Goal: Task Accomplishment & Management: Complete application form

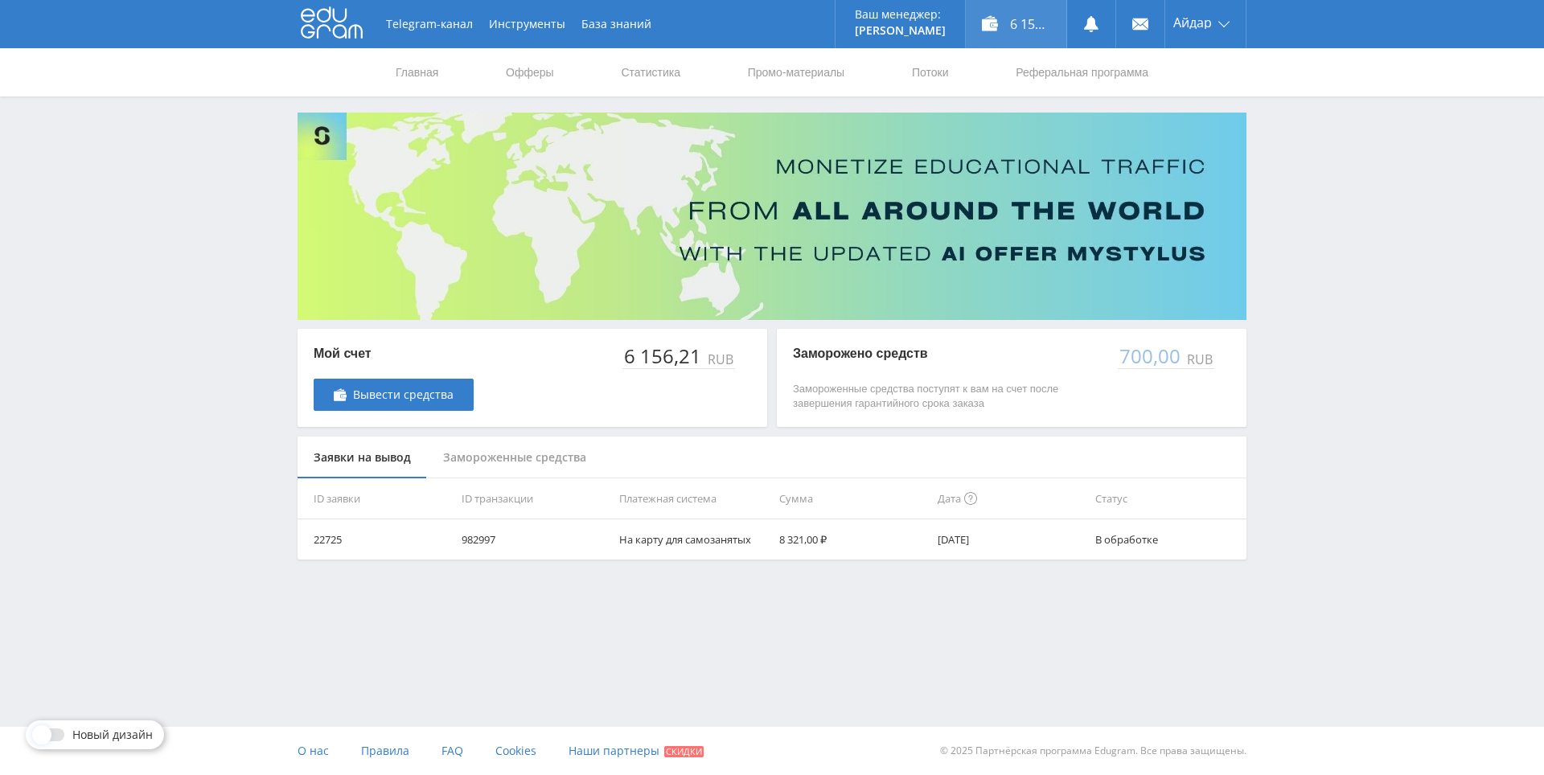
click at [1012, 27] on div "6 156,21 ₽" at bounding box center [1016, 24] width 101 height 48
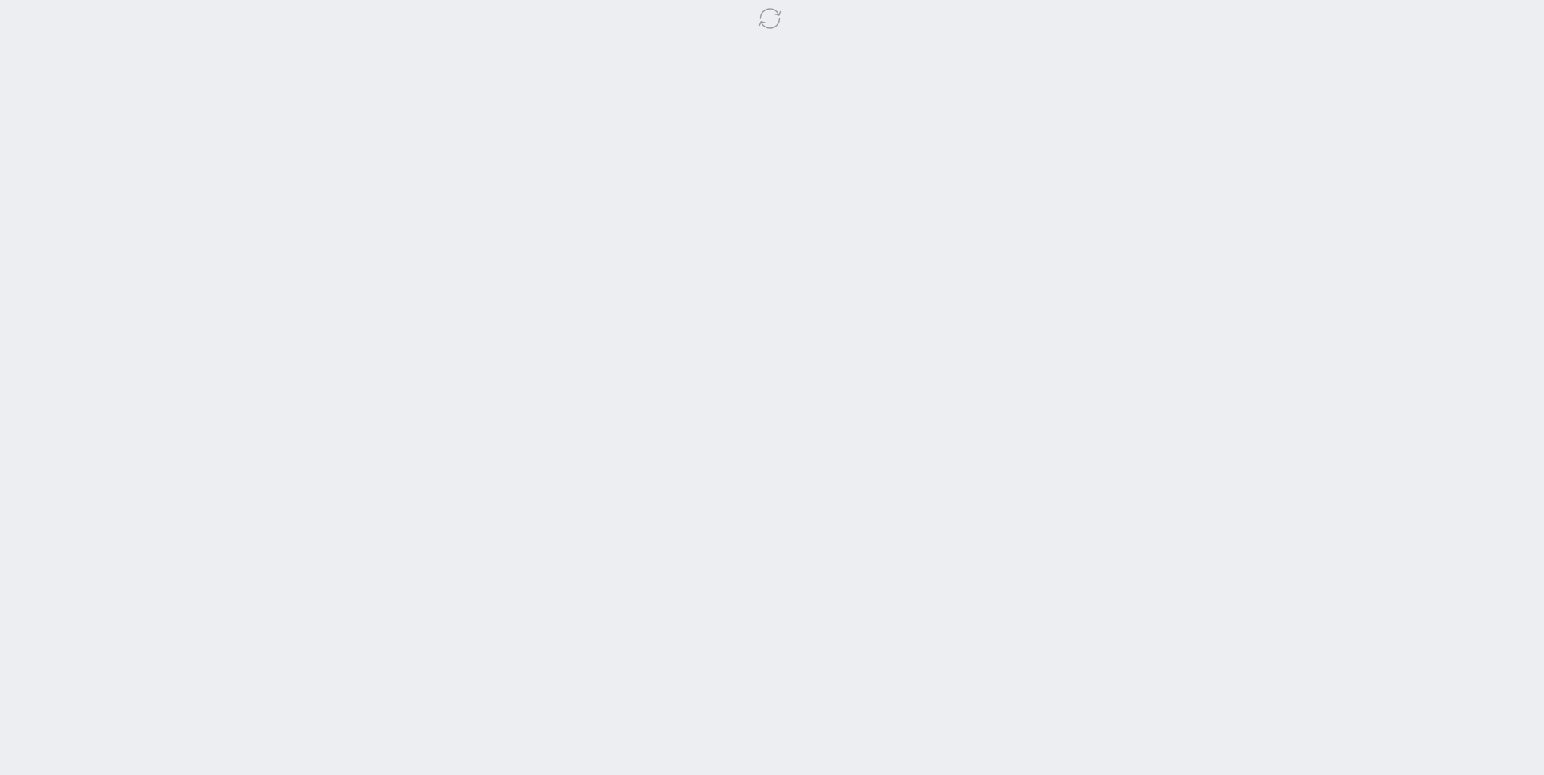
click at [1356, 252] on body at bounding box center [772, 387] width 1544 height 775
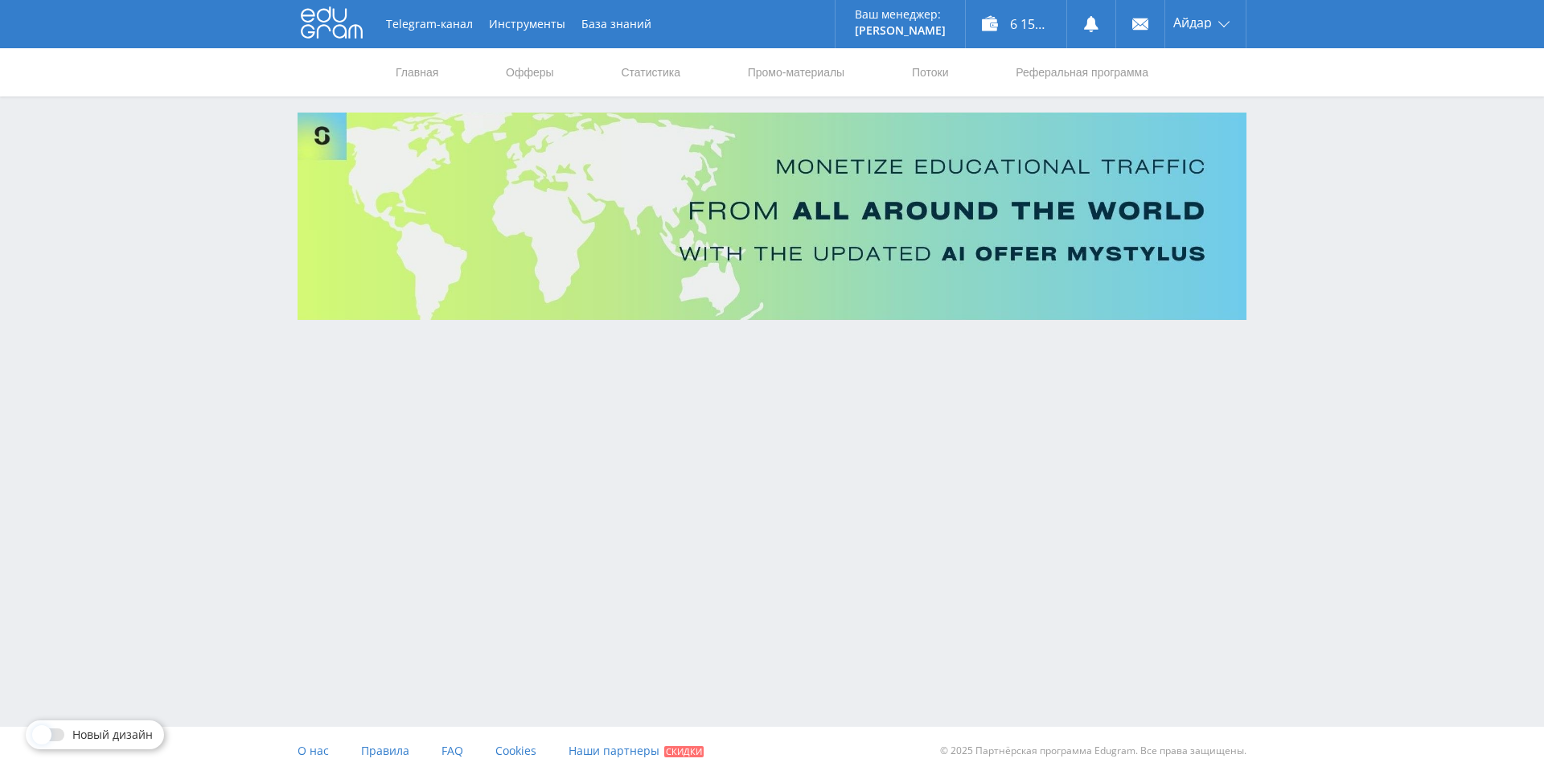
click at [1369, 257] on div "Telegram-канал Инструменты База знаний Ваш менеджер: Alex Alex Online @edugram_…" at bounding box center [772, 204] width 1544 height 409
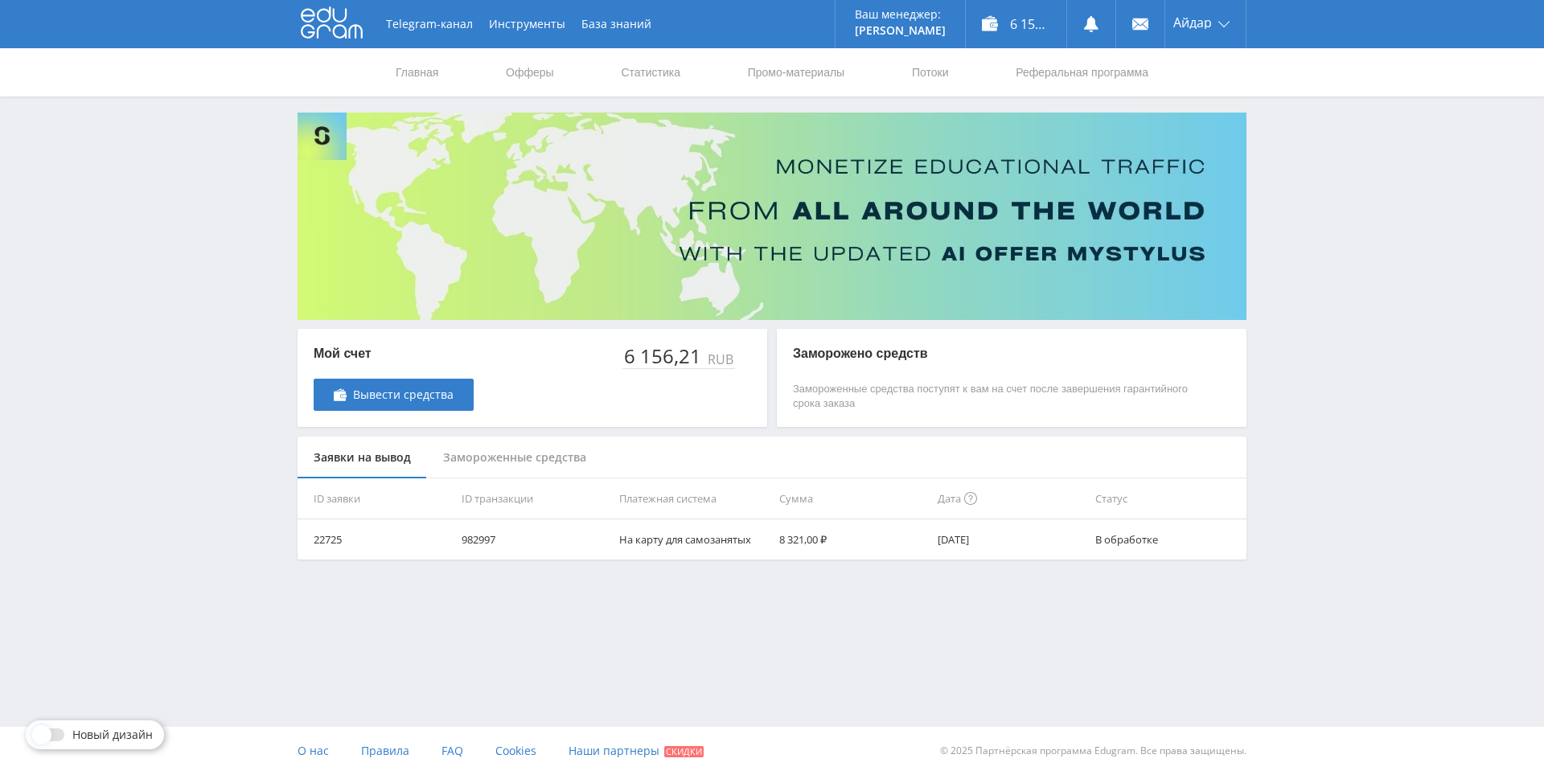
click at [1369, 232] on div "Telegram-канал Инструменты База знаний Ваш менеджер: Alex Alex Online @edugram_…" at bounding box center [772, 320] width 1544 height 640
drag, startPoint x: 800, startPoint y: 539, endPoint x: 754, endPoint y: 543, distance: 46.0
click at [675, 557] on td "На карту для самозанятых" at bounding box center [693, 539] width 160 height 40
click at [680, 540] on td "На карту для самозанятых" at bounding box center [693, 539] width 160 height 40
click at [682, 536] on td "На карту для самозанятых" at bounding box center [693, 539] width 160 height 40
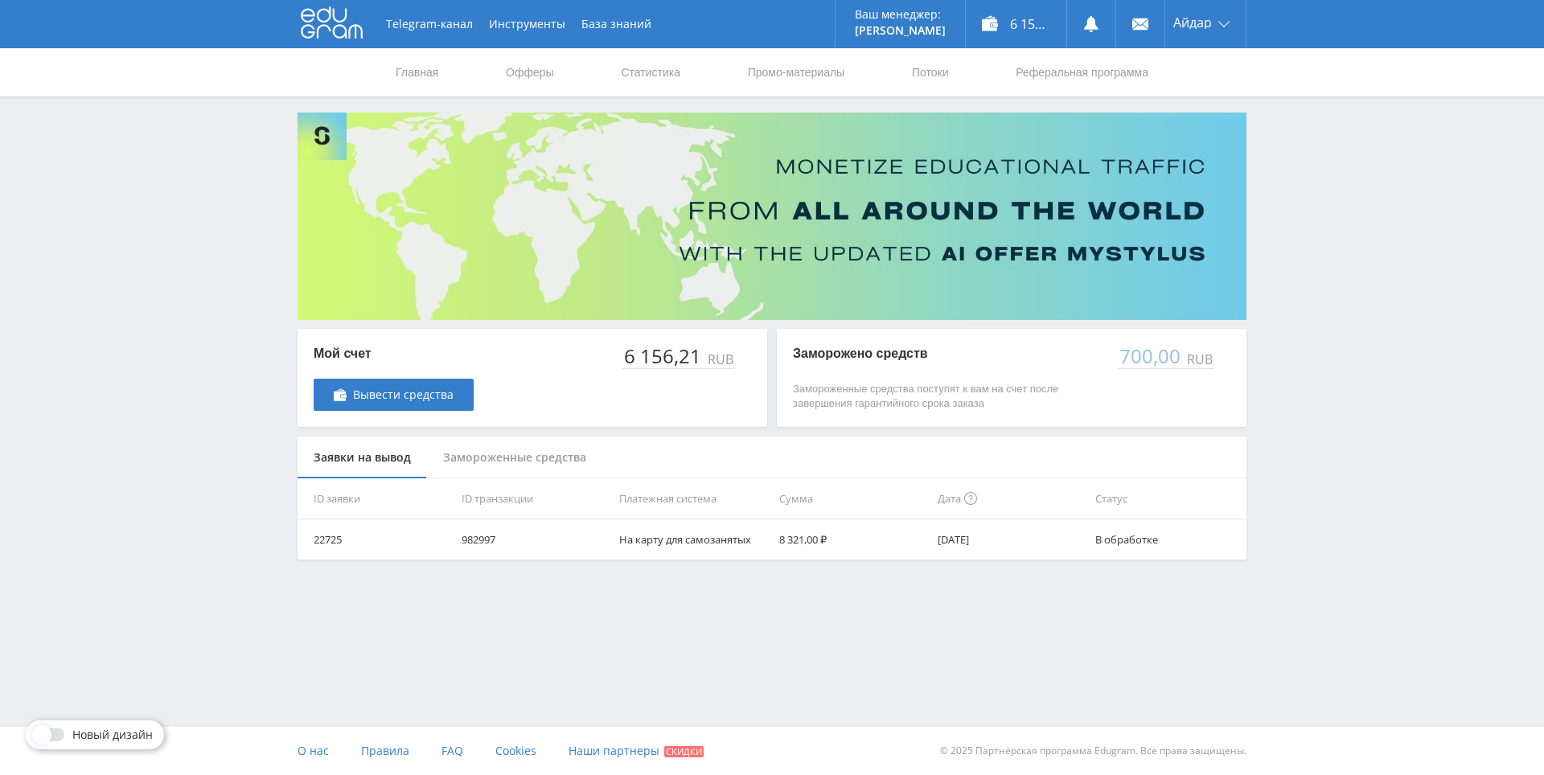
drag, startPoint x: 682, startPoint y: 536, endPoint x: 597, endPoint y: 537, distance: 85.2
click at [596, 537] on td "982997" at bounding box center [534, 539] width 158 height 40
click at [676, 63] on link "Статистика" at bounding box center [650, 72] width 63 height 48
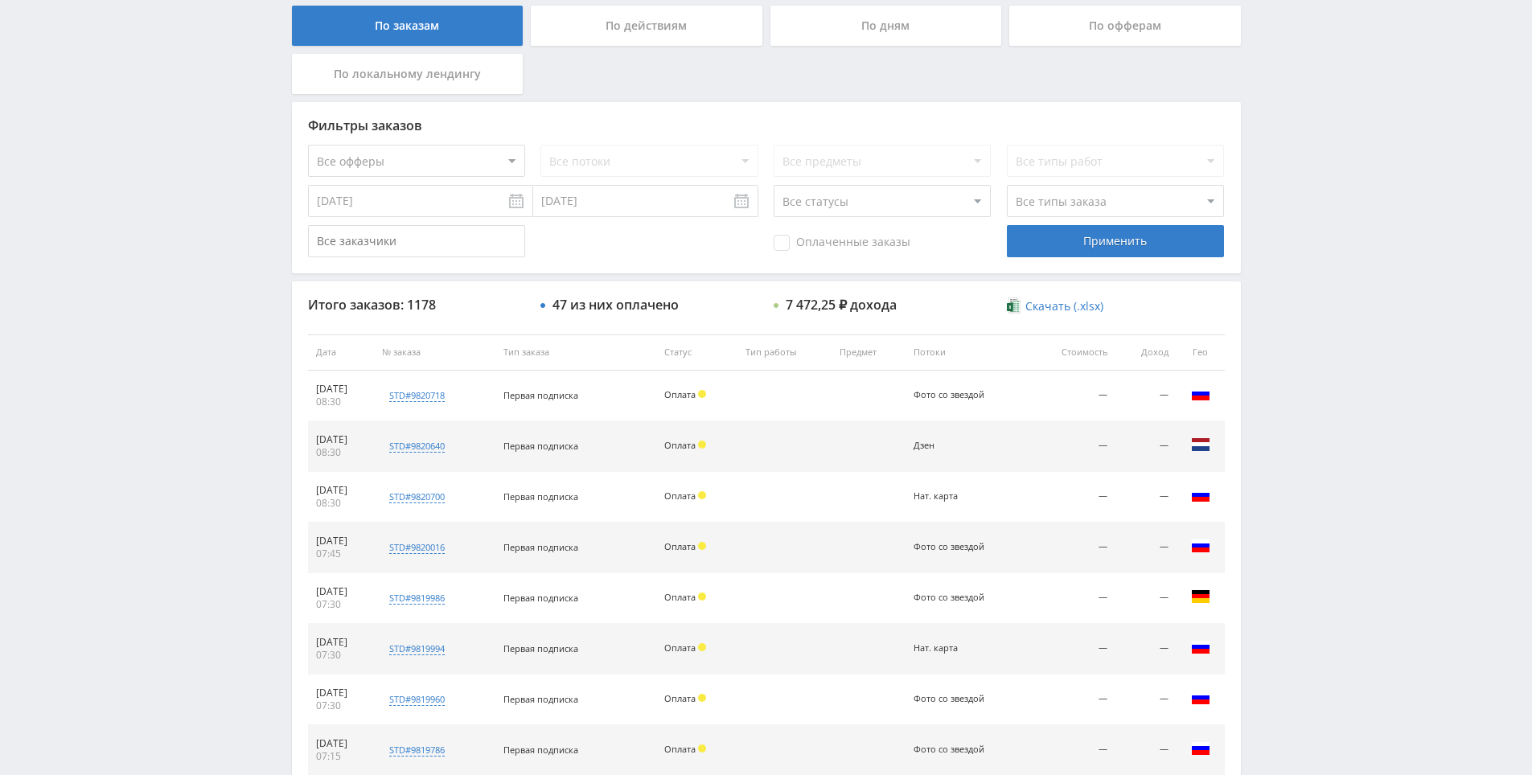
scroll to position [575, 0]
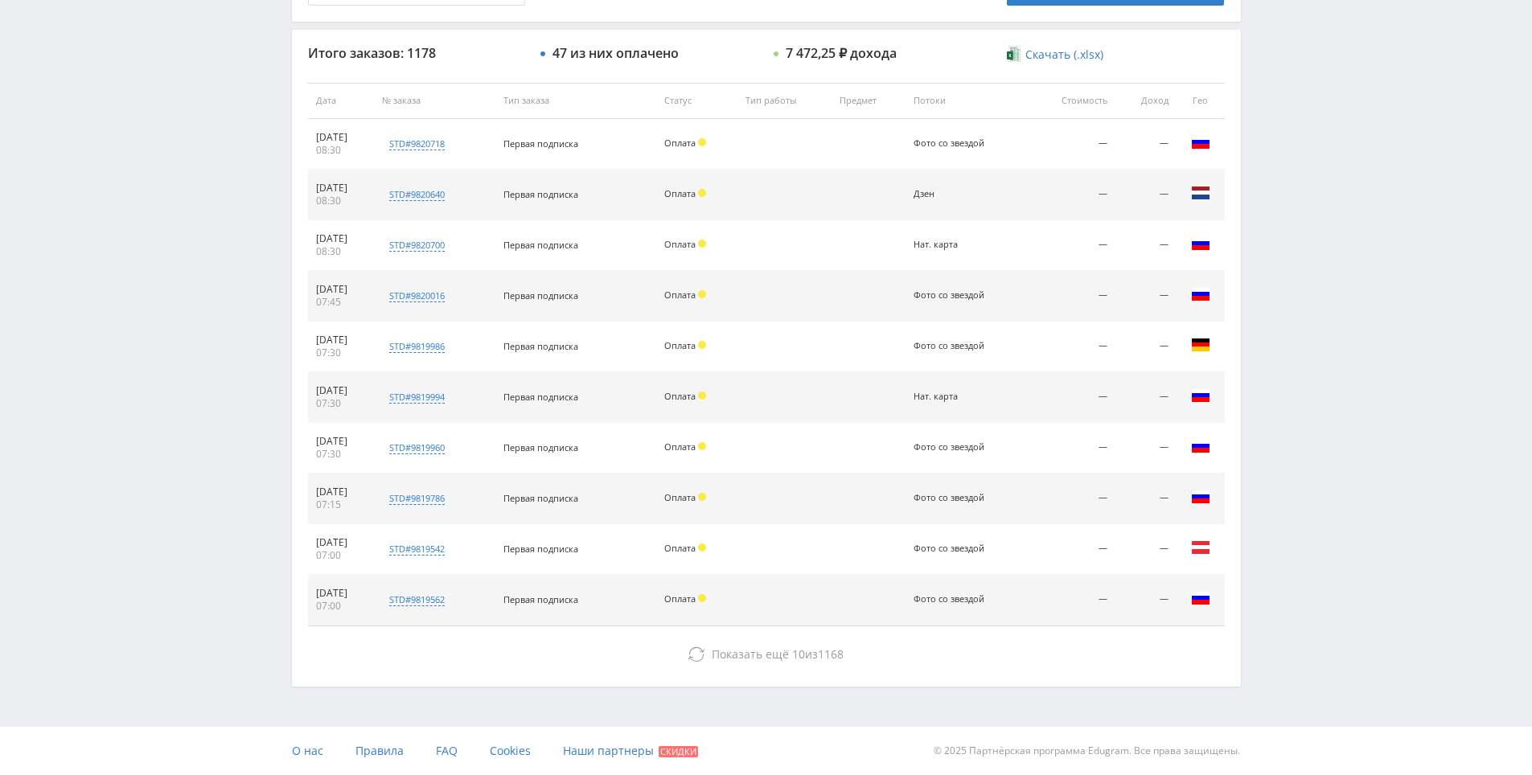
drag, startPoint x: 1369, startPoint y: 480, endPoint x: 1189, endPoint y: 686, distance: 273.0
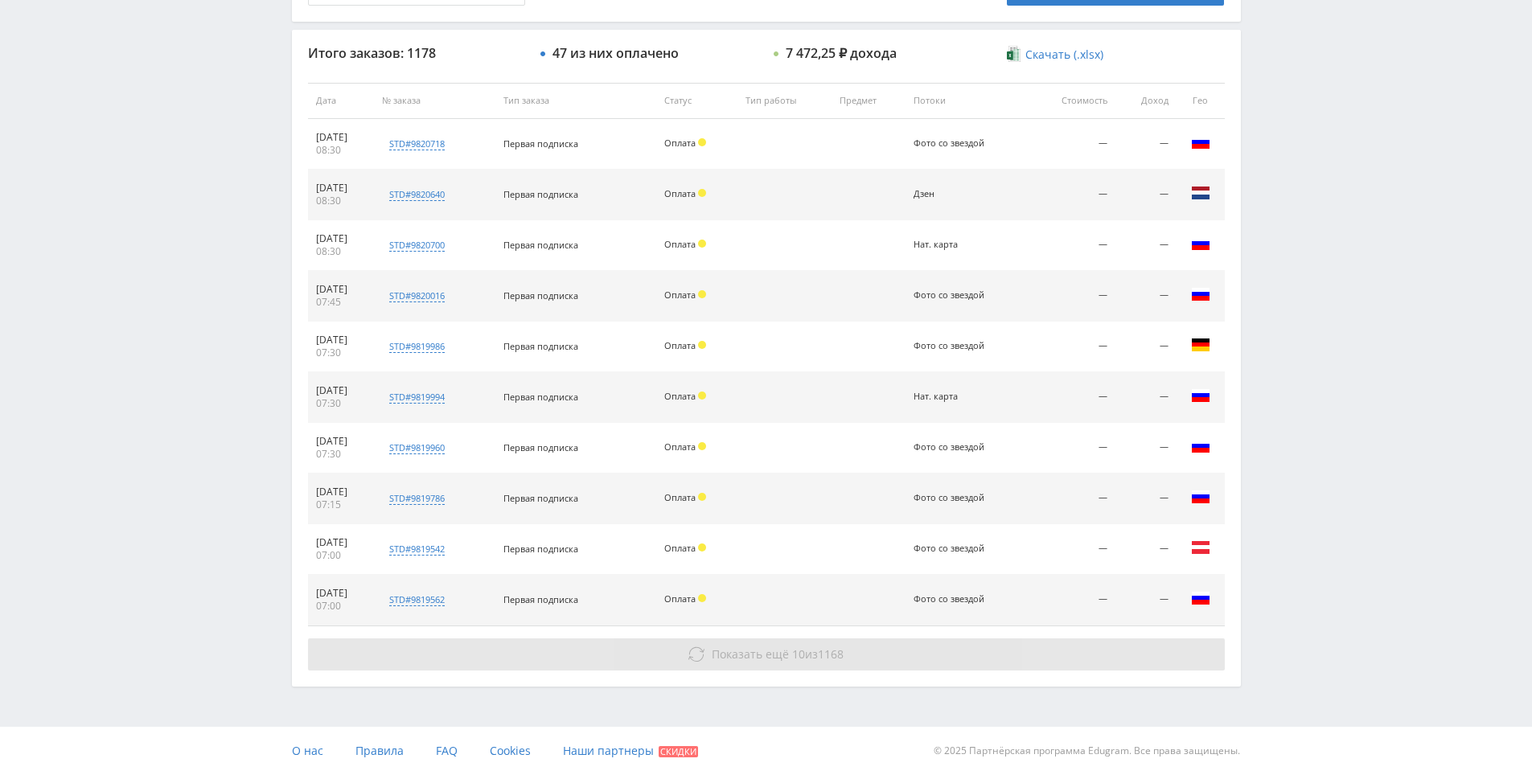
click at [1105, 646] on button "Показать ещё 10 из 1168" at bounding box center [766, 654] width 917 height 32
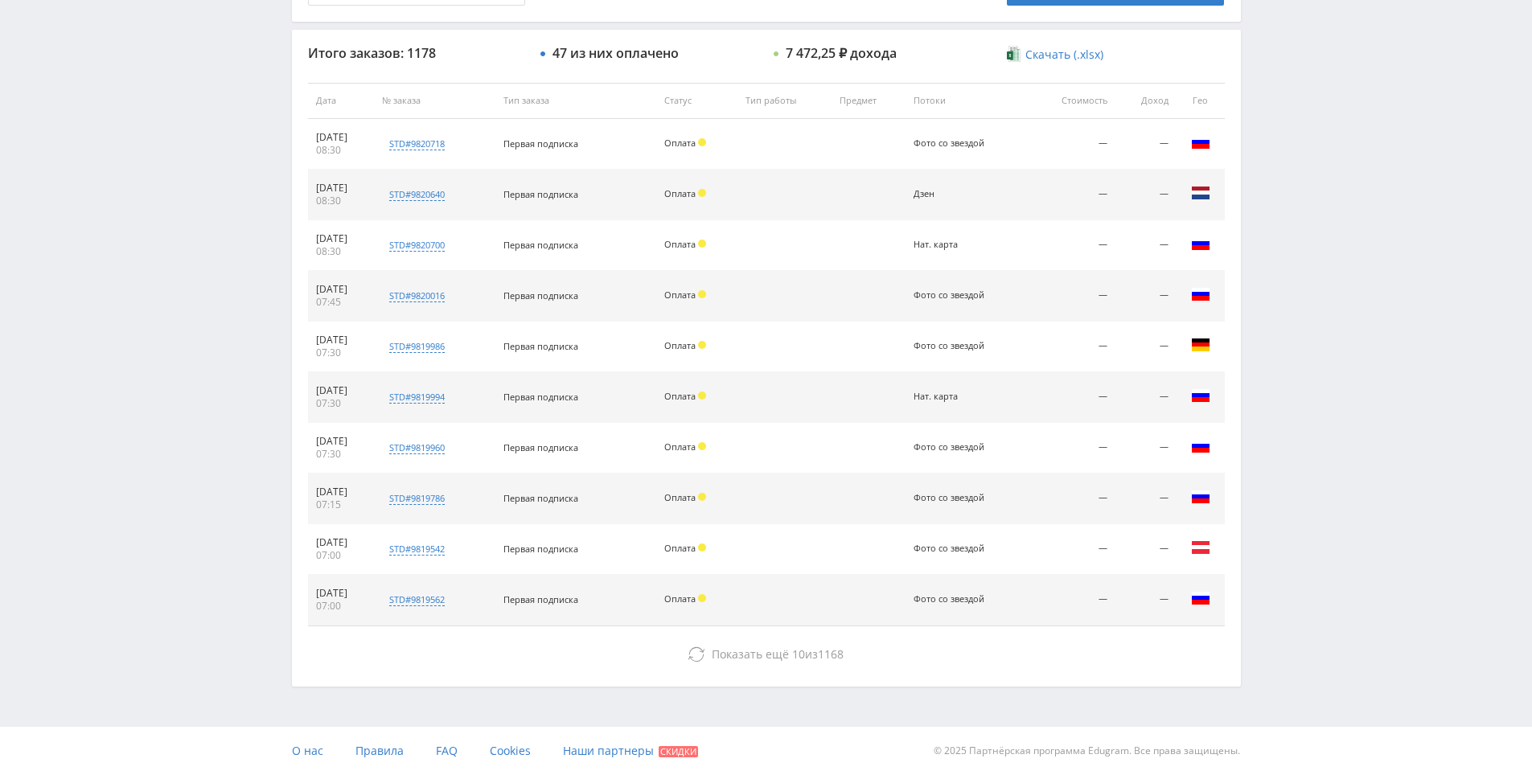
drag, startPoint x: 1322, startPoint y: 511, endPoint x: 1299, endPoint y: 443, distance: 71.5
click at [1299, 441] on div "Telegram-канал Инструменты База знаний Ваш менеджер: Alex Alex Online @edugram_…" at bounding box center [766, 100] width 1532 height 1350
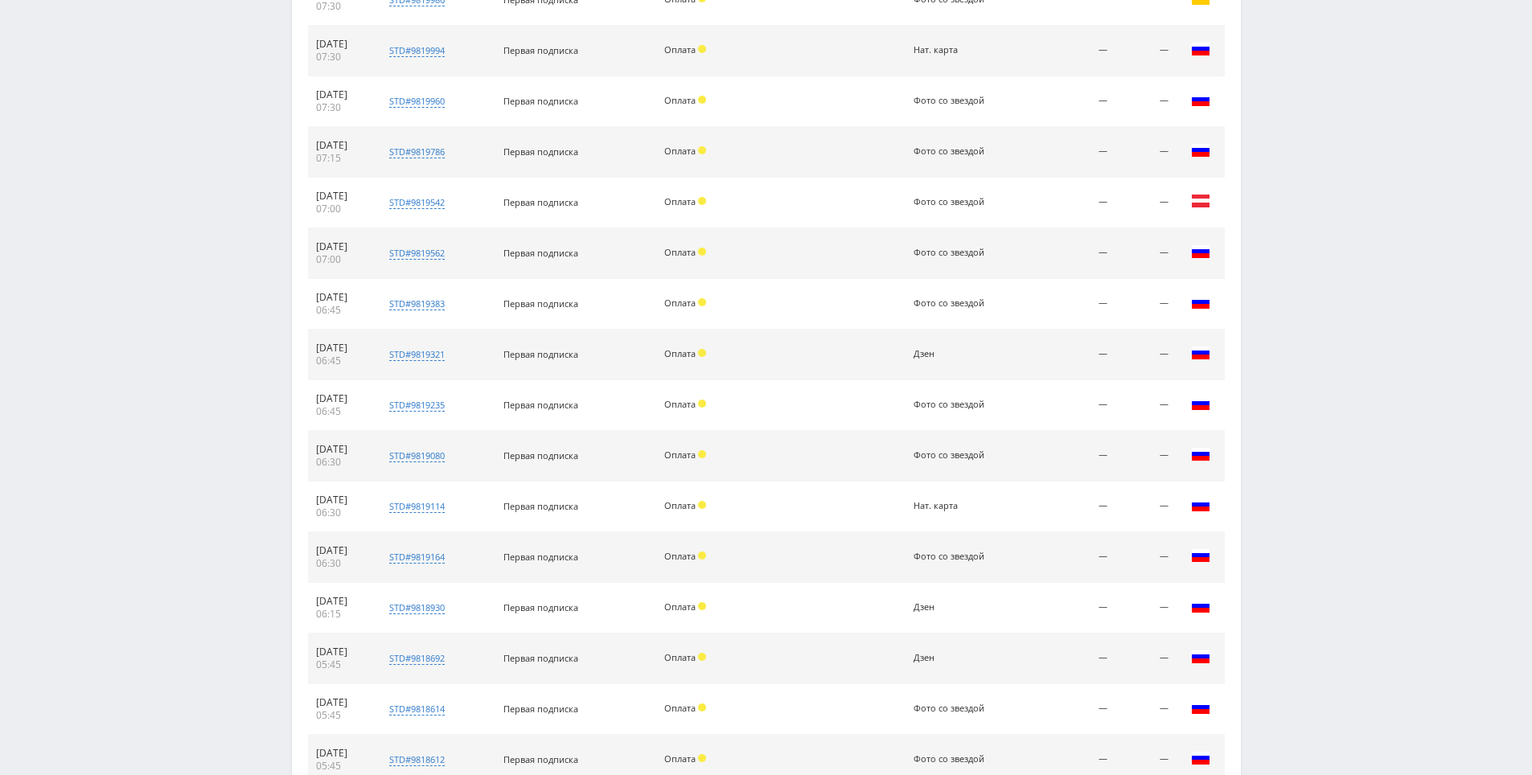
scroll to position [1081, 0]
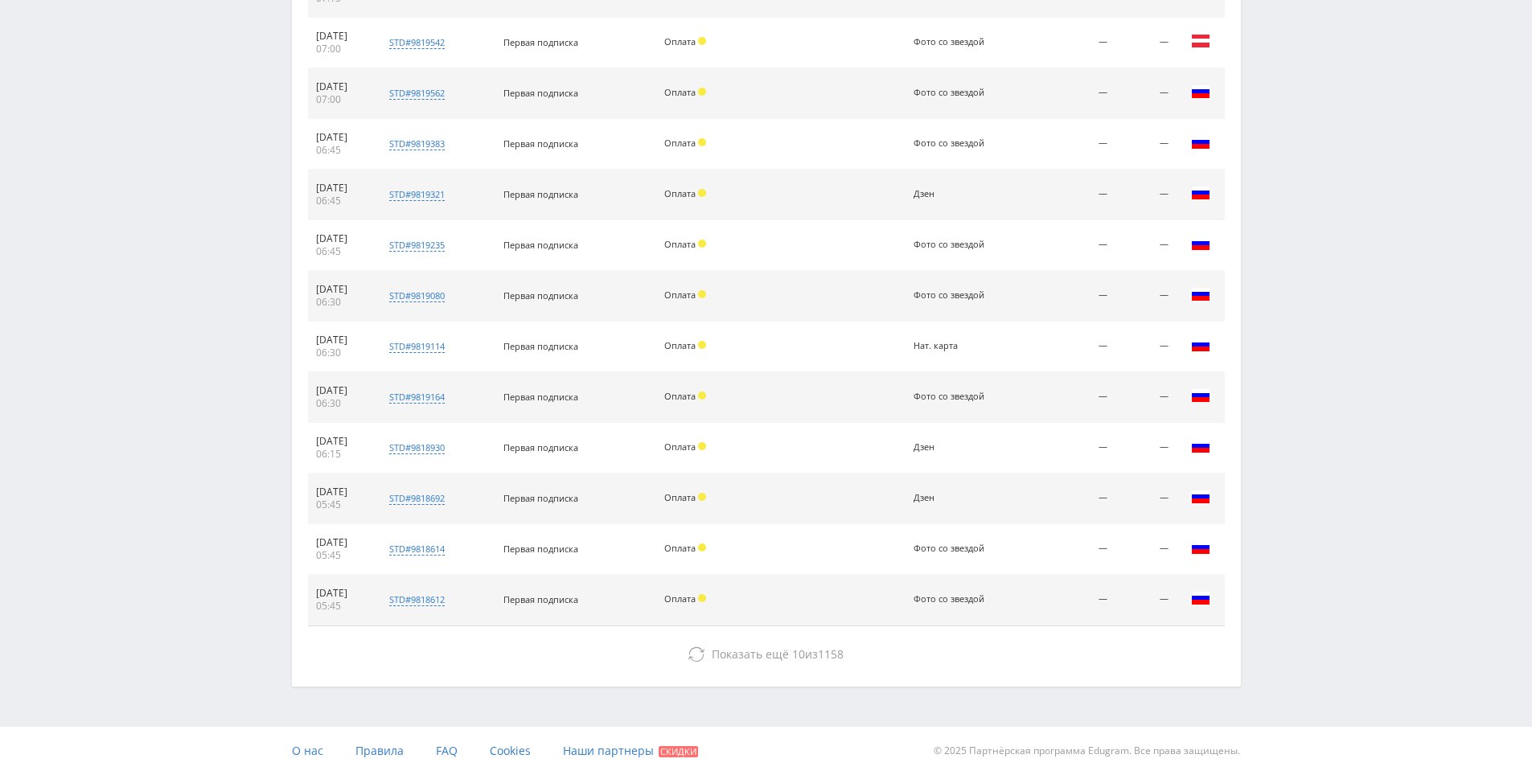
drag, startPoint x: 1294, startPoint y: 510, endPoint x: 1213, endPoint y: 708, distance: 214.6
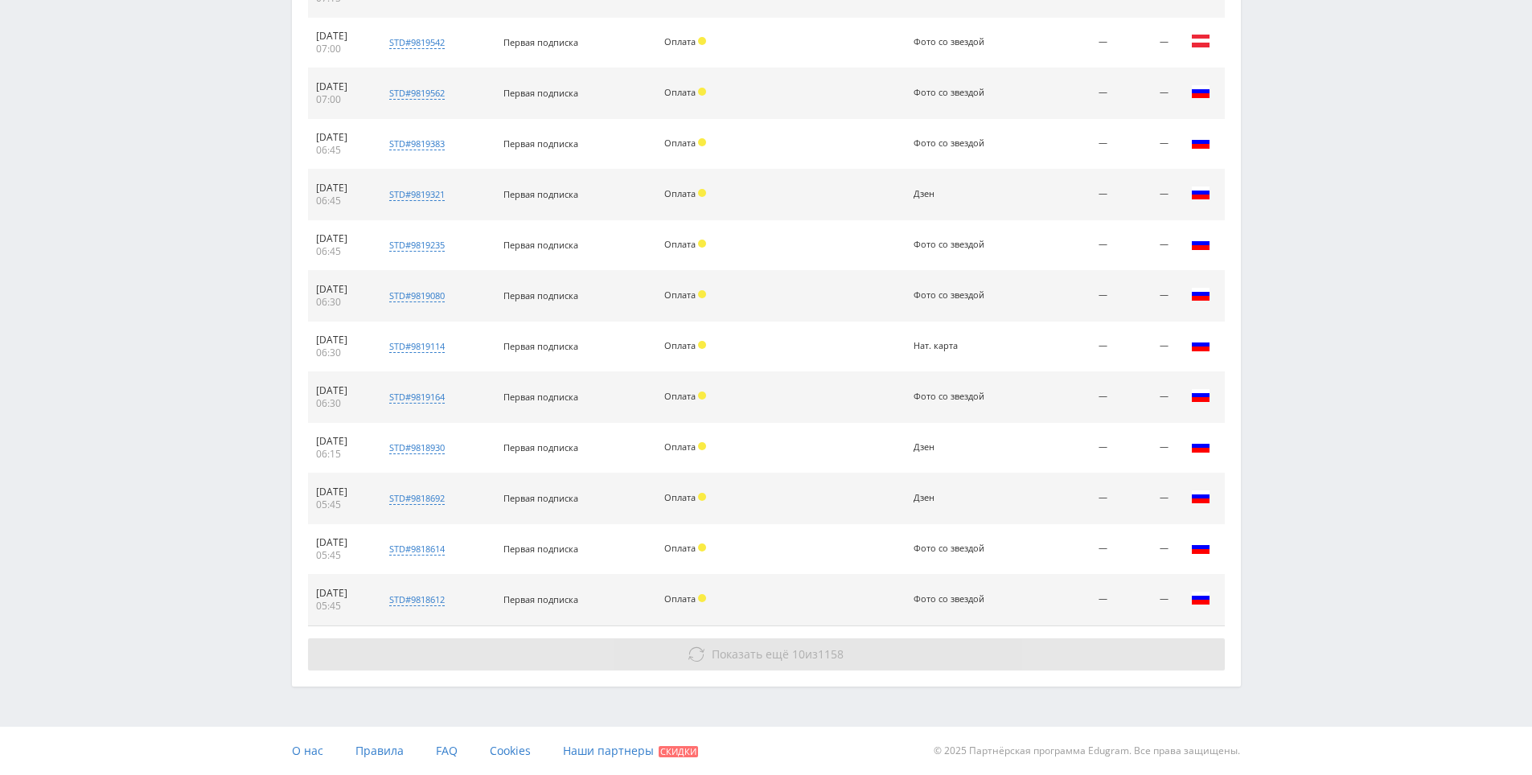
click at [1144, 650] on button "Показать ещё 10 из 1158" at bounding box center [766, 654] width 917 height 32
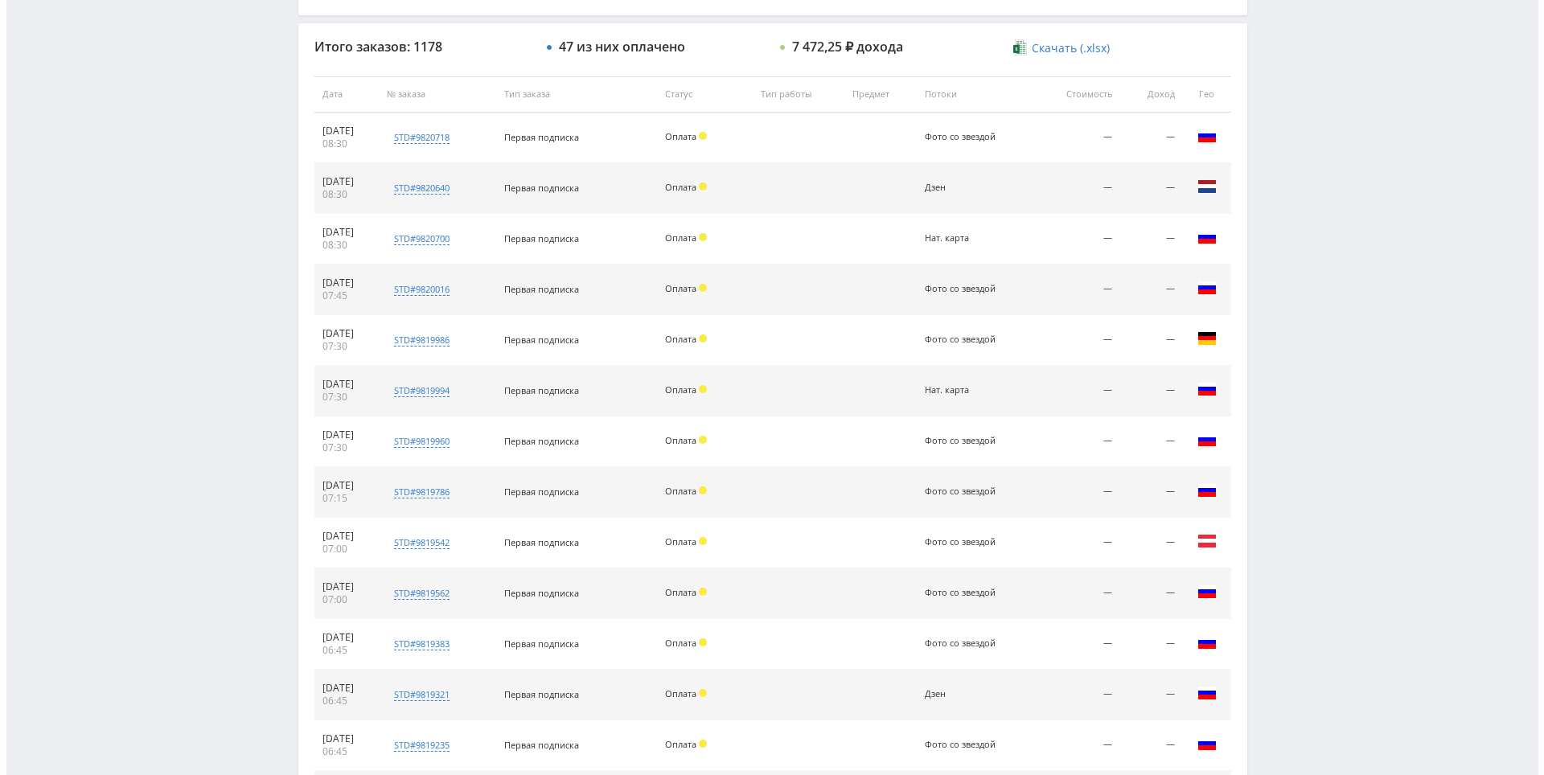
scroll to position [0, 0]
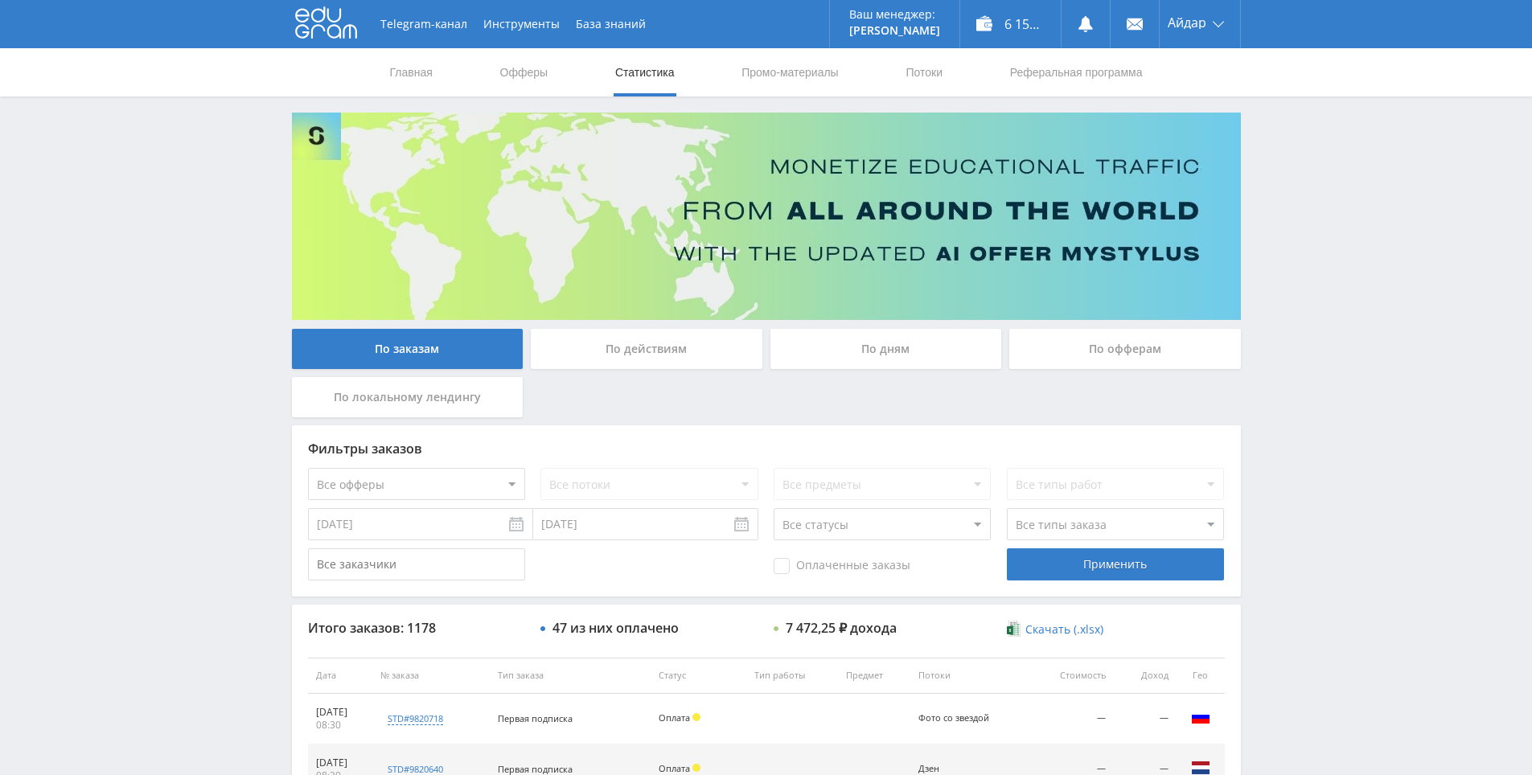
drag, startPoint x: 1263, startPoint y: 691, endPoint x: 1274, endPoint y: 300, distance: 391.7
click at [1022, 69] on link "Реферальная программа" at bounding box center [1076, 72] width 136 height 48
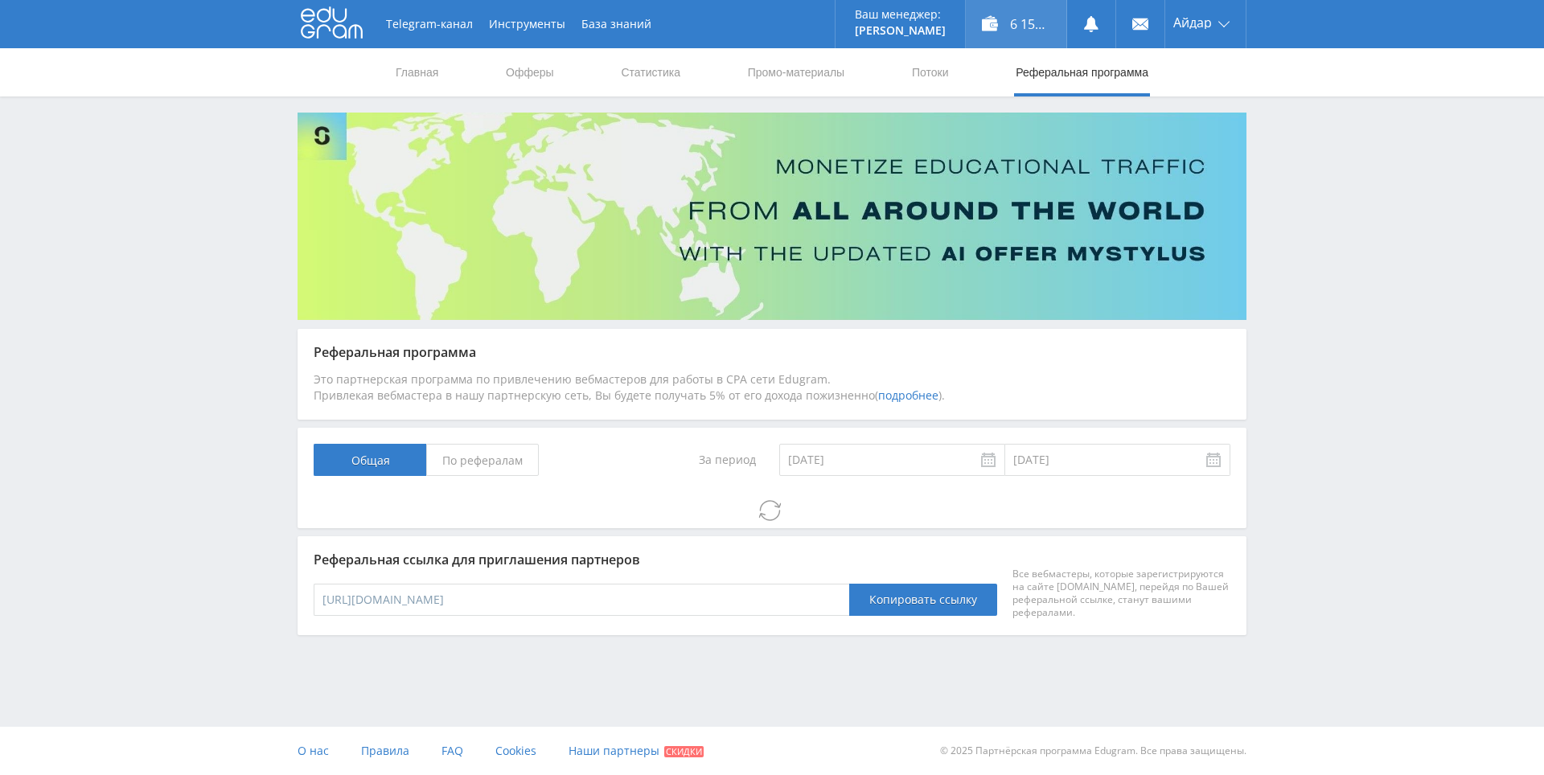
click at [1003, 10] on div "6 156,21 ₽" at bounding box center [1016, 24] width 101 height 48
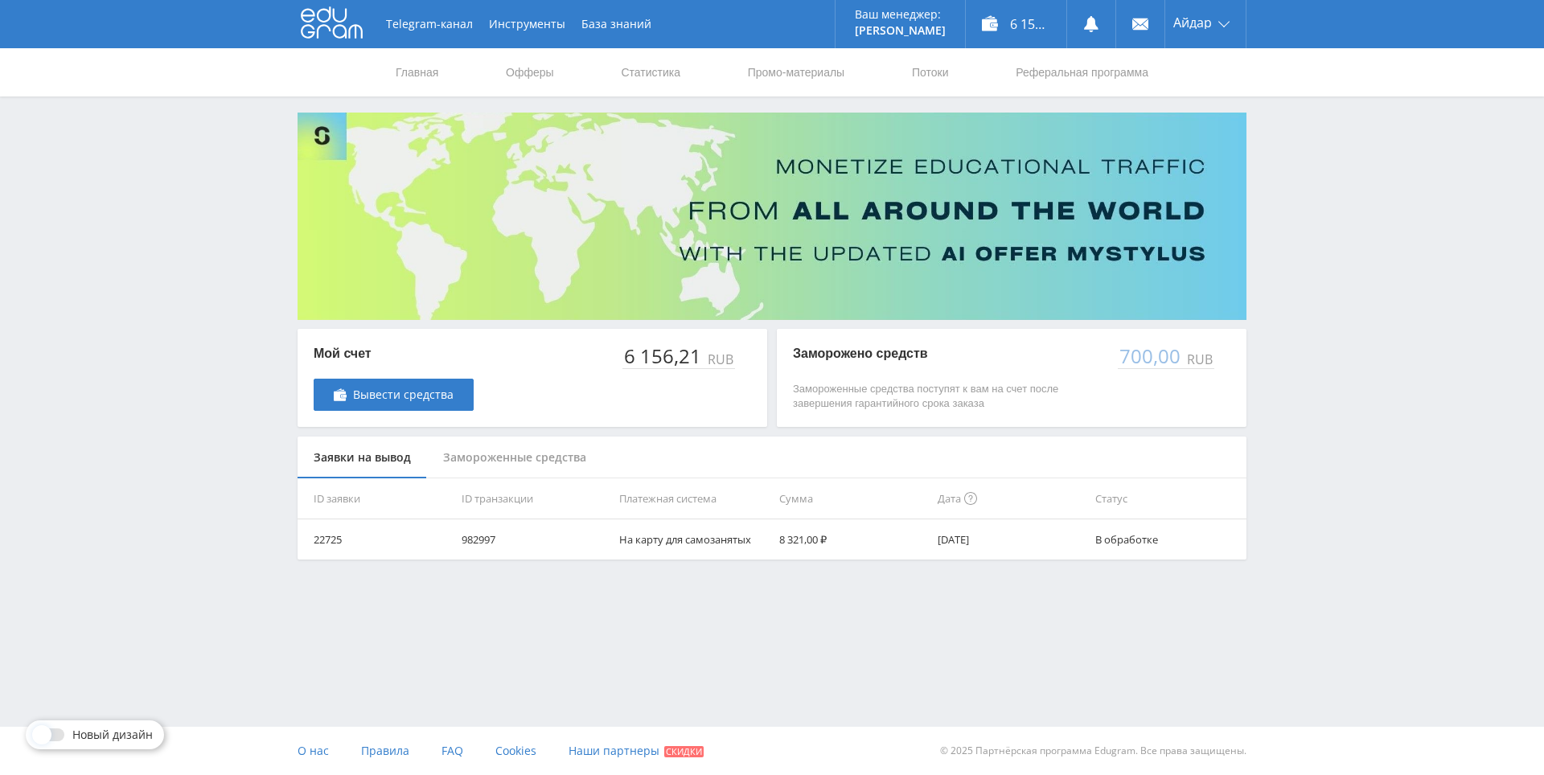
drag, startPoint x: 1299, startPoint y: 474, endPoint x: 1290, endPoint y: 441, distance: 34.9
click at [1289, 439] on div "Telegram-канал Инструменты База знаний Ваш менеджер: [PERSON_NAME] Alex Online …" at bounding box center [772, 320] width 1544 height 640
click at [1278, 425] on div "Telegram-канал Инструменты База знаний Ваш менеджер: Alex Alex Online @edugram_…" at bounding box center [772, 320] width 1544 height 640
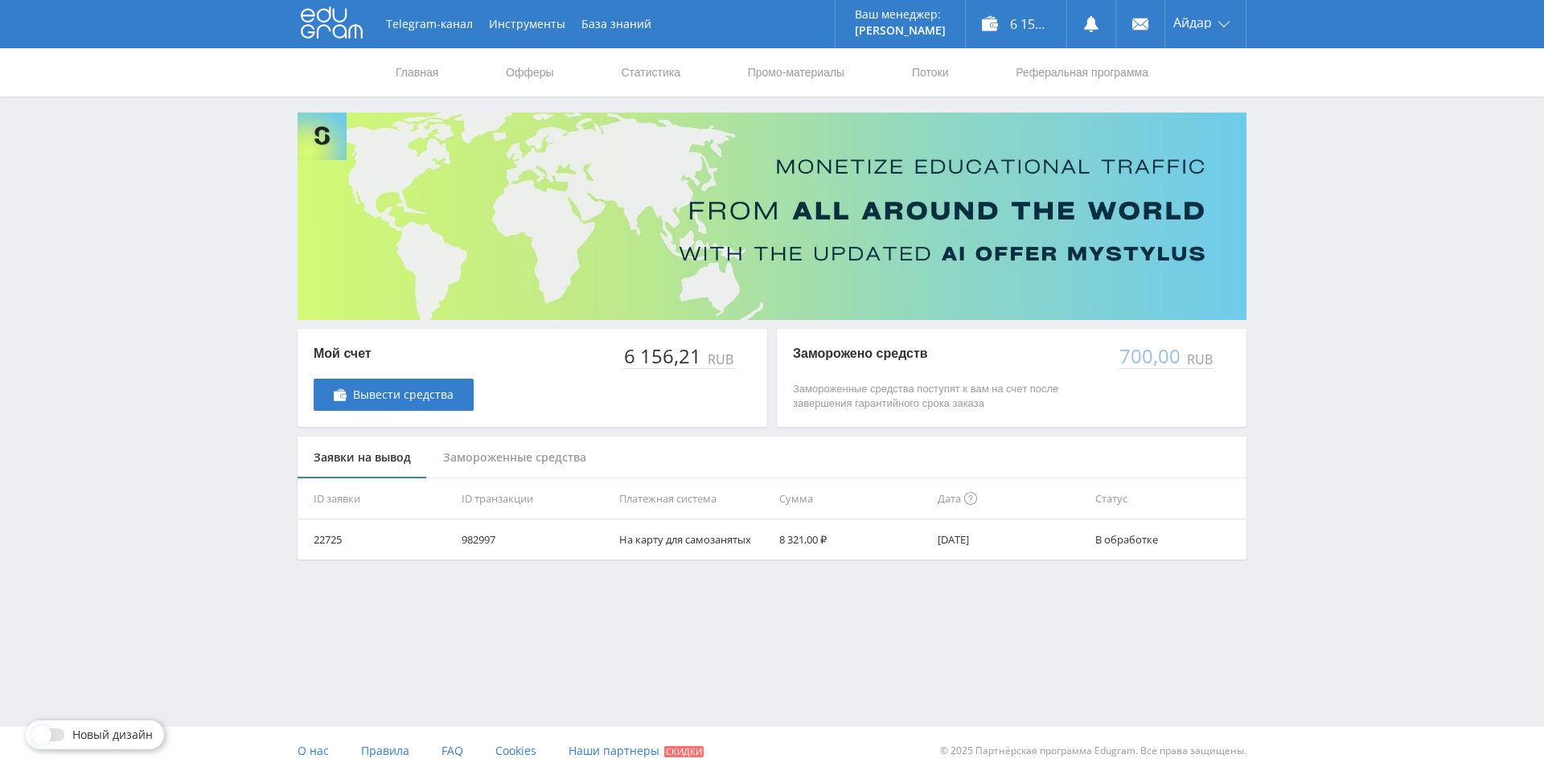
click at [1278, 425] on div "Telegram-канал Инструменты База знаний Ваш менеджер: Alex Alex Online @edugram_…" at bounding box center [772, 320] width 1544 height 640
click at [1279, 421] on div "Telegram-канал Инструменты База знаний Ваш менеджер: Alex Alex Online @edugram_…" at bounding box center [772, 320] width 1544 height 640
click at [1278, 398] on div "Telegram-канал Инструменты База знаний Ваш менеджер: Alex Alex Online @edugram_…" at bounding box center [772, 320] width 1544 height 640
click at [1095, 11] on link at bounding box center [1091, 24] width 48 height 48
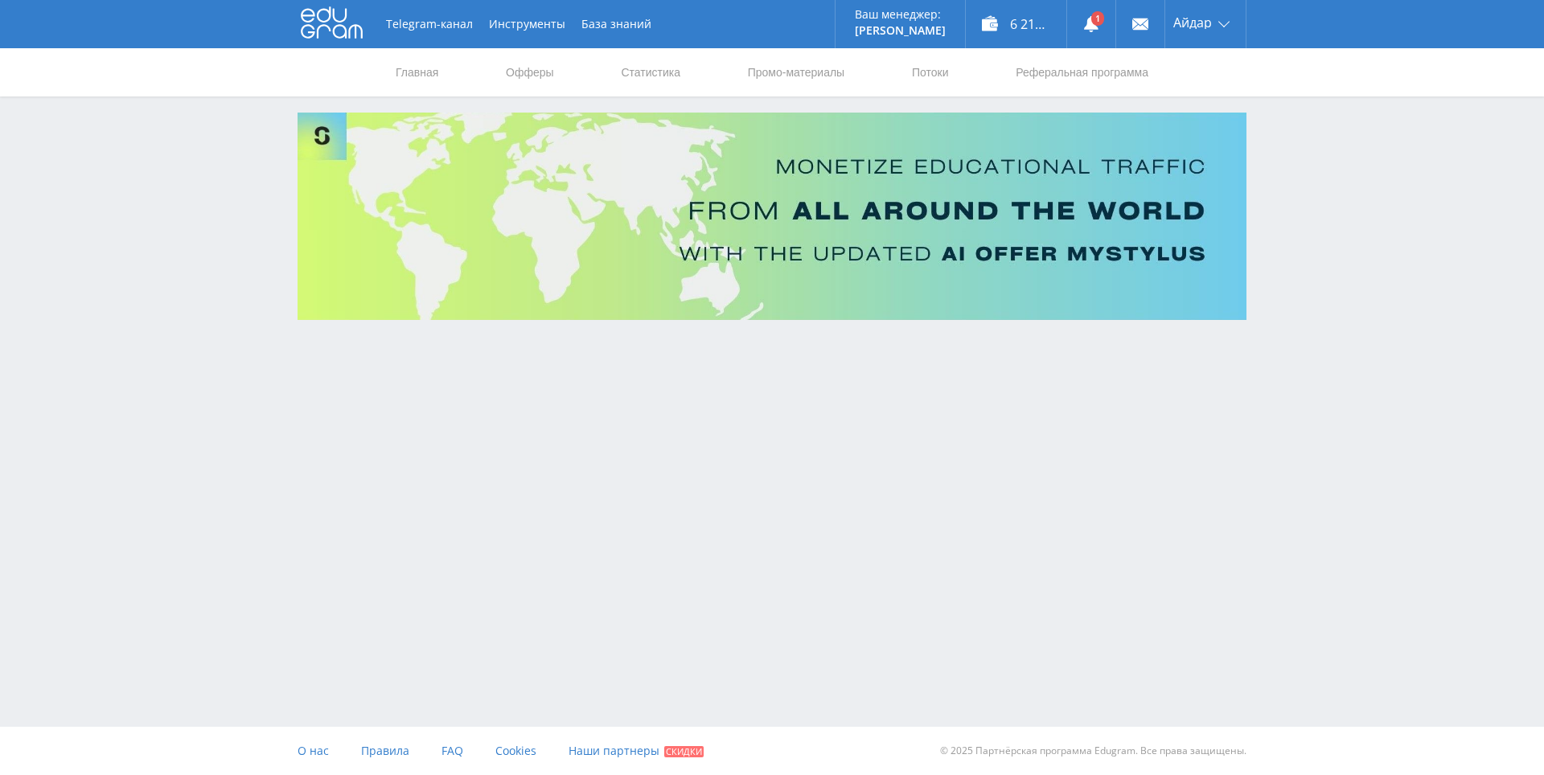
drag, startPoint x: 0, startPoint y: 0, endPoint x: 1356, endPoint y: 250, distance: 1378.5
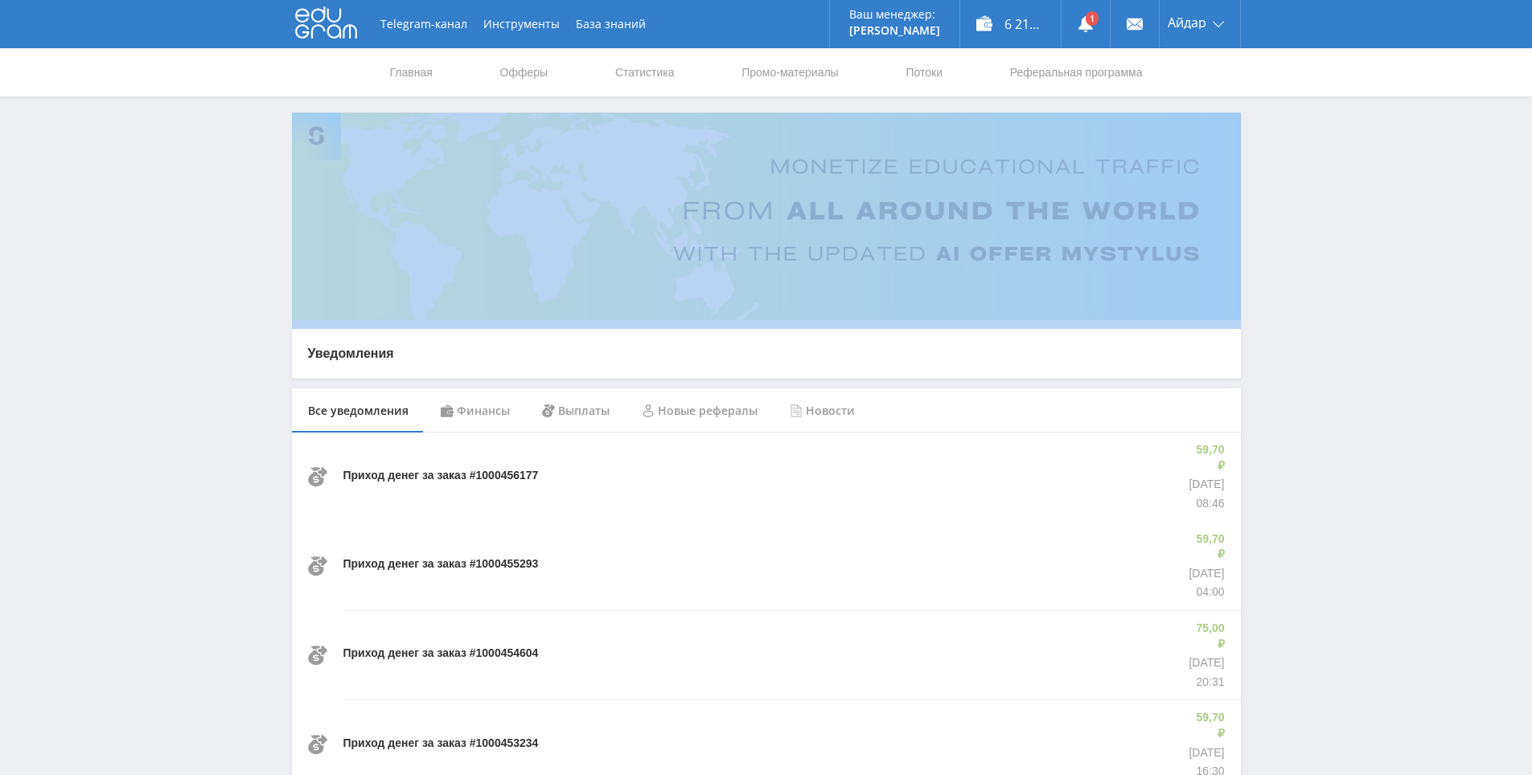
drag, startPoint x: 1322, startPoint y: 219, endPoint x: 1160, endPoint y: 132, distance: 183.5
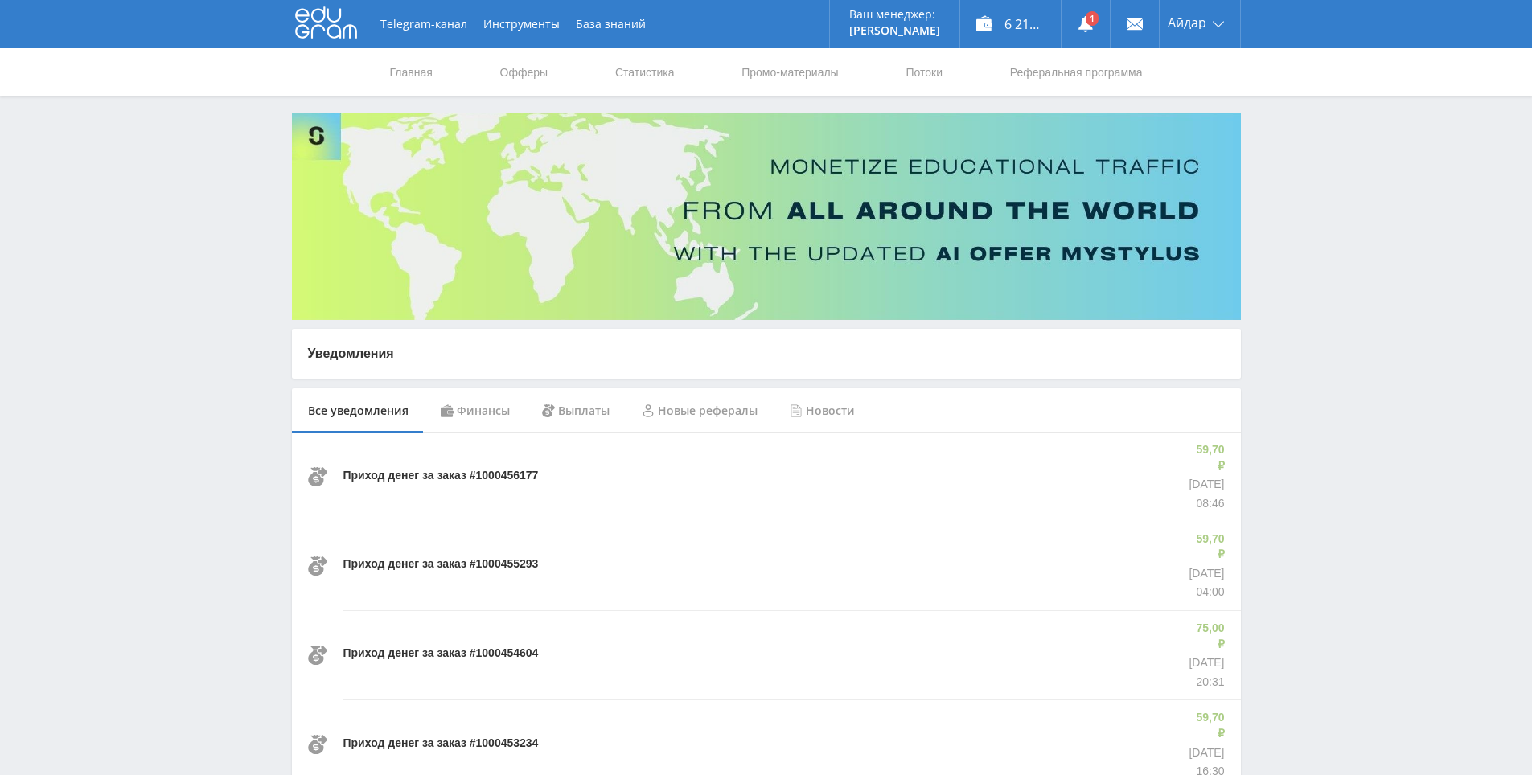
click at [677, 76] on nav "Главная Офферы Статистика Промо-материалы Потоки Реферальная программа" at bounding box center [766, 72] width 756 height 48
click at [663, 70] on link "Статистика" at bounding box center [644, 72] width 63 height 48
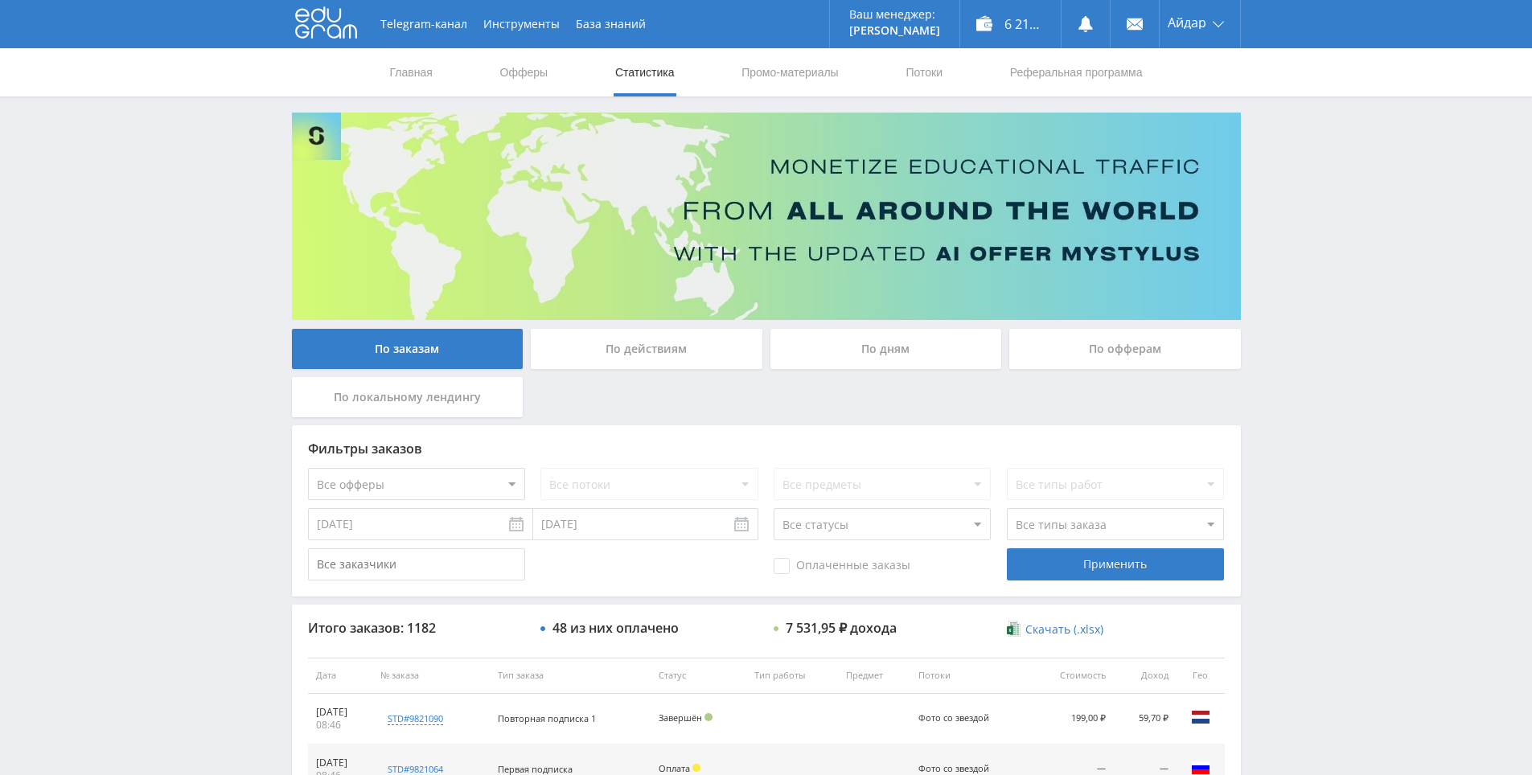
drag, startPoint x: 1245, startPoint y: 268, endPoint x: 1238, endPoint y: 199, distance: 69.4
click at [1237, 199] on img at bounding box center [766, 216] width 949 height 207
drag, startPoint x: 1308, startPoint y: 329, endPoint x: 1176, endPoint y: 123, distance: 244.9
click at [1333, 203] on div "Telegram-канал Инструменты База знаний Ваш менеджер: Alex Alex Online @edugram_…" at bounding box center [766, 675] width 1532 height 1350
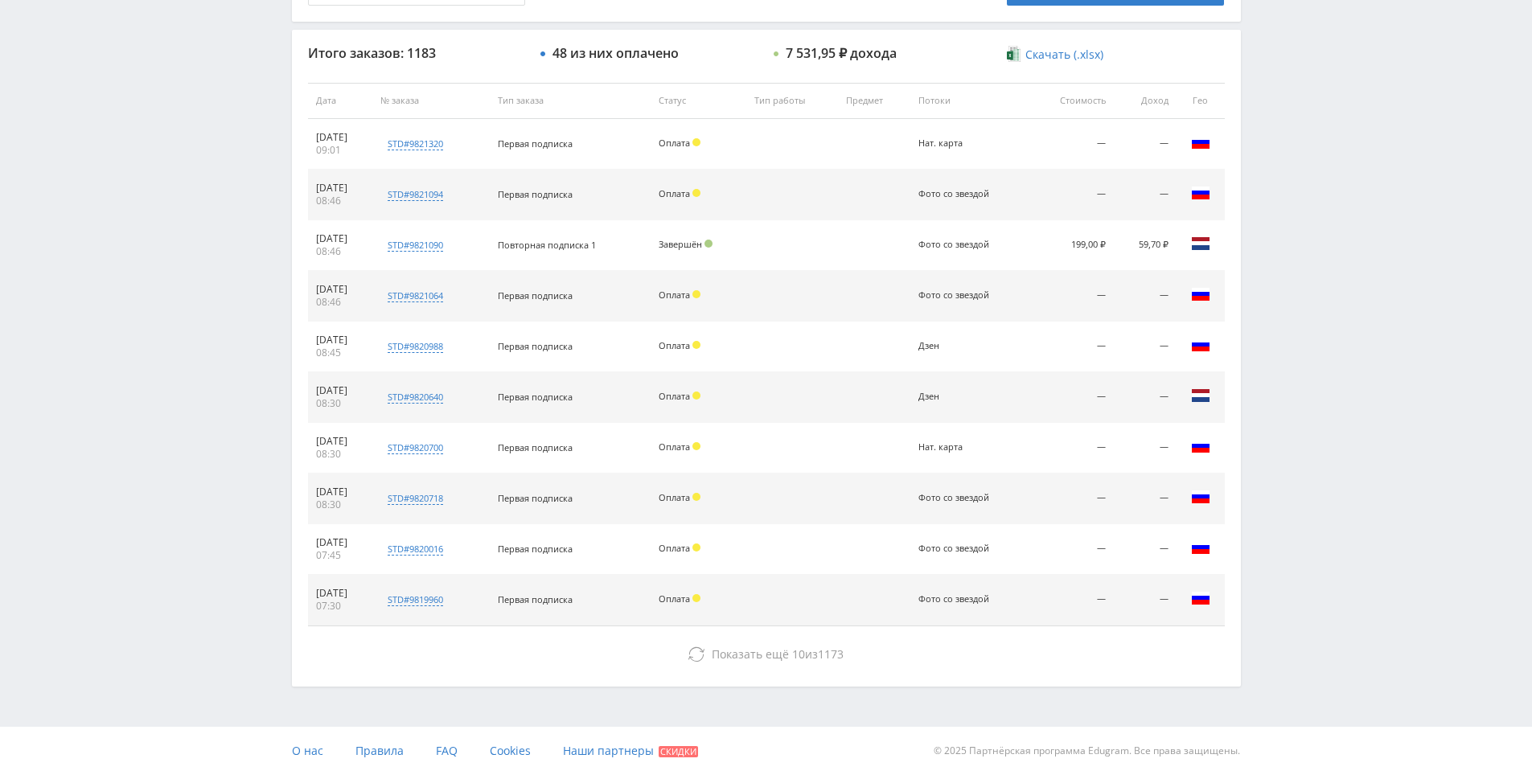
drag, startPoint x: 1304, startPoint y: 568, endPoint x: 1306, endPoint y: 619, distance: 51.5
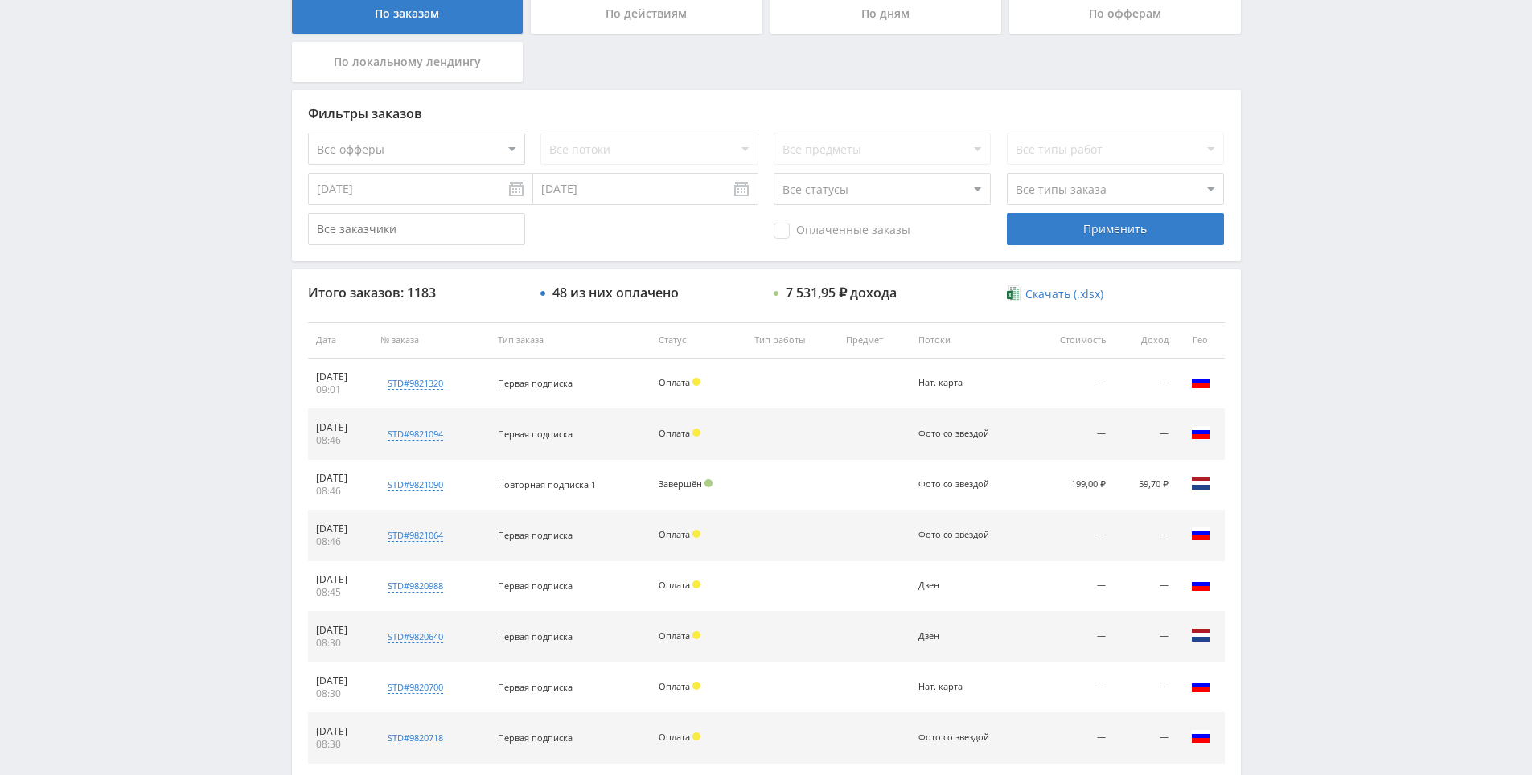
drag, startPoint x: 1302, startPoint y: 535, endPoint x: 1294, endPoint y: 275, distance: 259.8
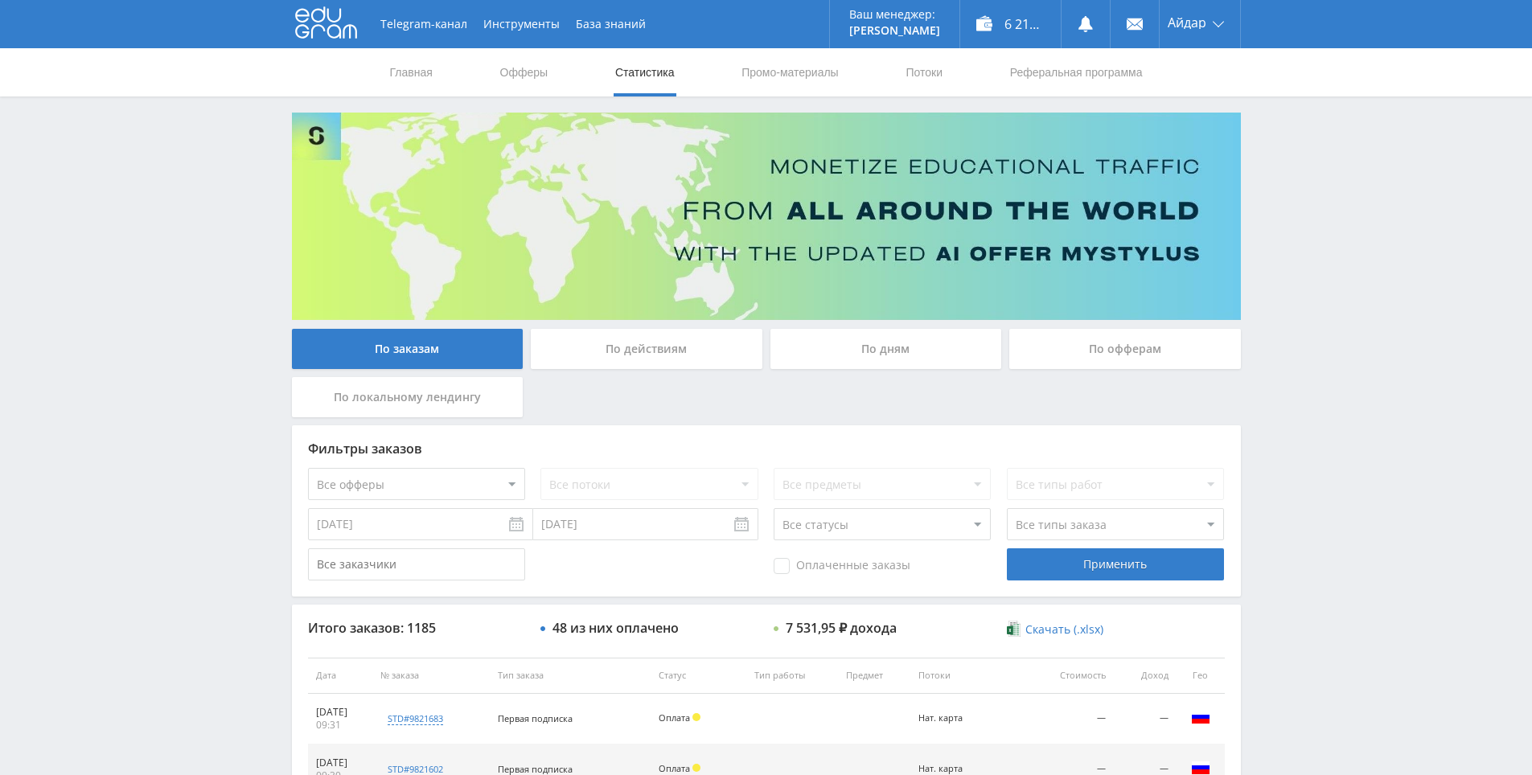
click at [87, 0] on div "Telegram-канал Инструменты База знаний Ваш менеджер: [PERSON_NAME] Online @edug…" at bounding box center [766, 24] width 1532 height 48
drag, startPoint x: 1285, startPoint y: 252, endPoint x: 1281, endPoint y: 215, distance: 38.0
drag, startPoint x: 1280, startPoint y: 202, endPoint x: 443, endPoint y: 15, distance: 857.6
click at [1274, 199] on div "Telegram-канал Инструменты База знаний Ваш менеджер: [PERSON_NAME] Online @edug…" at bounding box center [766, 675] width 1532 height 1350
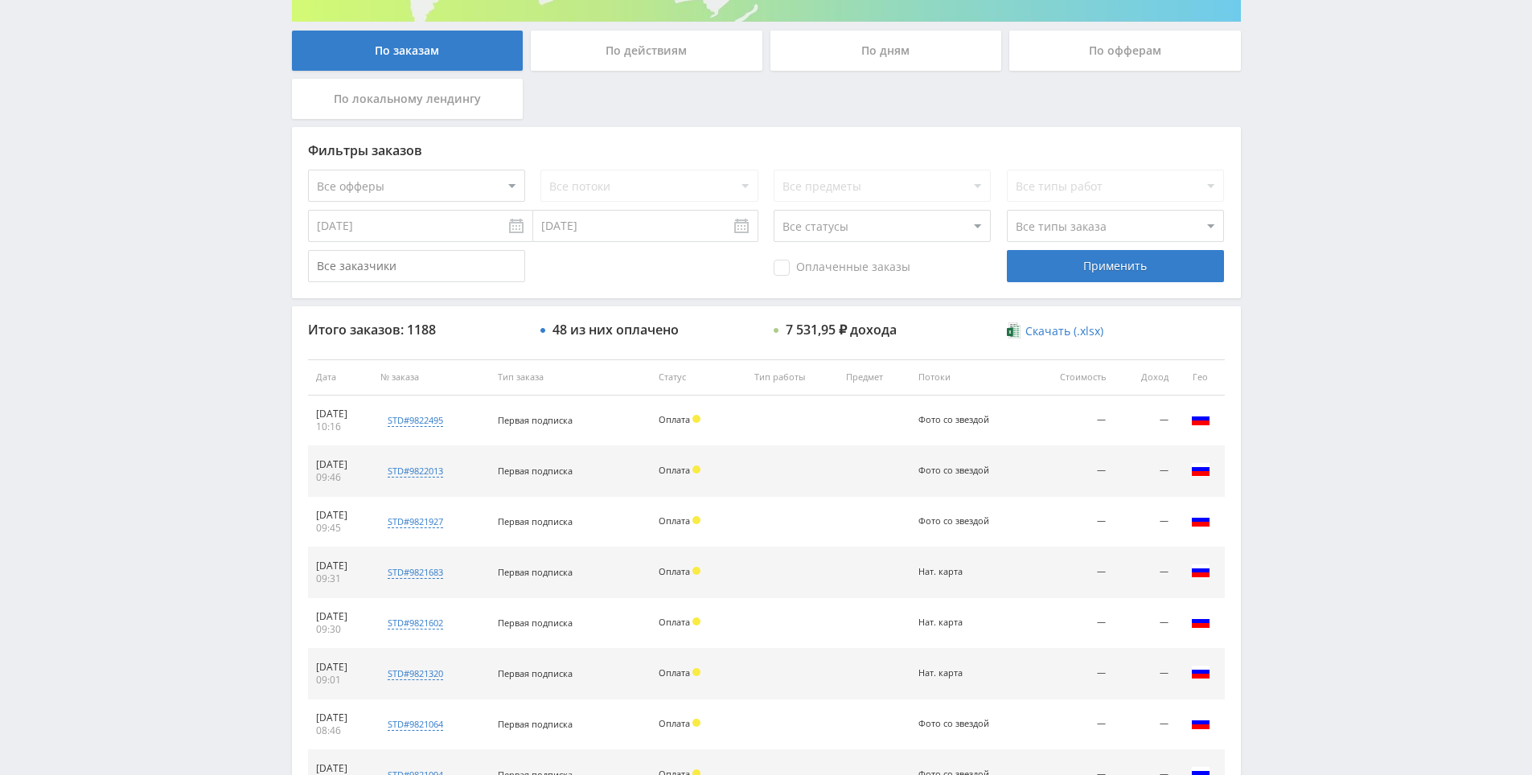
scroll to position [575, 0]
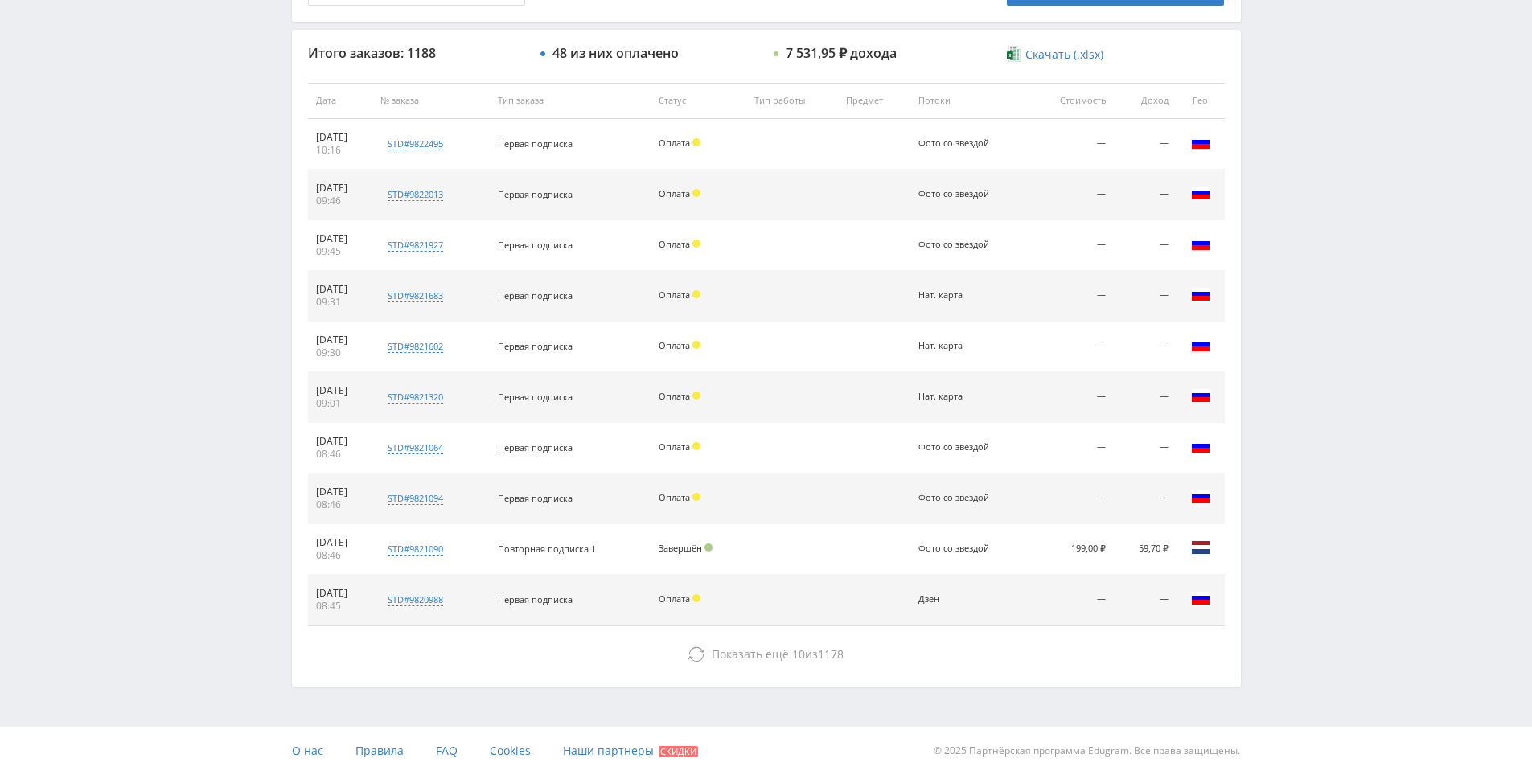
drag, startPoint x: 1323, startPoint y: 462, endPoint x: 1328, endPoint y: 373, distance: 89.4
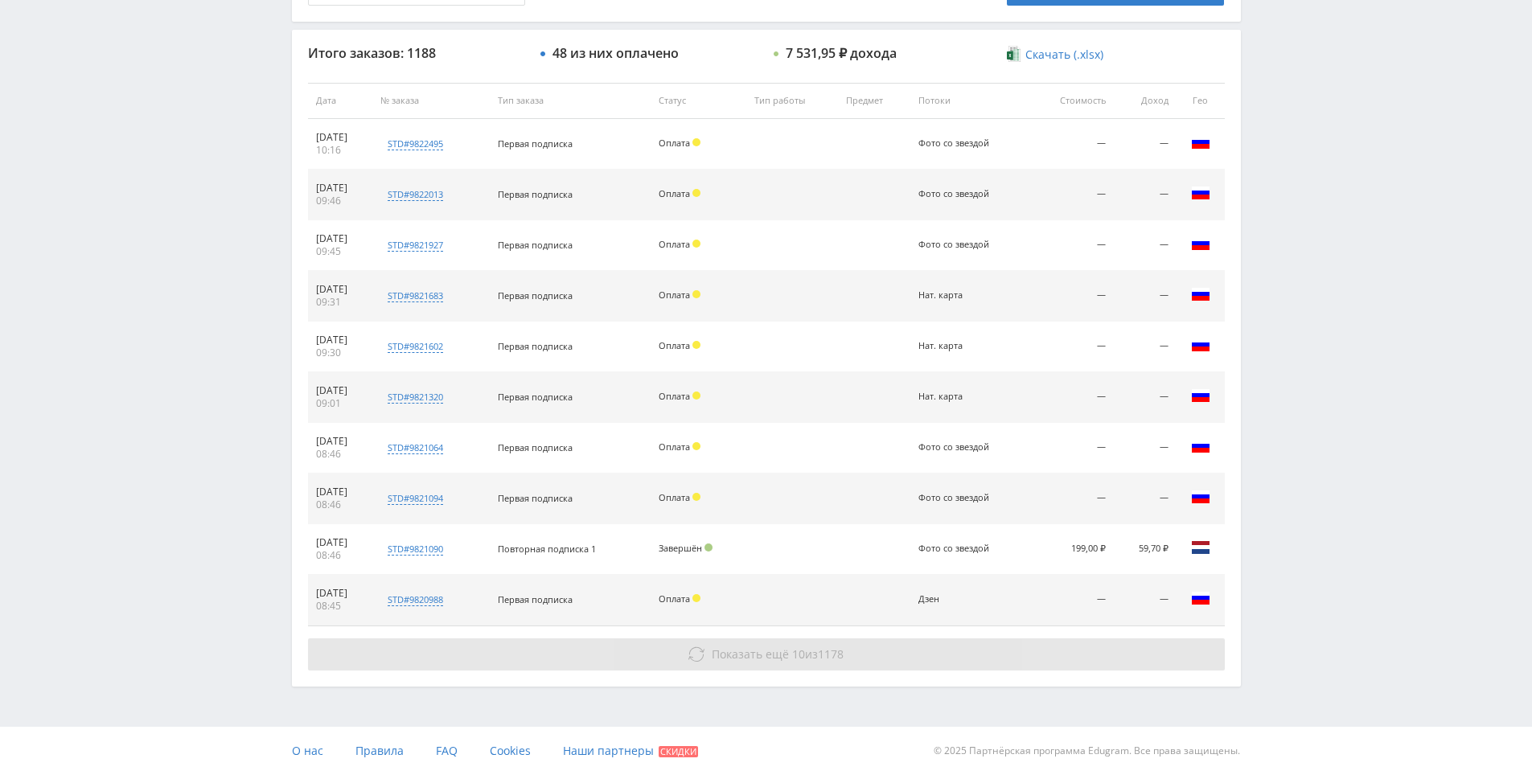
click at [1068, 642] on button "Показать ещё 10 из 1178" at bounding box center [766, 654] width 917 height 32
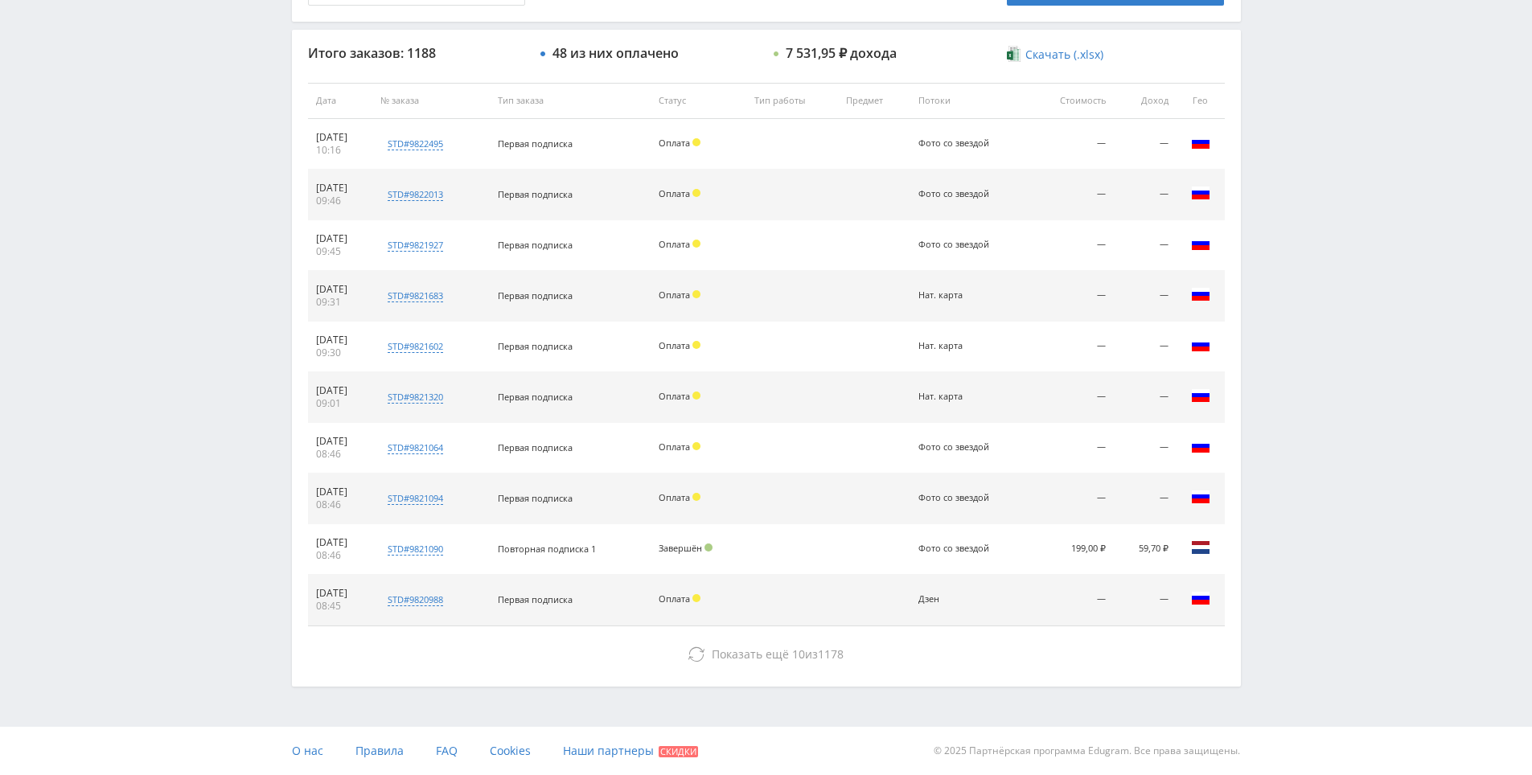
scroll to position [355, 0]
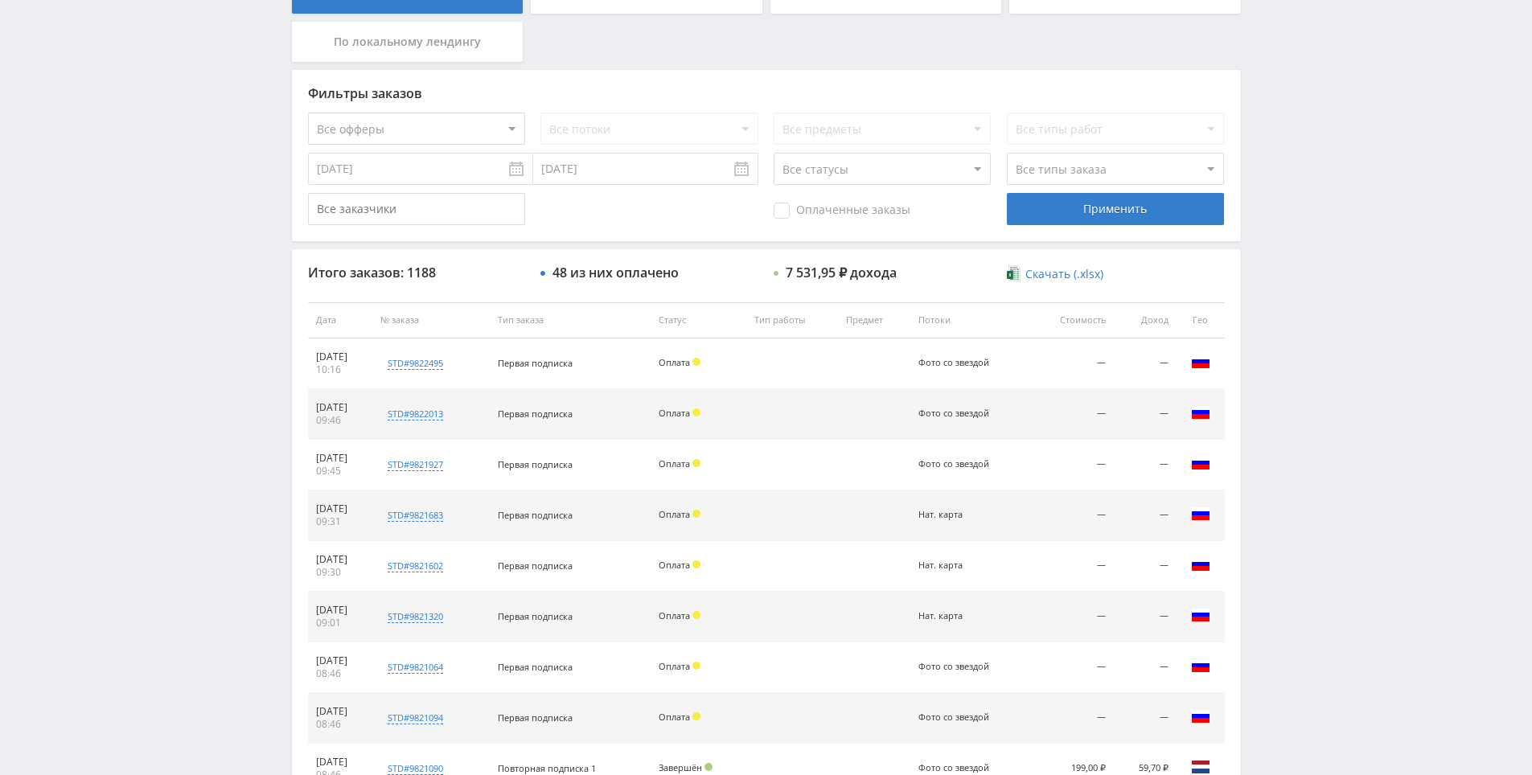
drag, startPoint x: 1351, startPoint y: 455, endPoint x: 1269, endPoint y: 226, distance: 243.4
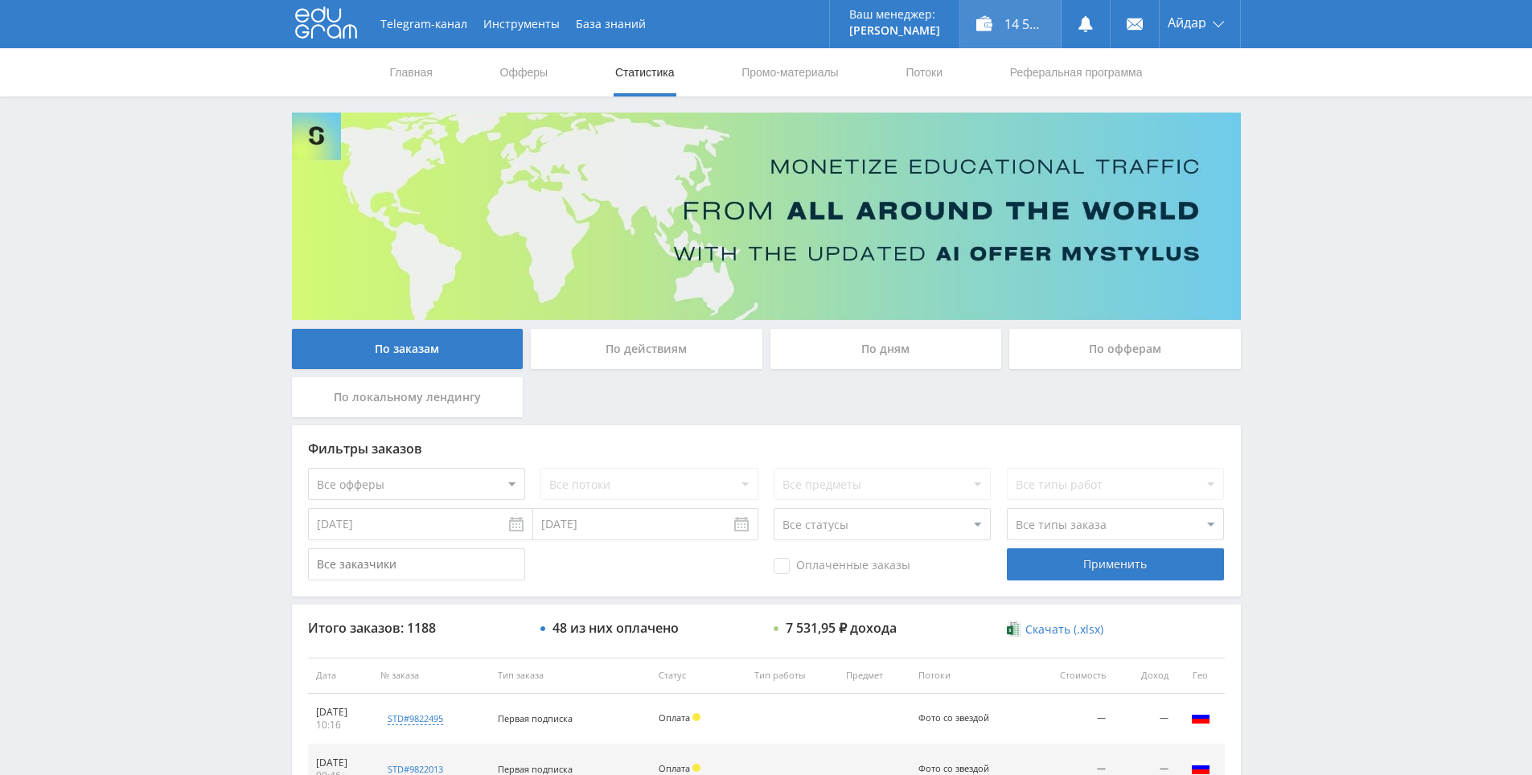
click at [1017, 28] on div "14 536,90 ₽" at bounding box center [1010, 24] width 101 height 48
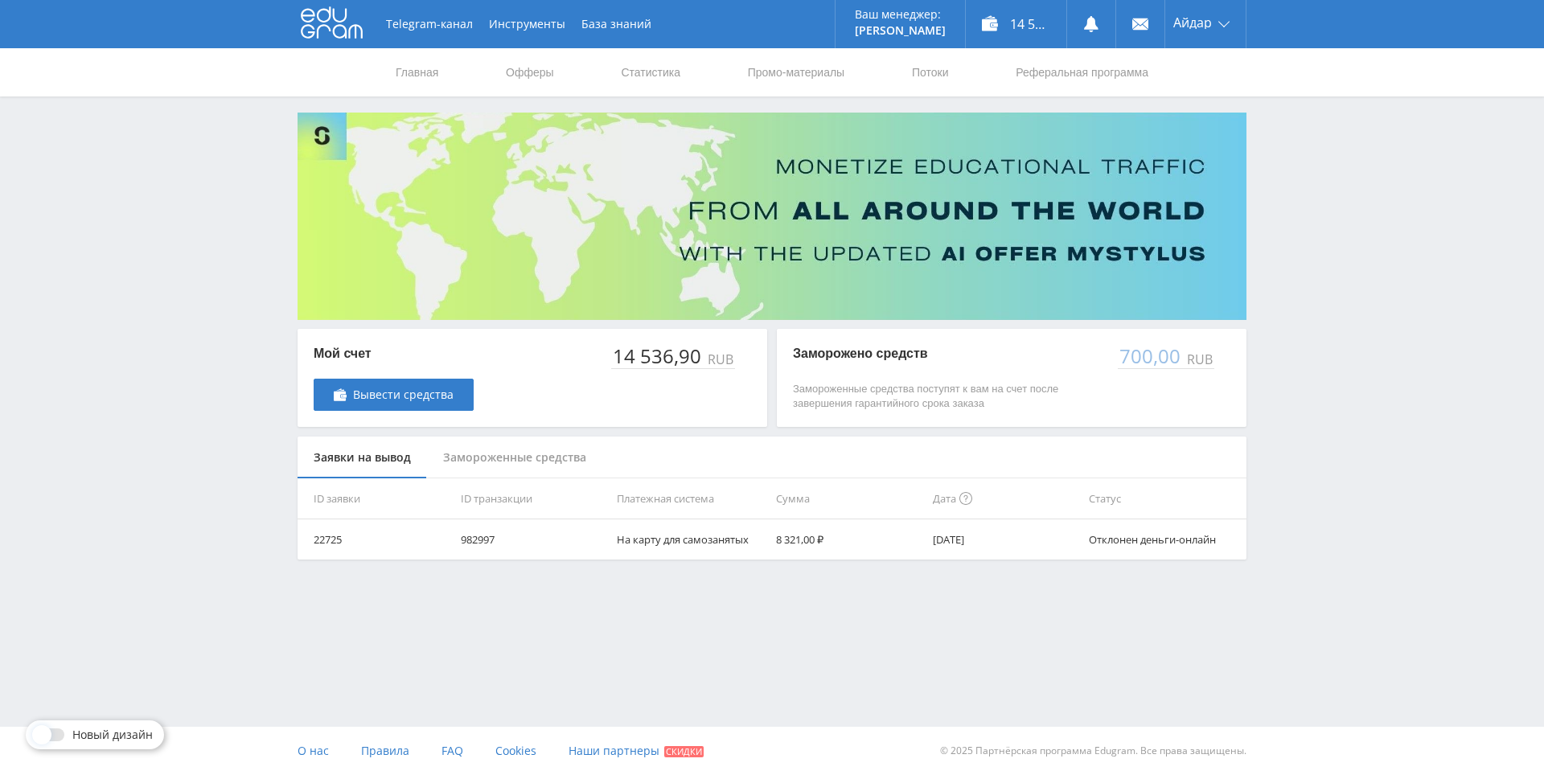
drag, startPoint x: 1314, startPoint y: 412, endPoint x: 1297, endPoint y: 322, distance: 90.8
drag, startPoint x: 1297, startPoint y: 322, endPoint x: 1249, endPoint y: 274, distance: 67.7
click at [1297, 322] on div "Telegram-канал Инструменты База знаний Ваш менеджер: [PERSON_NAME] Online @edug…" at bounding box center [772, 320] width 1544 height 640
click at [689, 76] on nav "Главная Офферы Статистика Промо-материалы Потоки Реферальная программа" at bounding box center [772, 72] width 756 height 48
click at [669, 75] on link "Статистика" at bounding box center [650, 72] width 63 height 48
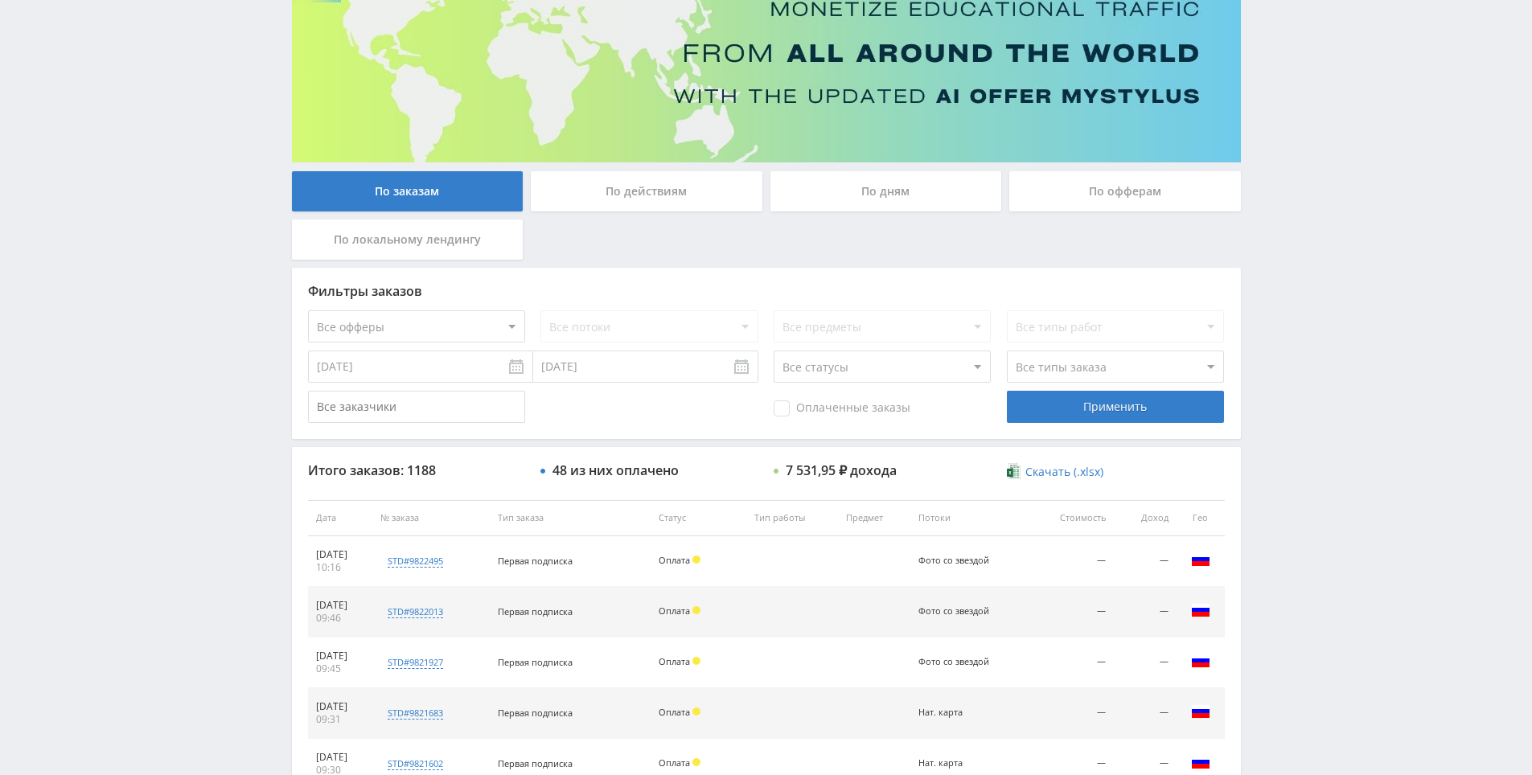
drag, startPoint x: 1302, startPoint y: 380, endPoint x: 1338, endPoint y: 442, distance: 71.7
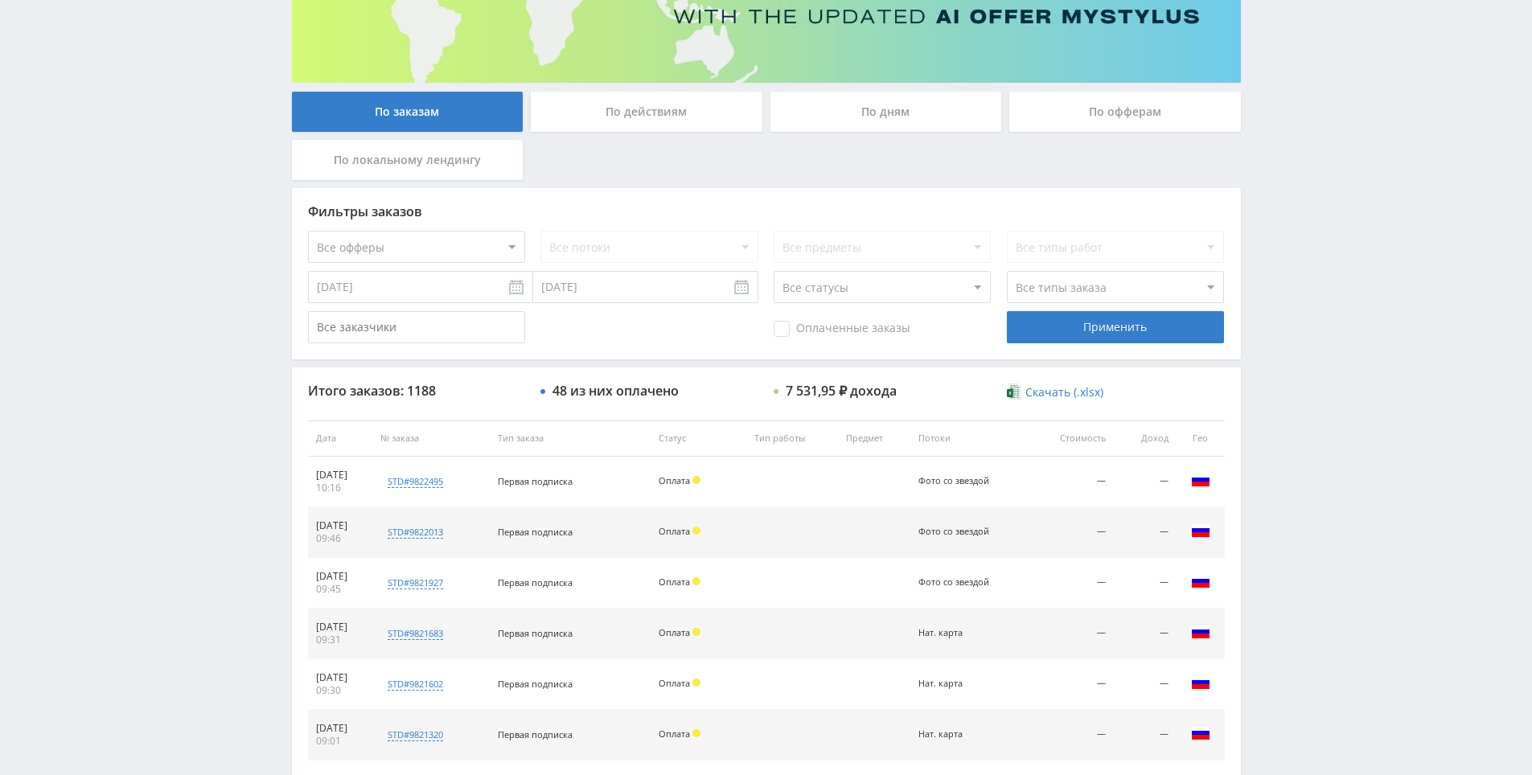
click at [806, 330] on span "Оплаченные заказы" at bounding box center [842, 329] width 137 height 16
click at [0, 0] on input "Оплаченные заказы" at bounding box center [0, 0] width 0 height 0
click at [1063, 340] on div "Применить" at bounding box center [1115, 327] width 217 height 32
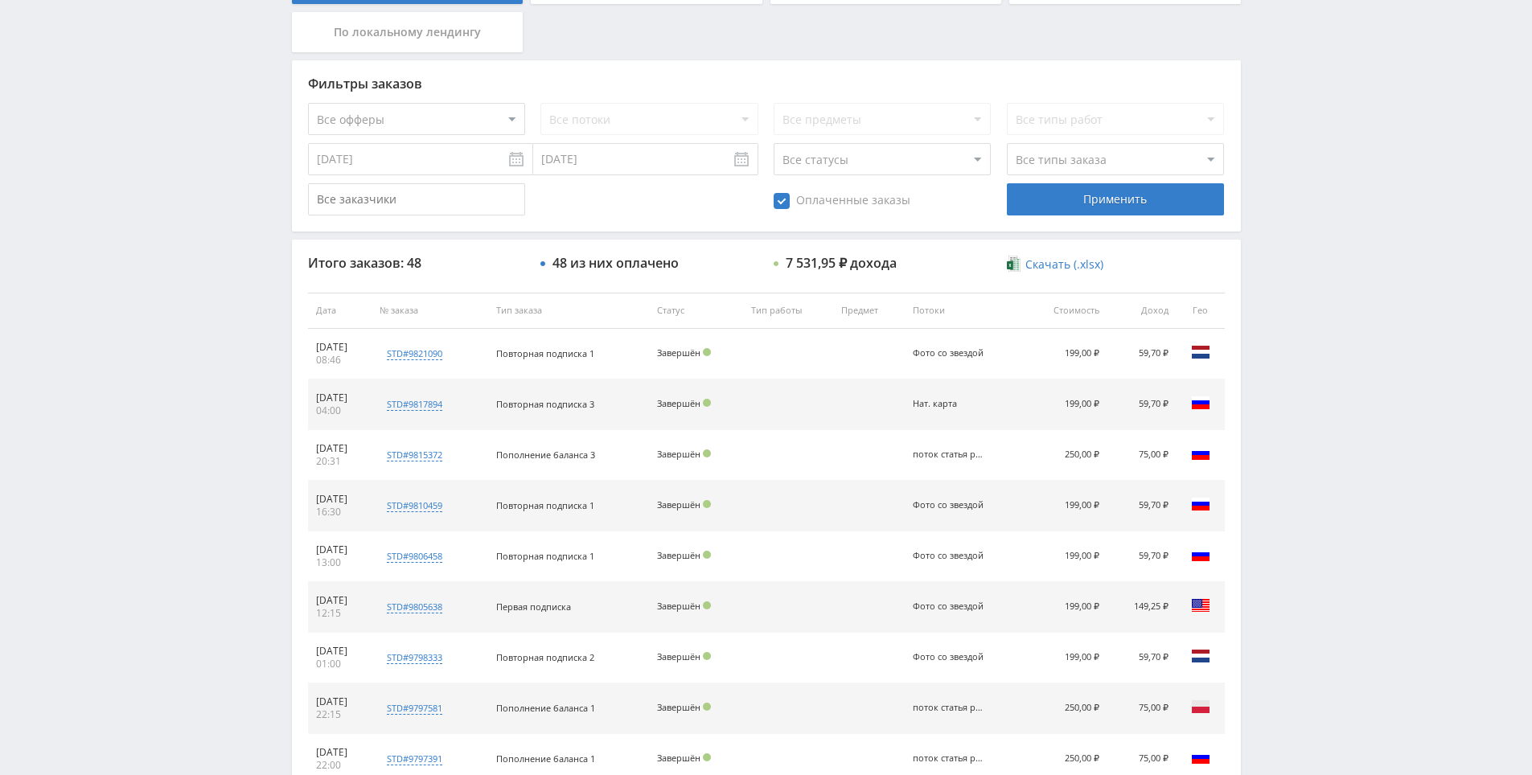
scroll to position [0, 0]
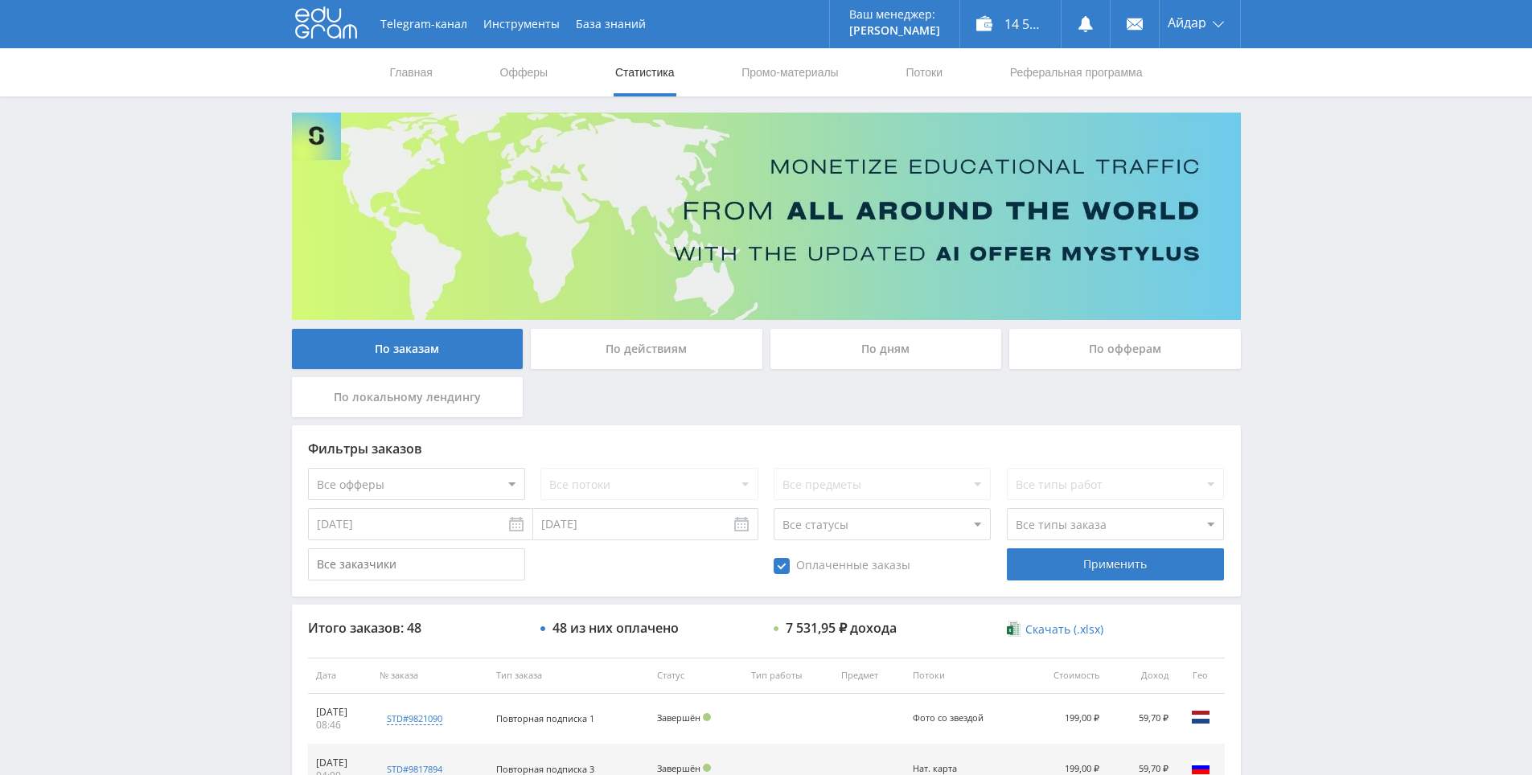
drag, startPoint x: 1363, startPoint y: 445, endPoint x: 1332, endPoint y: 269, distance: 179.7
click at [827, 72] on link "Промо-материалы" at bounding box center [790, 72] width 100 height 48
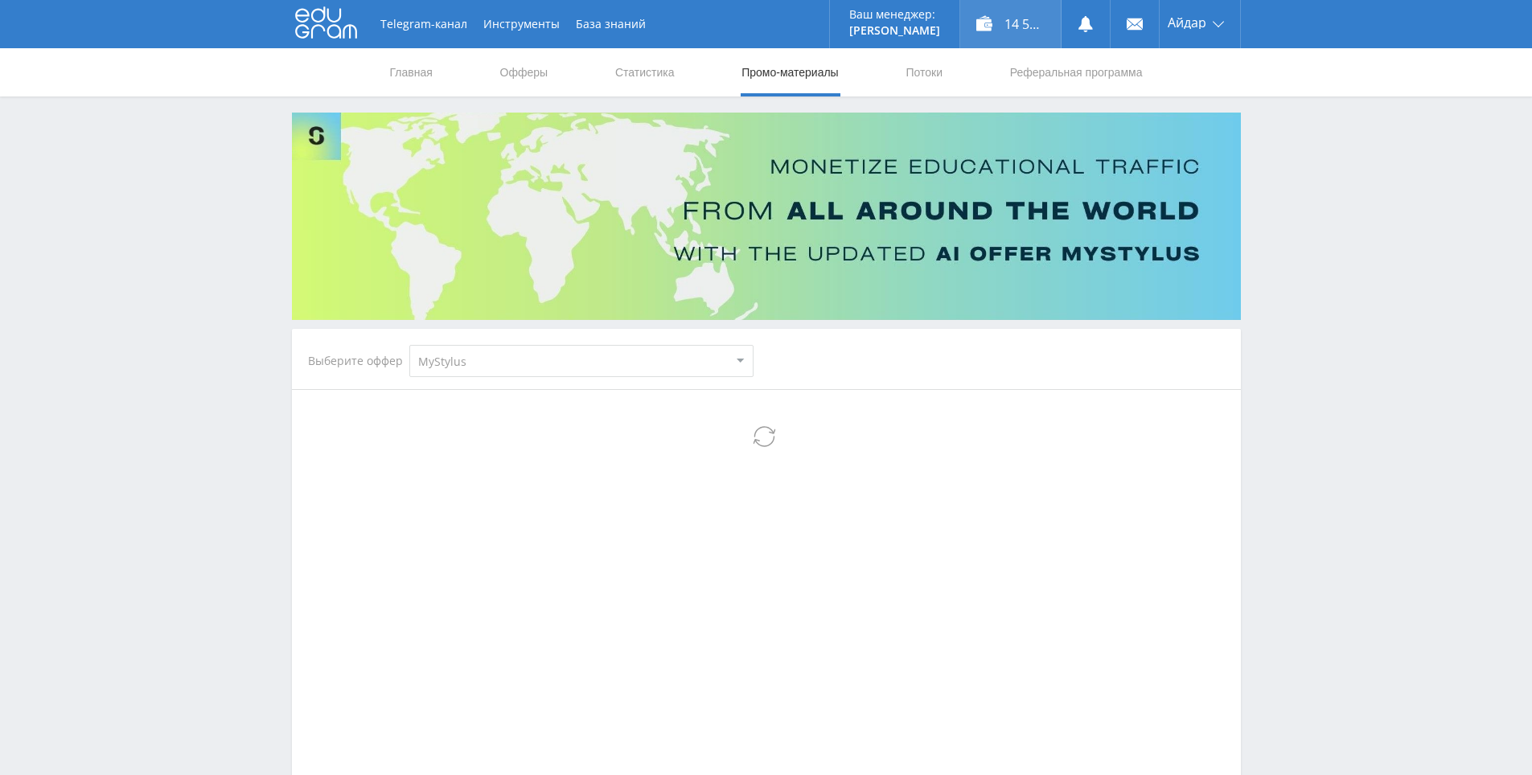
click at [1024, 23] on div "14 536,90 ₽" at bounding box center [1010, 24] width 101 height 48
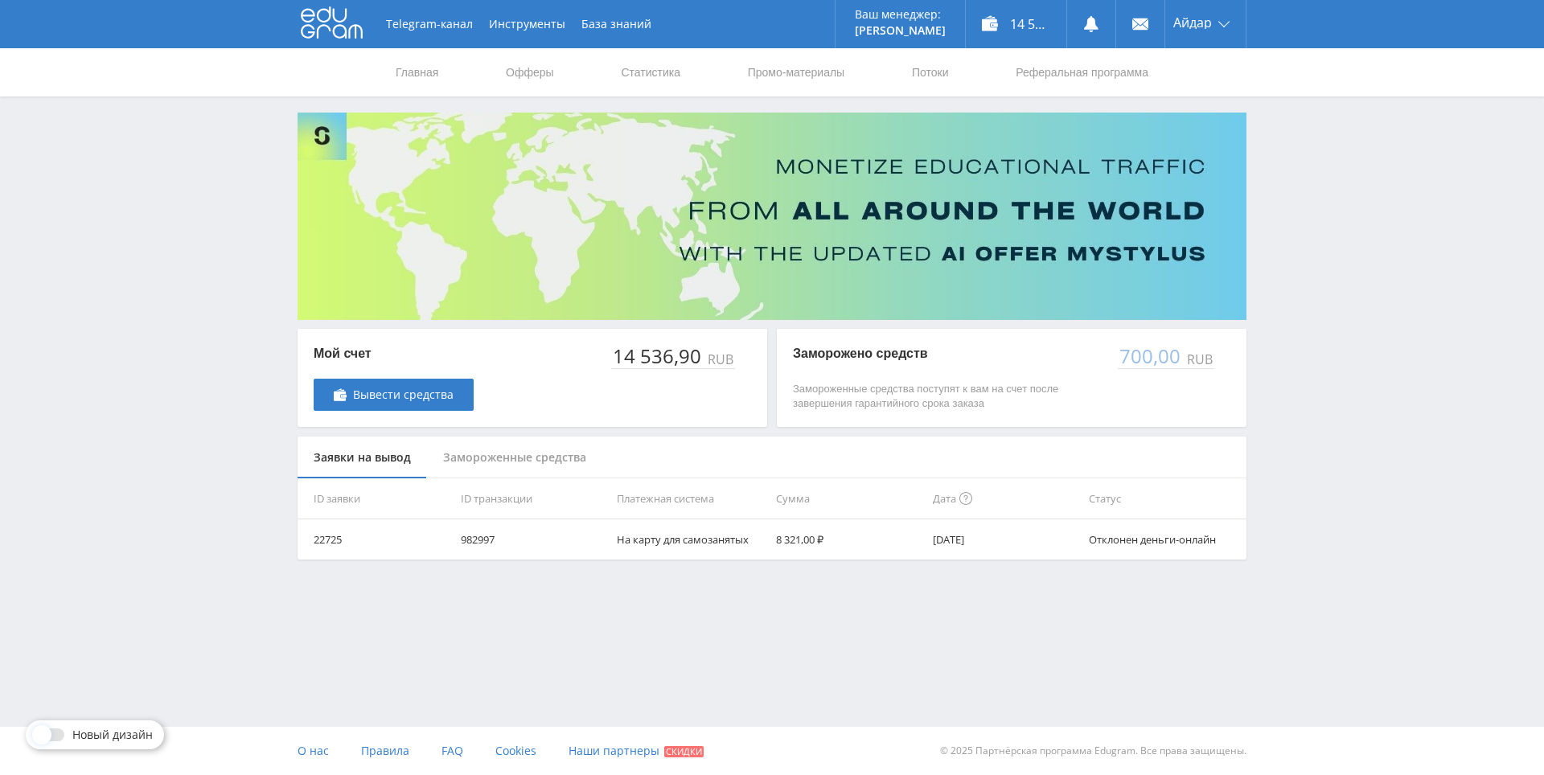
drag, startPoint x: 1326, startPoint y: 370, endPoint x: 1334, endPoint y: 261, distance: 109.6
click at [1334, 261] on div "Telegram-канал Инструменты База знаний Ваш менеджер: Alex Alex Online @edugram_…" at bounding box center [772, 320] width 1544 height 640
drag, startPoint x: 1339, startPoint y: 263, endPoint x: 1327, endPoint y: 241, distance: 24.8
click at [1338, 262] on div "Telegram-канал Инструменты База знаний Ваш менеджер: [PERSON_NAME] Online @edug…" at bounding box center [772, 320] width 1544 height 640
drag, startPoint x: 1325, startPoint y: 194, endPoint x: 1258, endPoint y: 280, distance: 109.4
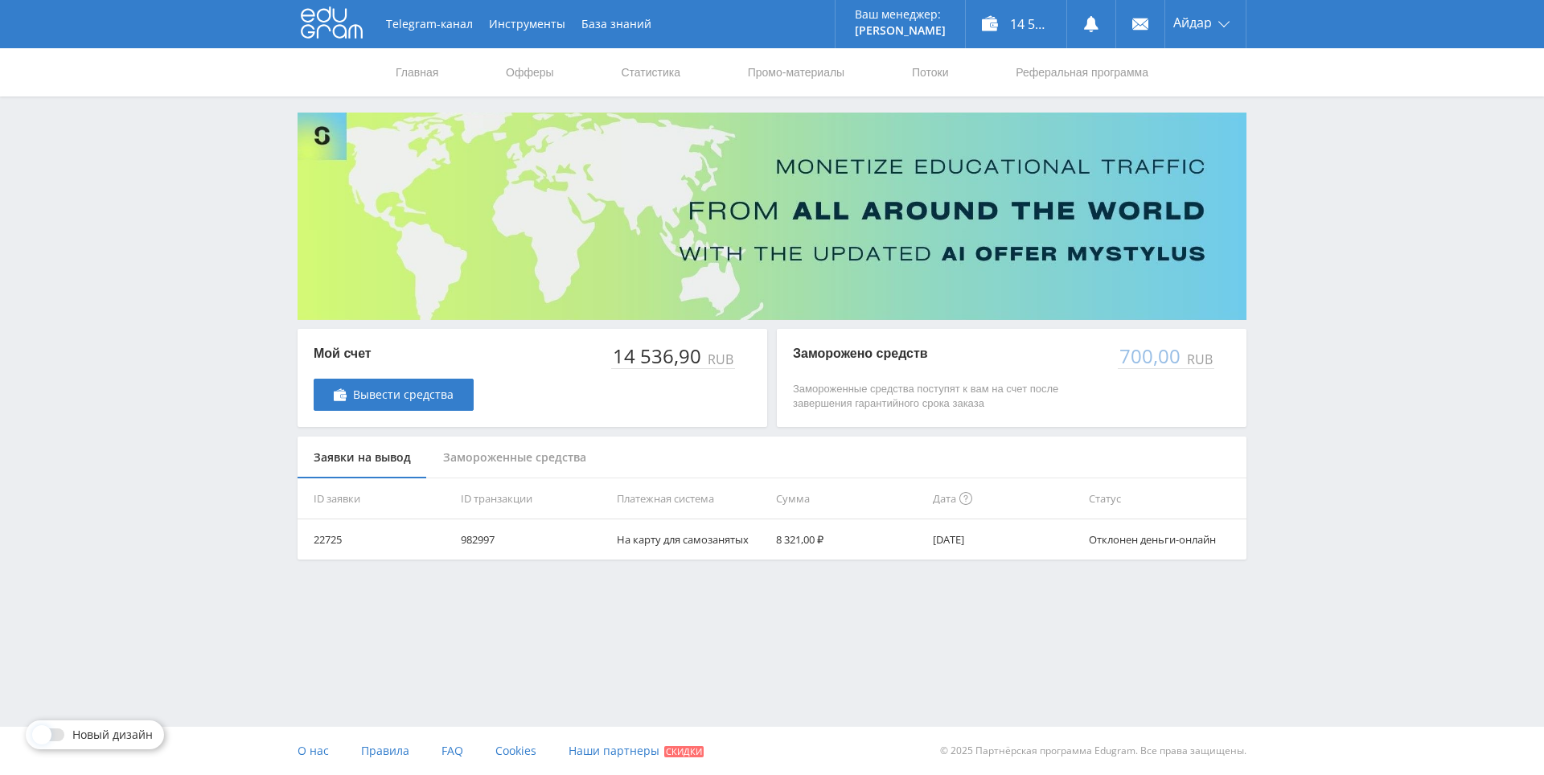
click at [1325, 194] on div "Telegram-канал Инструменты База знаний Ваш менеджер: [PERSON_NAME] Online @edug…" at bounding box center [772, 320] width 1544 height 640
drag, startPoint x: 1304, startPoint y: 203, endPoint x: 1314, endPoint y: 191, distance: 15.4
click at [1327, 138] on div "Telegram-канал Инструменты База знаний Ваш менеджер: [PERSON_NAME] Online @edug…" at bounding box center [772, 320] width 1544 height 640
drag, startPoint x: 1327, startPoint y: 138, endPoint x: 1323, endPoint y: 120, distance: 18.9
click at [1319, 116] on div "Telegram-канал Инструменты База знаний Ваш менеджер: [PERSON_NAME] Online @edug…" at bounding box center [772, 320] width 1544 height 640
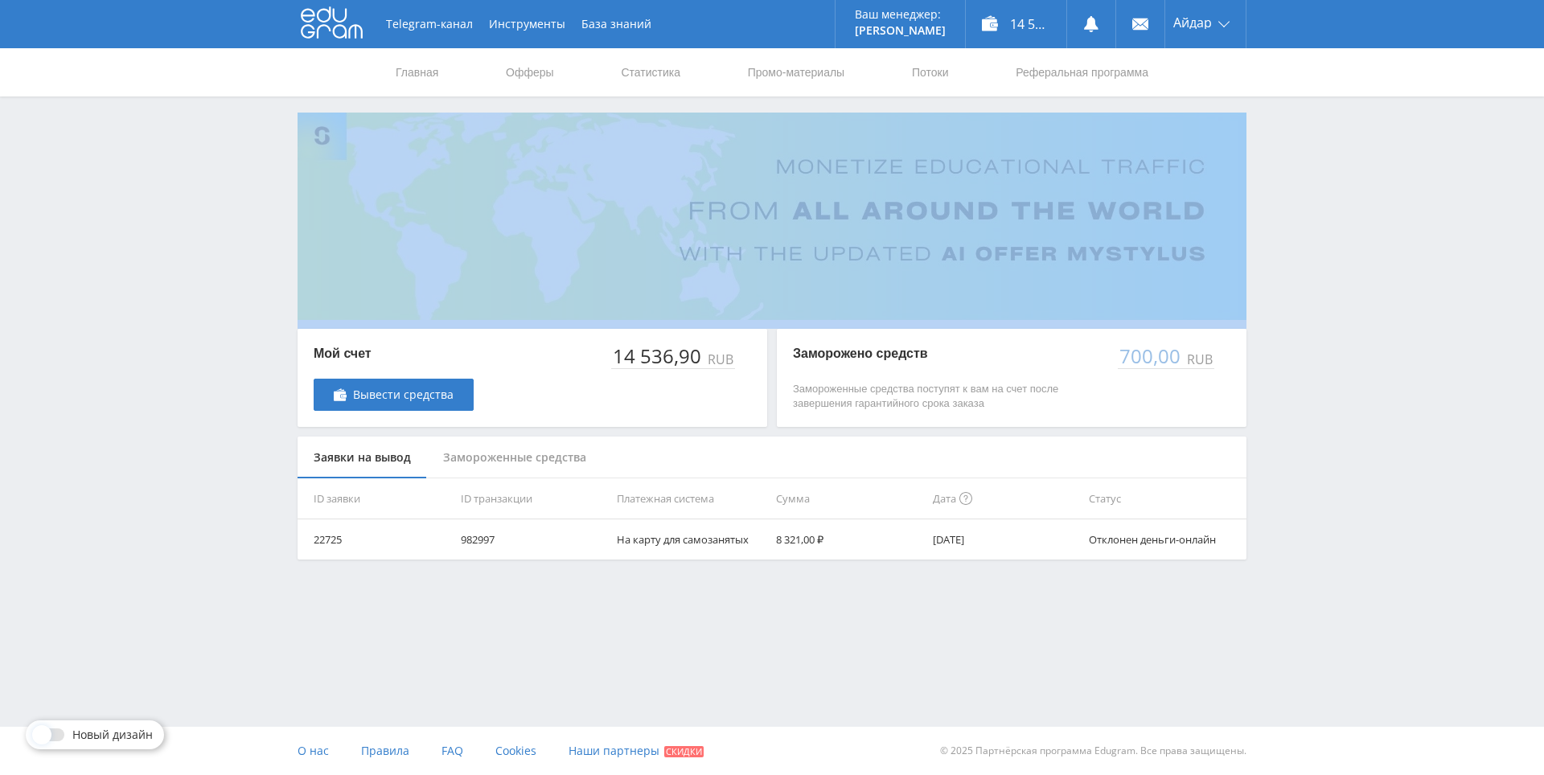
click at [1319, 116] on div "Telegram-канал Инструменты База знаний Ваш менеджер: Alex Alex Online @edugram_…" at bounding box center [772, 320] width 1544 height 640
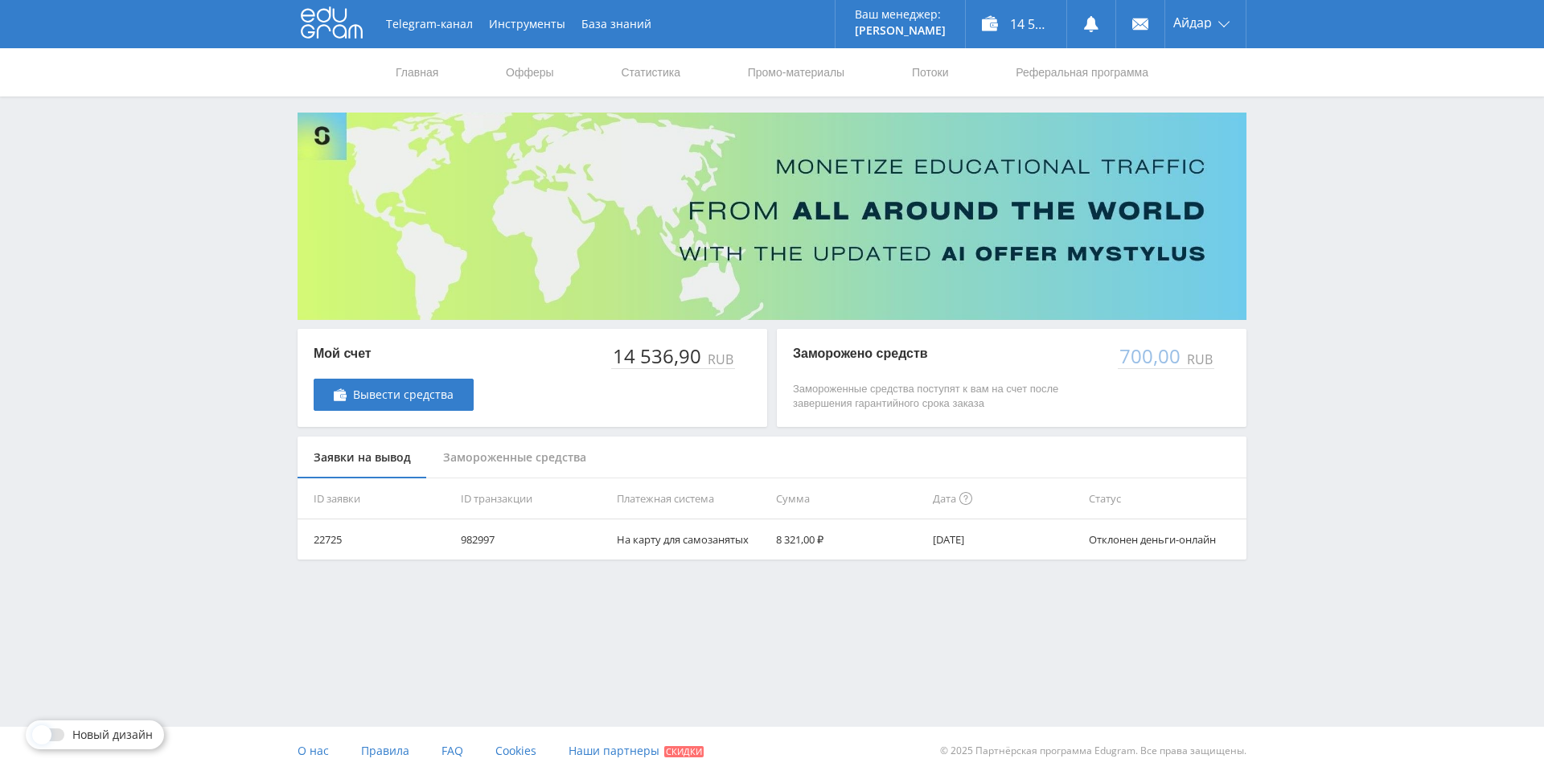
click at [1315, 113] on div "Telegram-канал Инструменты База знаний Ваш менеджер: Alex Alex Online @edugram_…" at bounding box center [772, 320] width 1544 height 640
click at [384, 404] on link "Вывести средства" at bounding box center [394, 395] width 160 height 32
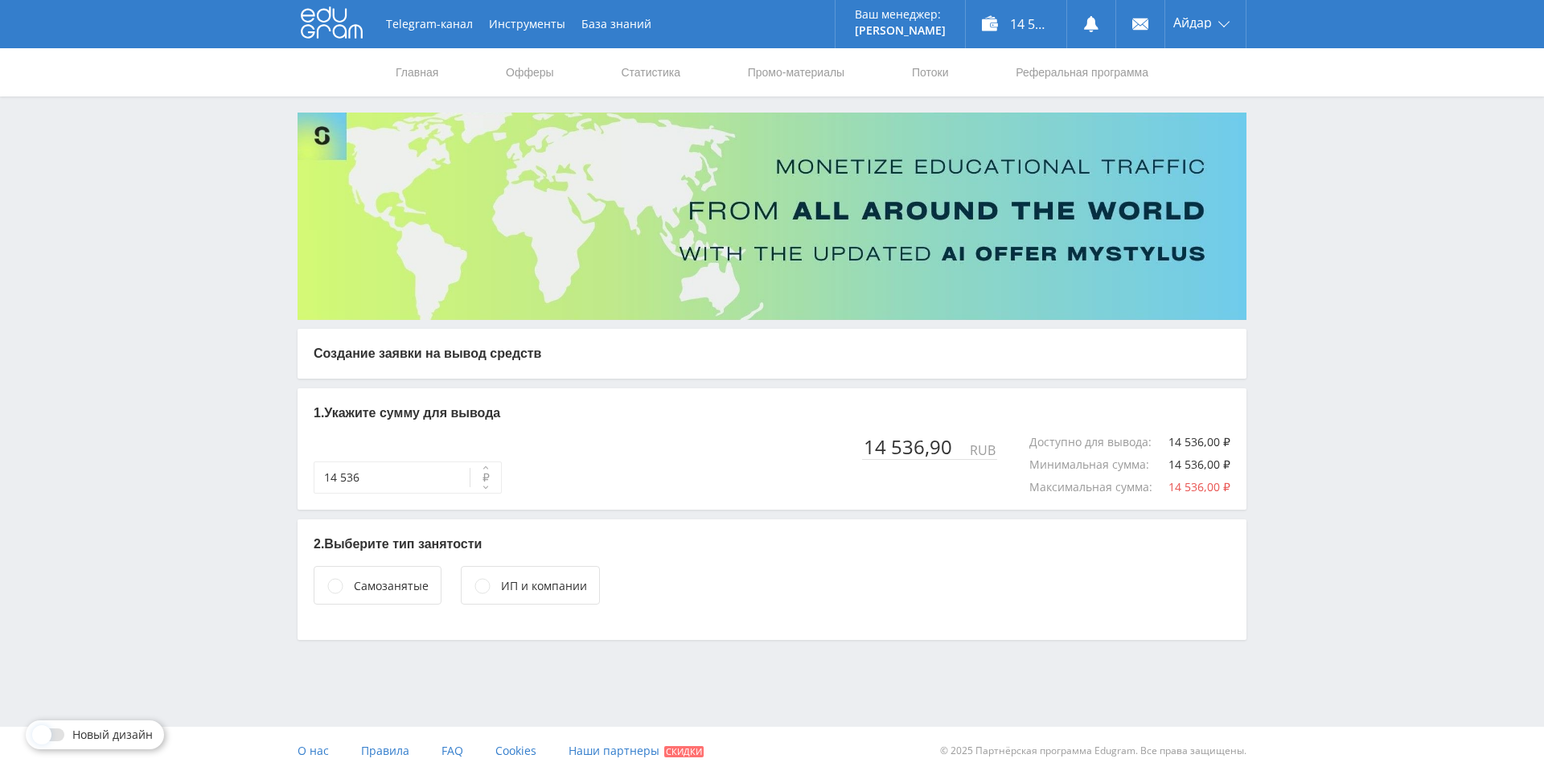
click at [412, 582] on div "Самозанятые" at bounding box center [391, 586] width 75 height 18
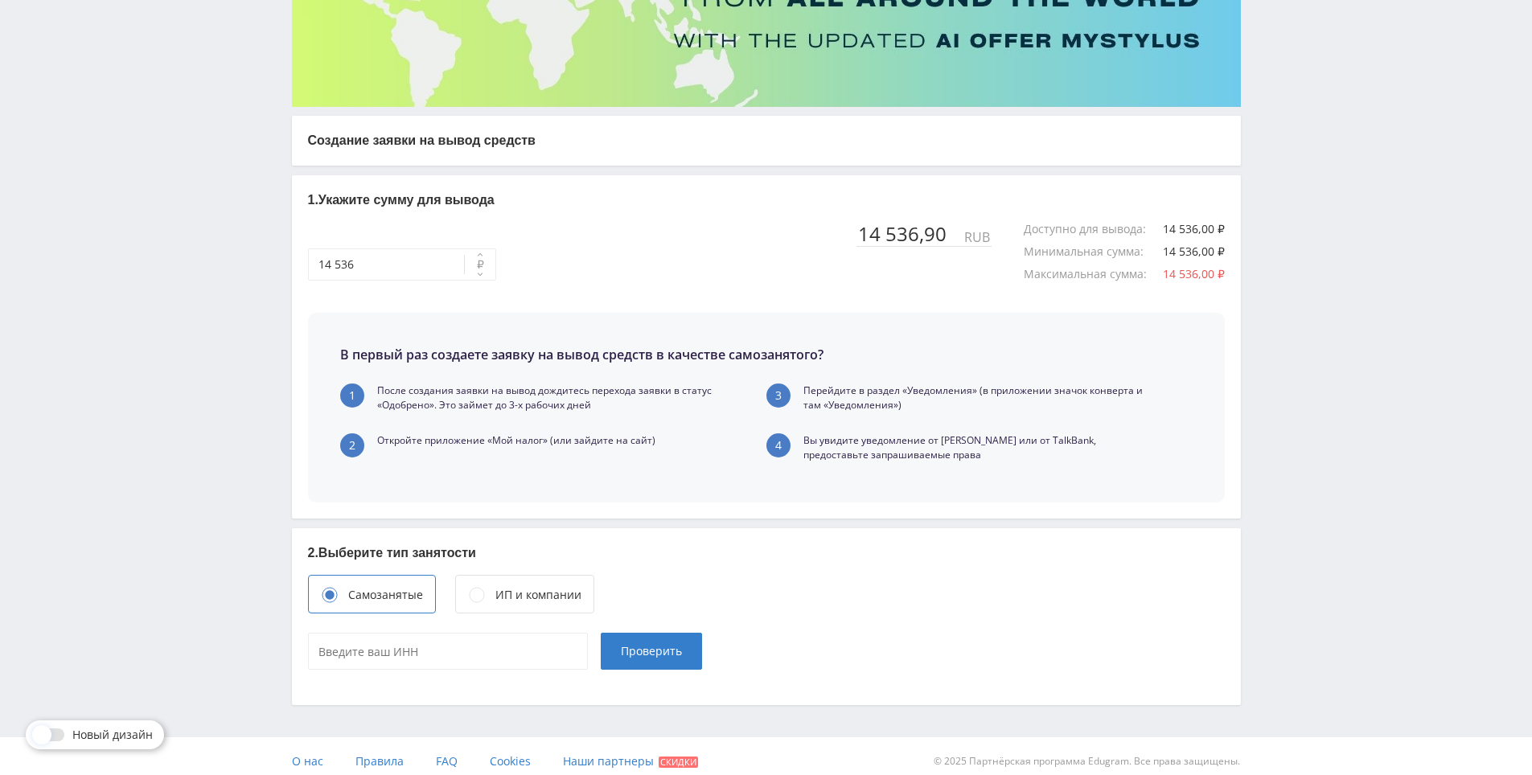
scroll to position [224, 0]
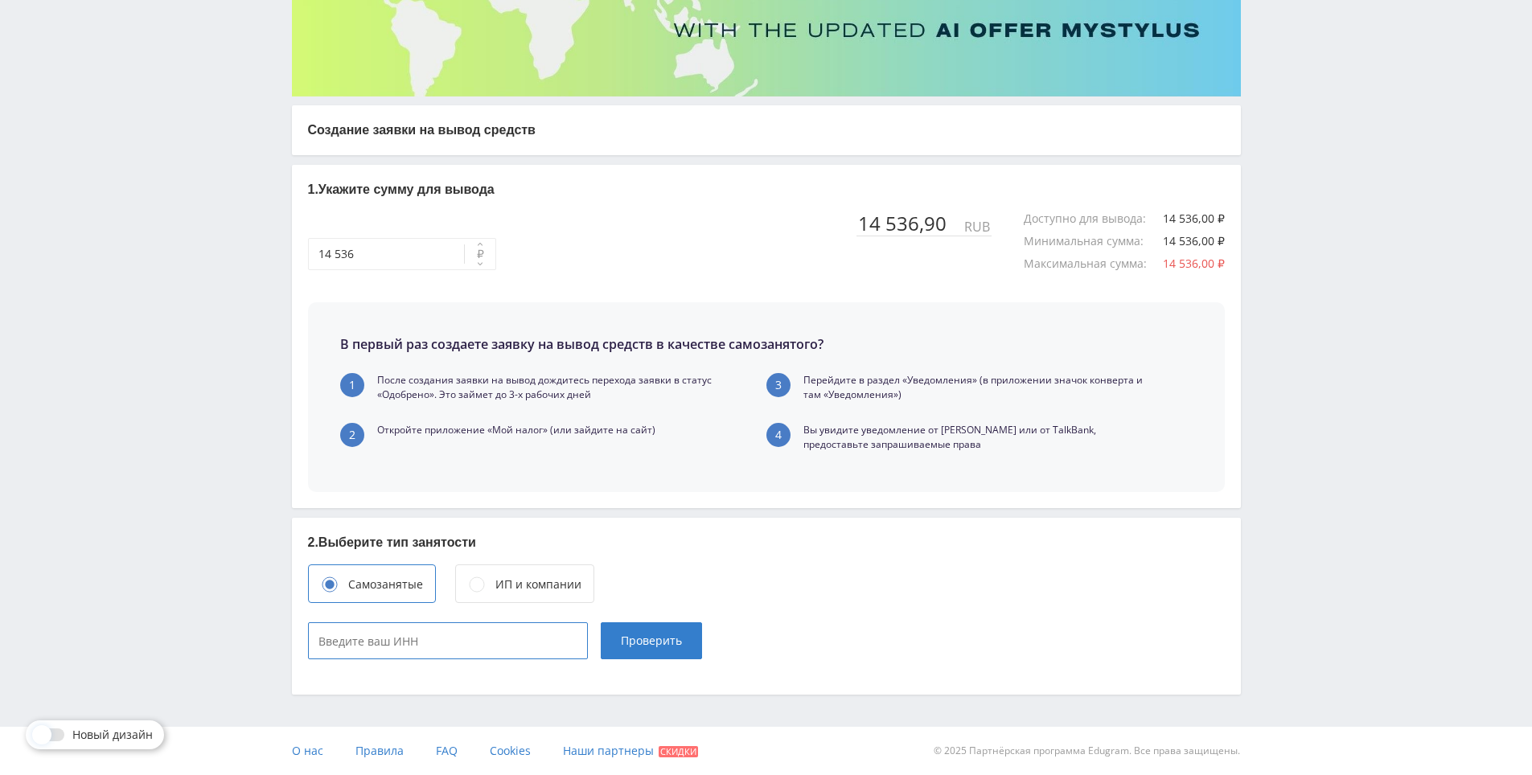
type input "____________"
click at [468, 643] on input "____________" at bounding box center [448, 640] width 280 height 37
paste input "165120756624"
type input "165120756624"
click at [655, 635] on span "Проверить" at bounding box center [651, 640] width 61 height 13
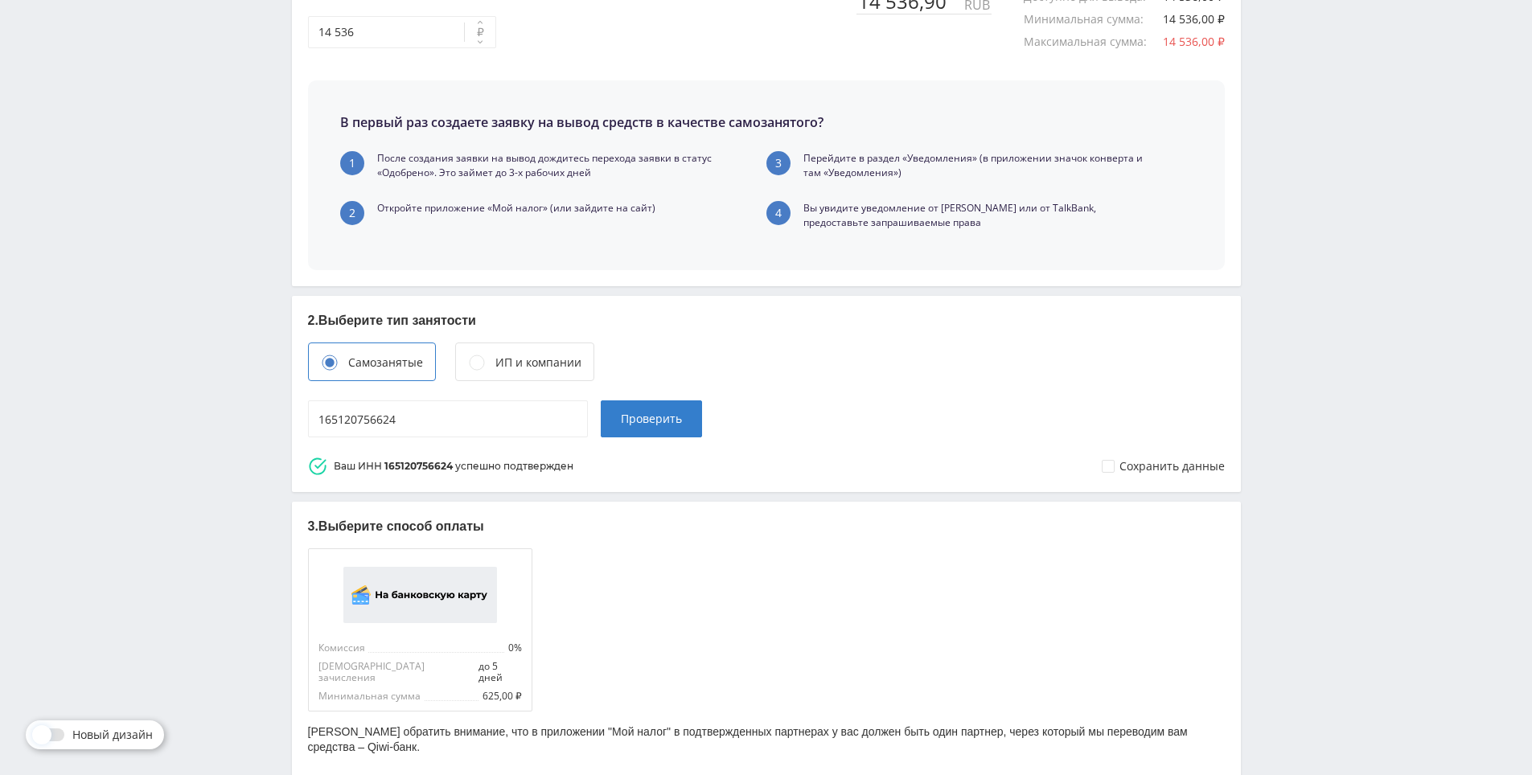
scroll to position [465, 0]
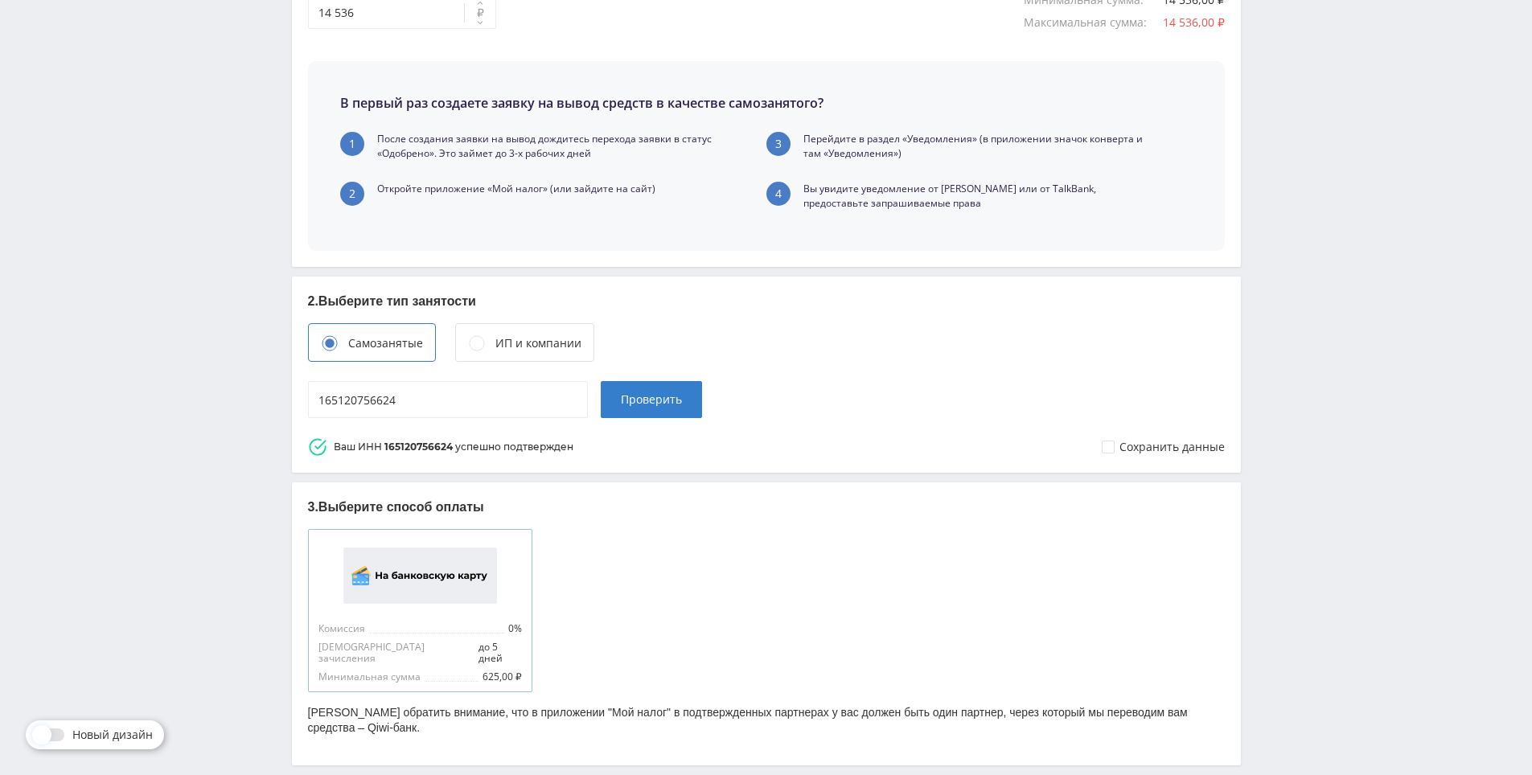
click at [434, 585] on img at bounding box center [420, 576] width 154 height 56
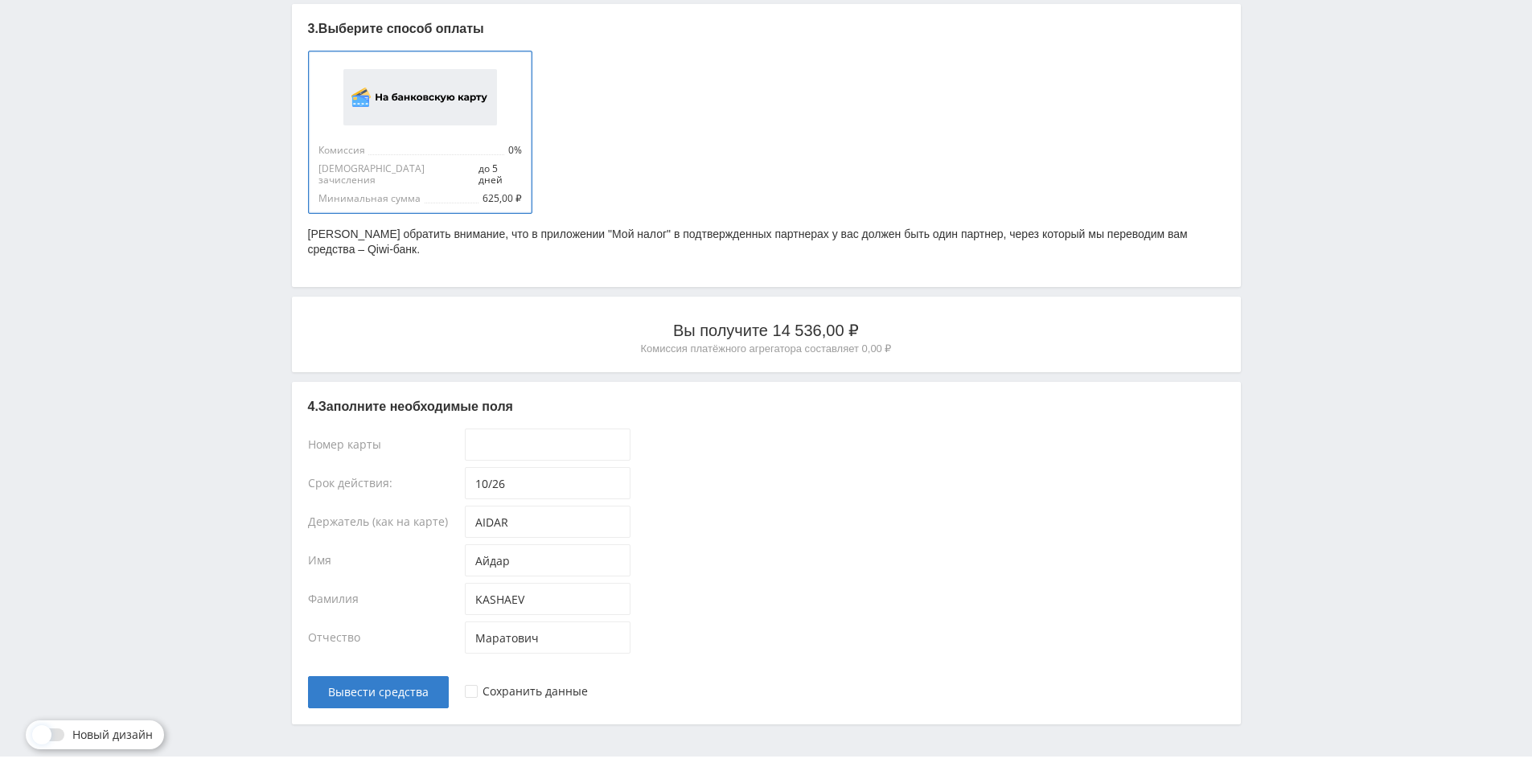
scroll to position [947, 0]
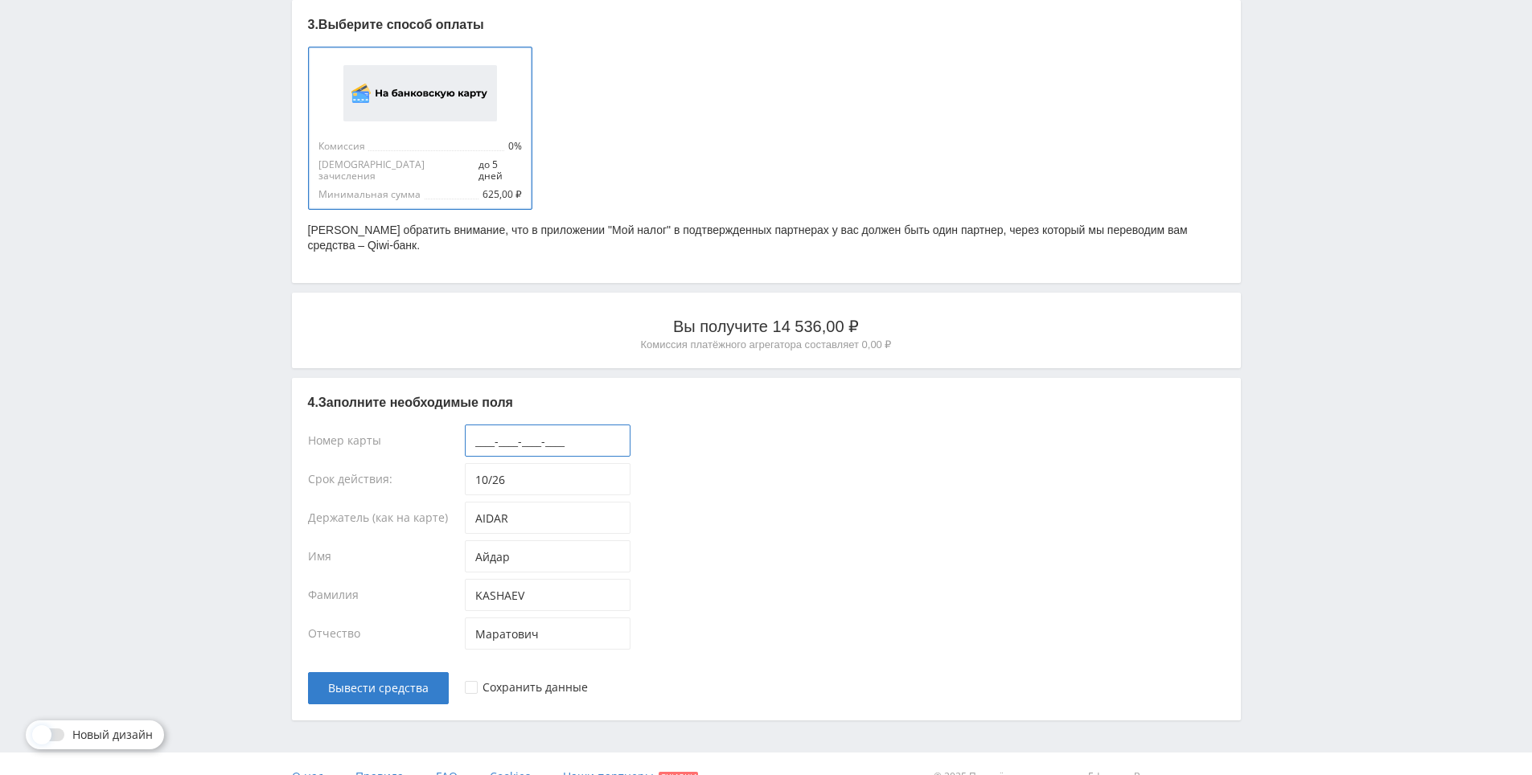
click at [519, 425] on input "____-____-____-____" at bounding box center [548, 441] width 166 height 32
drag, startPoint x: 696, startPoint y: 446, endPoint x: 658, endPoint y: 411, distance: 52.4
click at [658, 411] on div "4. Заполните необходимые поля Номер карты [CREDIT_CARD_NUMBER] Срок действия: 1…" at bounding box center [766, 549] width 949 height 343
click at [671, 425] on div "[CREDIT_CARD_NUMBER]" at bounding box center [845, 444] width 760 height 39
drag, startPoint x: 671, startPoint y: 421, endPoint x: 667, endPoint y: 404, distance: 16.8
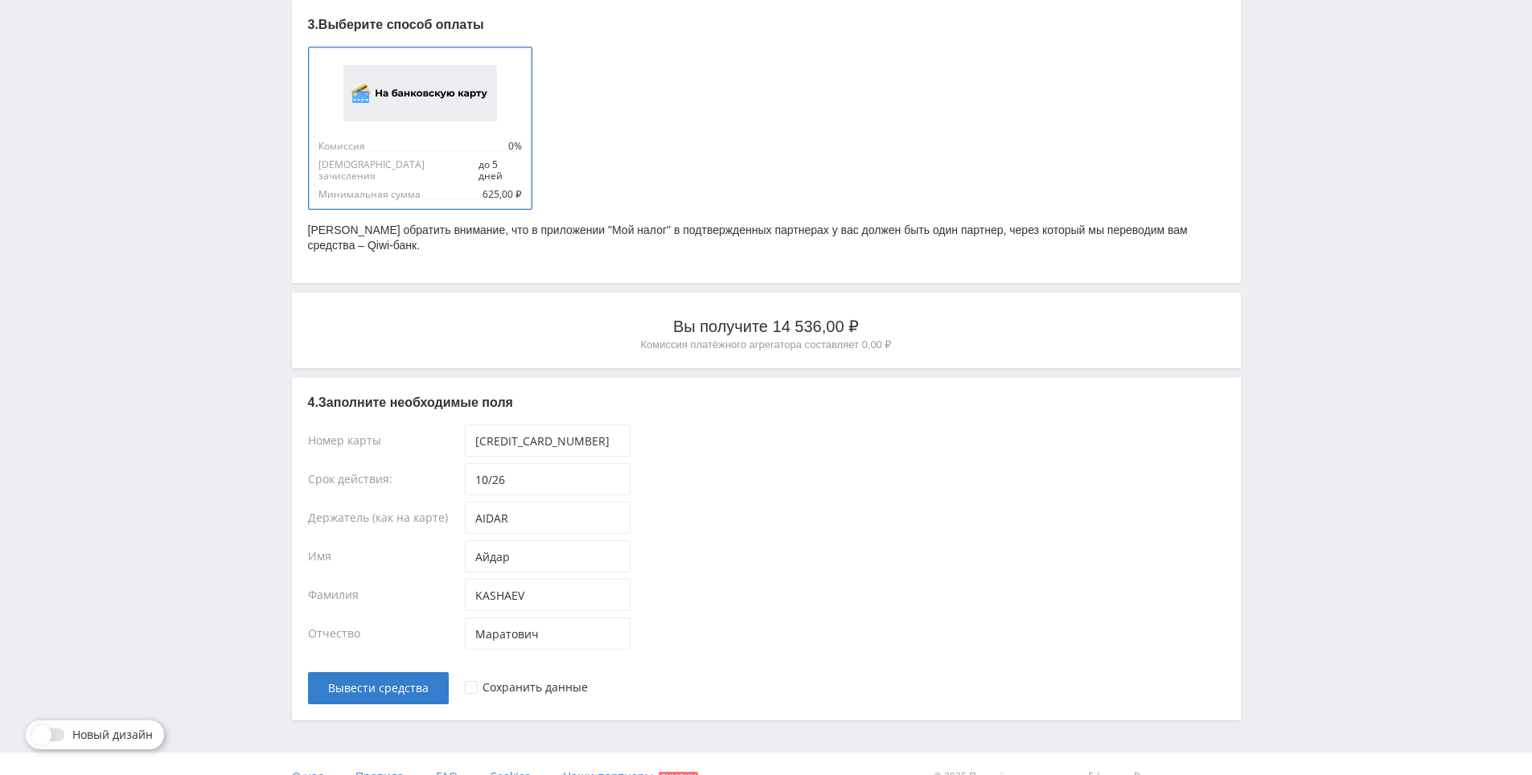
click at [667, 404] on div "4. Заполните необходимые поля Номер карты [CREDIT_CARD_NUMBER] Срок действия: 1…" at bounding box center [766, 549] width 949 height 343
click at [574, 433] on input "[CREDIT_CARD_NUMBER]" at bounding box center [548, 441] width 166 height 32
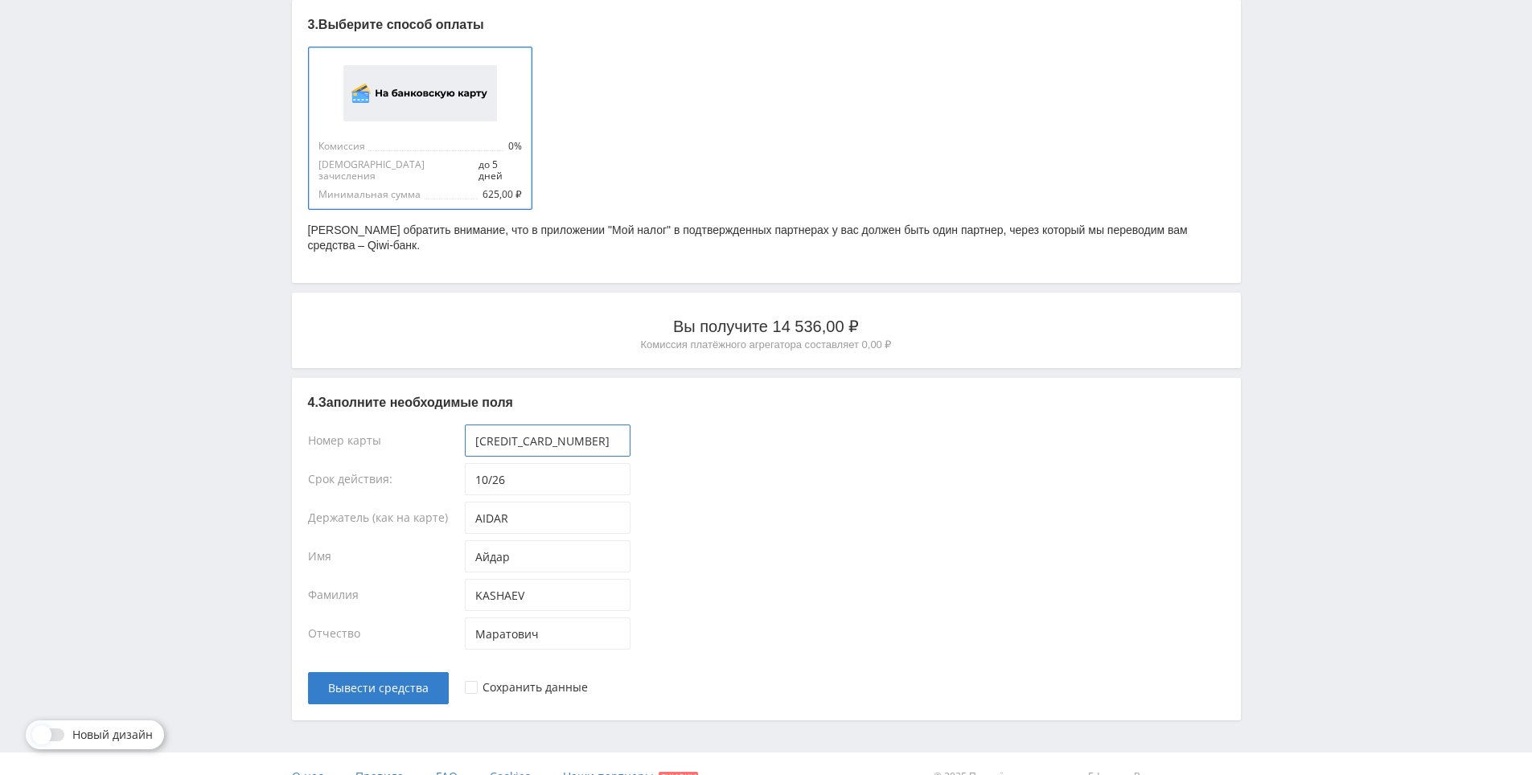
type input "[CREDIT_CARD_NUMBER]"
drag, startPoint x: 522, startPoint y: 470, endPoint x: 433, endPoint y: 465, distance: 88.6
click at [433, 465] on div "Срок действия: 10/26" at bounding box center [766, 482] width 917 height 39
type input "08/26"
click at [725, 463] on div "08/26" at bounding box center [845, 482] width 760 height 39
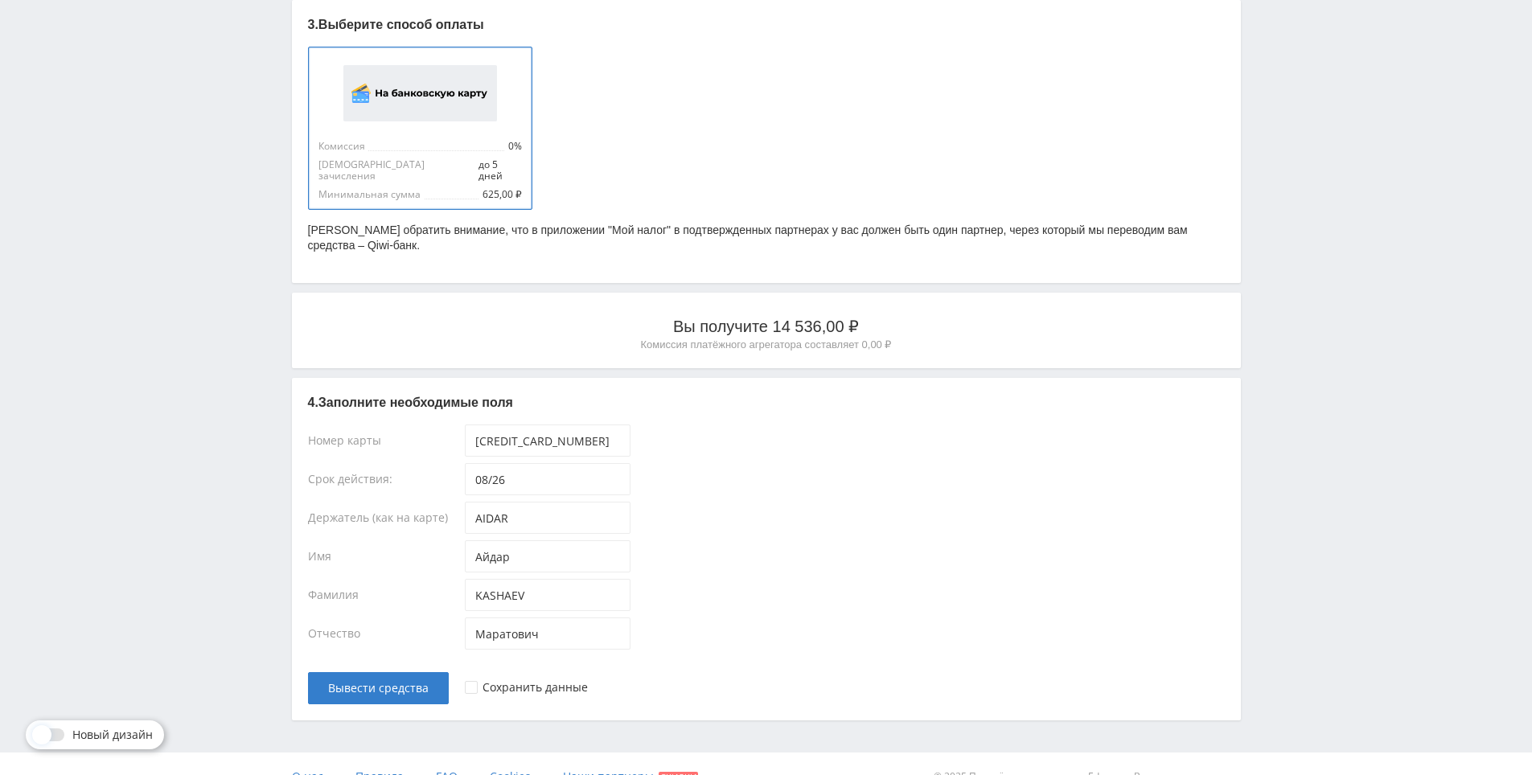
drag, startPoint x: 725, startPoint y: 458, endPoint x: 701, endPoint y: 416, distance: 49.0
click at [700, 425] on div "5469-9804-2454-4308" at bounding box center [845, 444] width 760 height 39
click at [502, 521] on input "AIDAR" at bounding box center [548, 518] width 166 height 32
click at [564, 502] on input "AIDAR" at bounding box center [548, 518] width 166 height 32
type input "AIDAR KASHAEV"
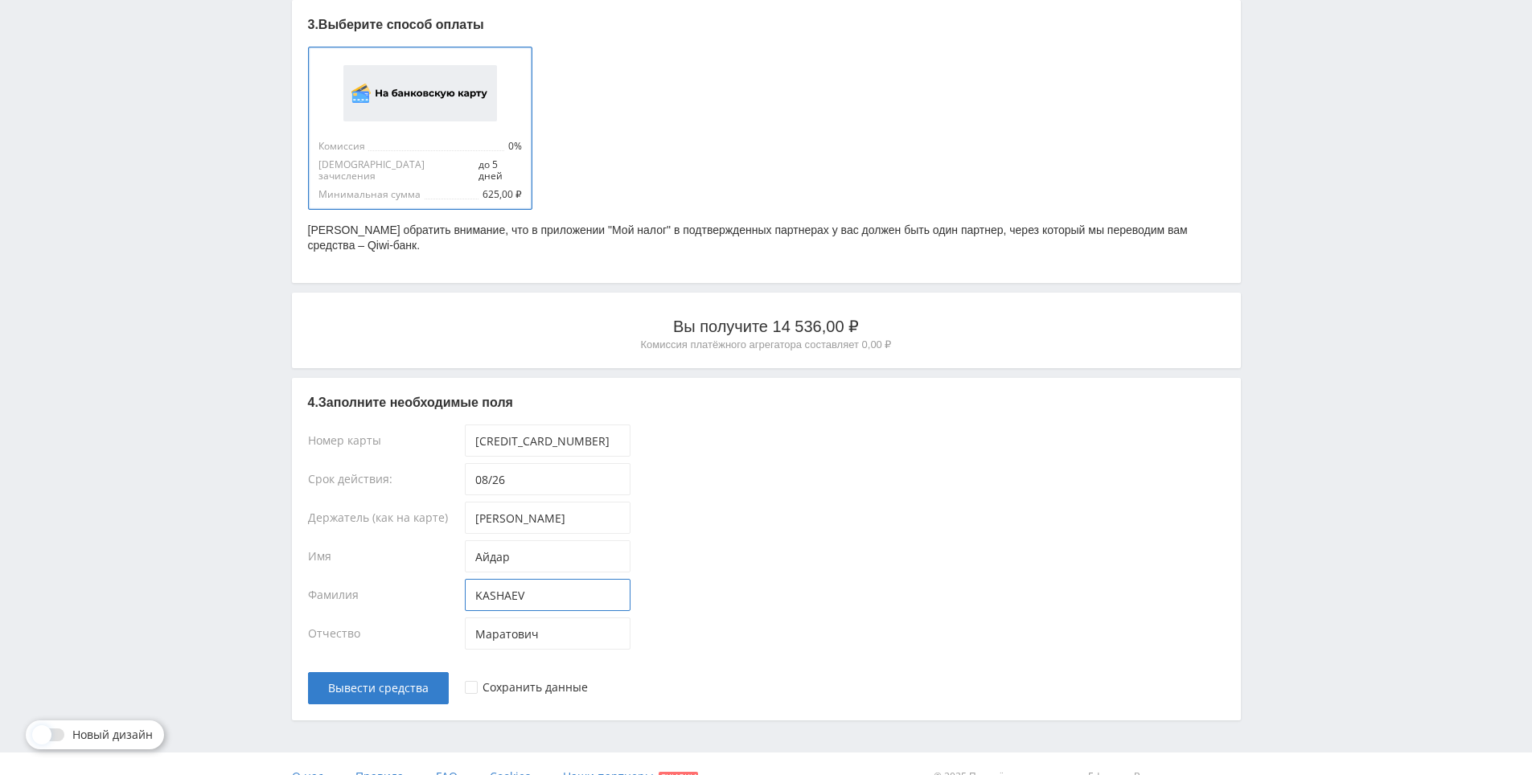
click at [510, 587] on input "KASHAEV" at bounding box center [548, 595] width 166 height 32
type input "кАШАЕВ"
type input "Кашаев"
click at [674, 504] on div "AIDAR KASHAEV" at bounding box center [845, 521] width 760 height 39
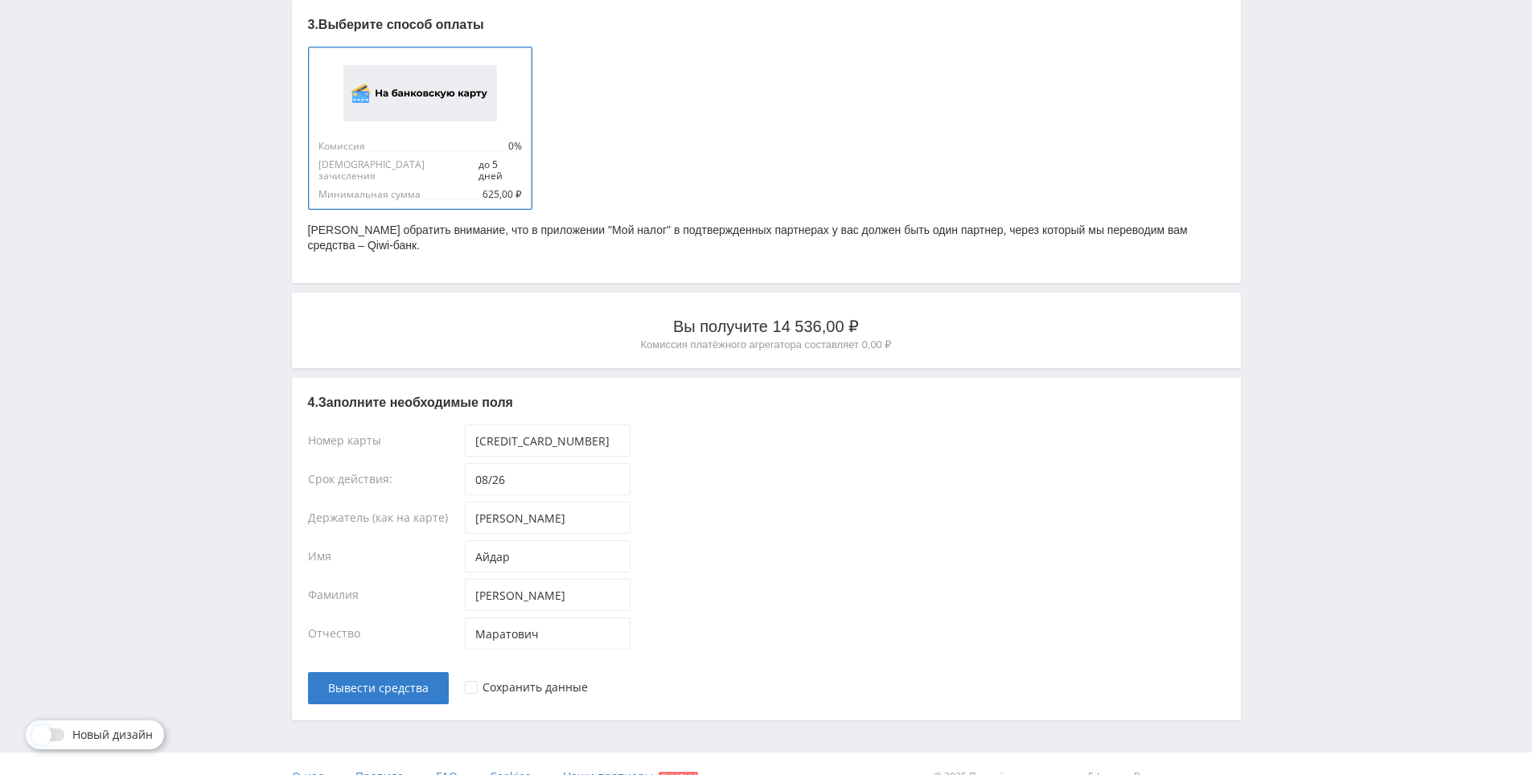
click at [674, 504] on div "AIDAR KASHAEV" at bounding box center [845, 521] width 760 height 39
drag, startPoint x: 670, startPoint y: 478, endPoint x: 654, endPoint y: 499, distance: 26.4
click at [671, 476] on div "08/26" at bounding box center [845, 482] width 760 height 39
click at [523, 681] on div "Сохранить данные" at bounding box center [534, 687] width 105 height 13
click at [712, 471] on div "08/26" at bounding box center [845, 482] width 760 height 39
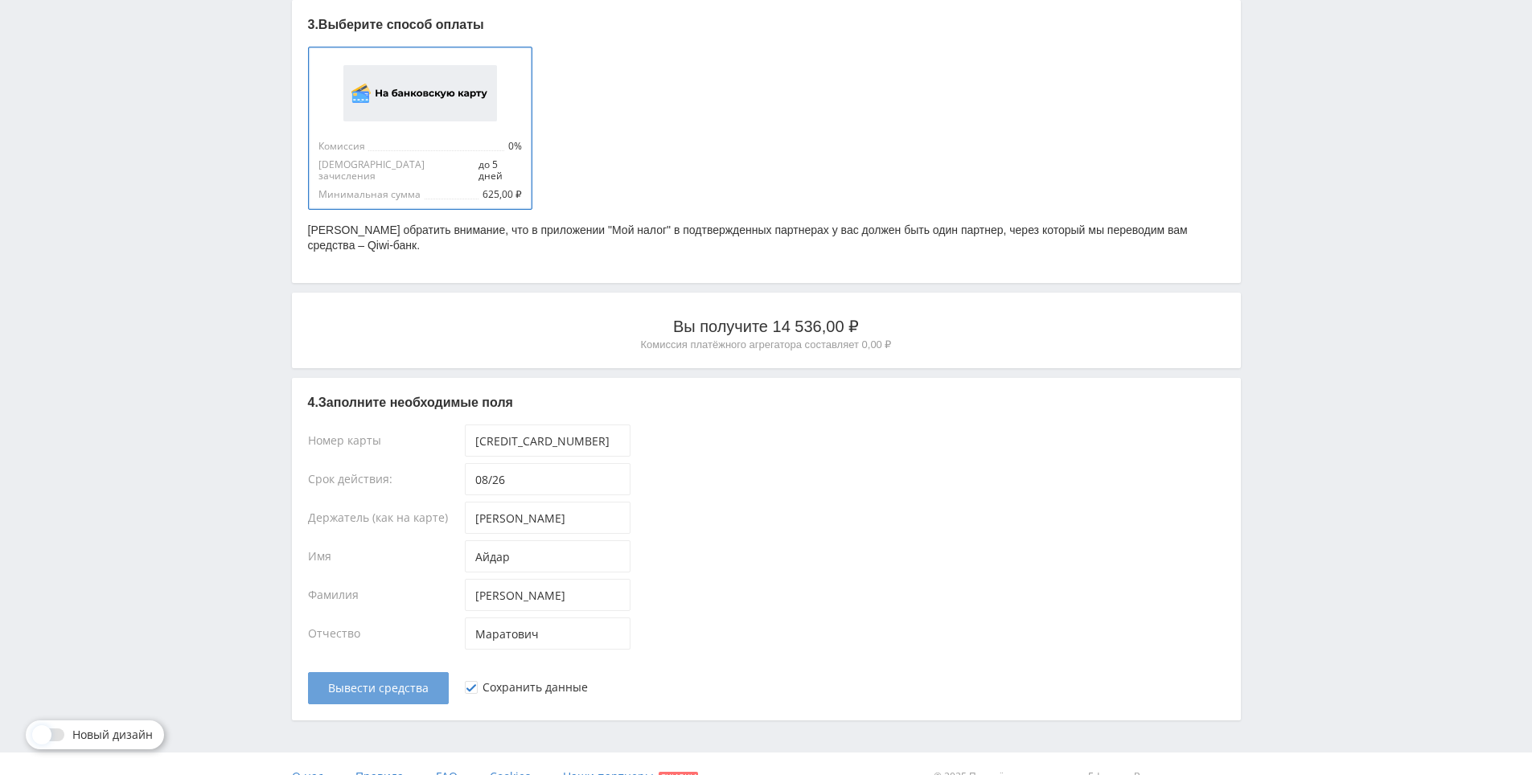
click at [370, 682] on span "Вывести средства" at bounding box center [378, 688] width 101 height 13
click at [414, 682] on span "Вывести средства" at bounding box center [378, 688] width 101 height 13
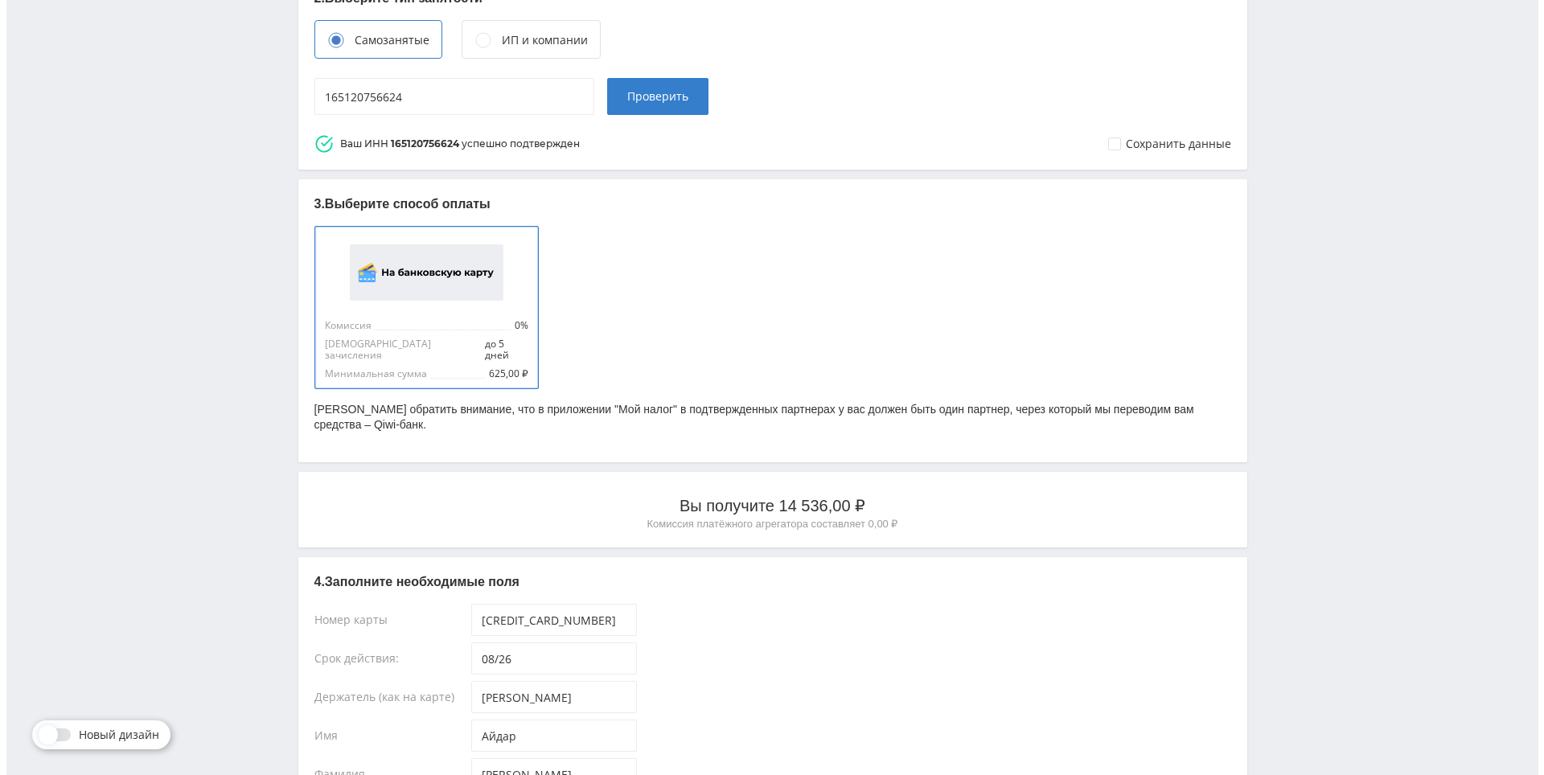
scroll to position [554, 0]
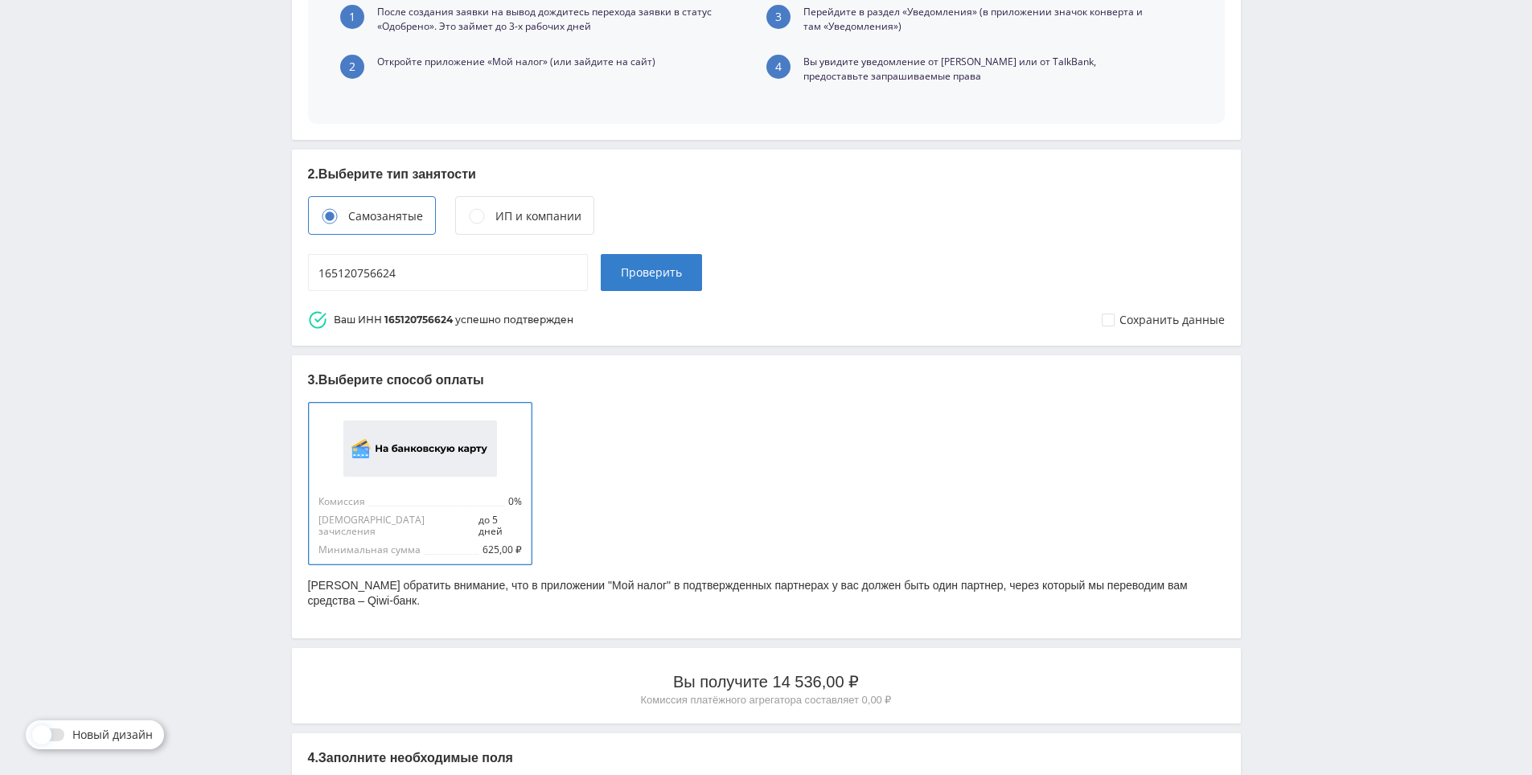
drag, startPoint x: 909, startPoint y: 556, endPoint x: 909, endPoint y: 511, distance: 45.0
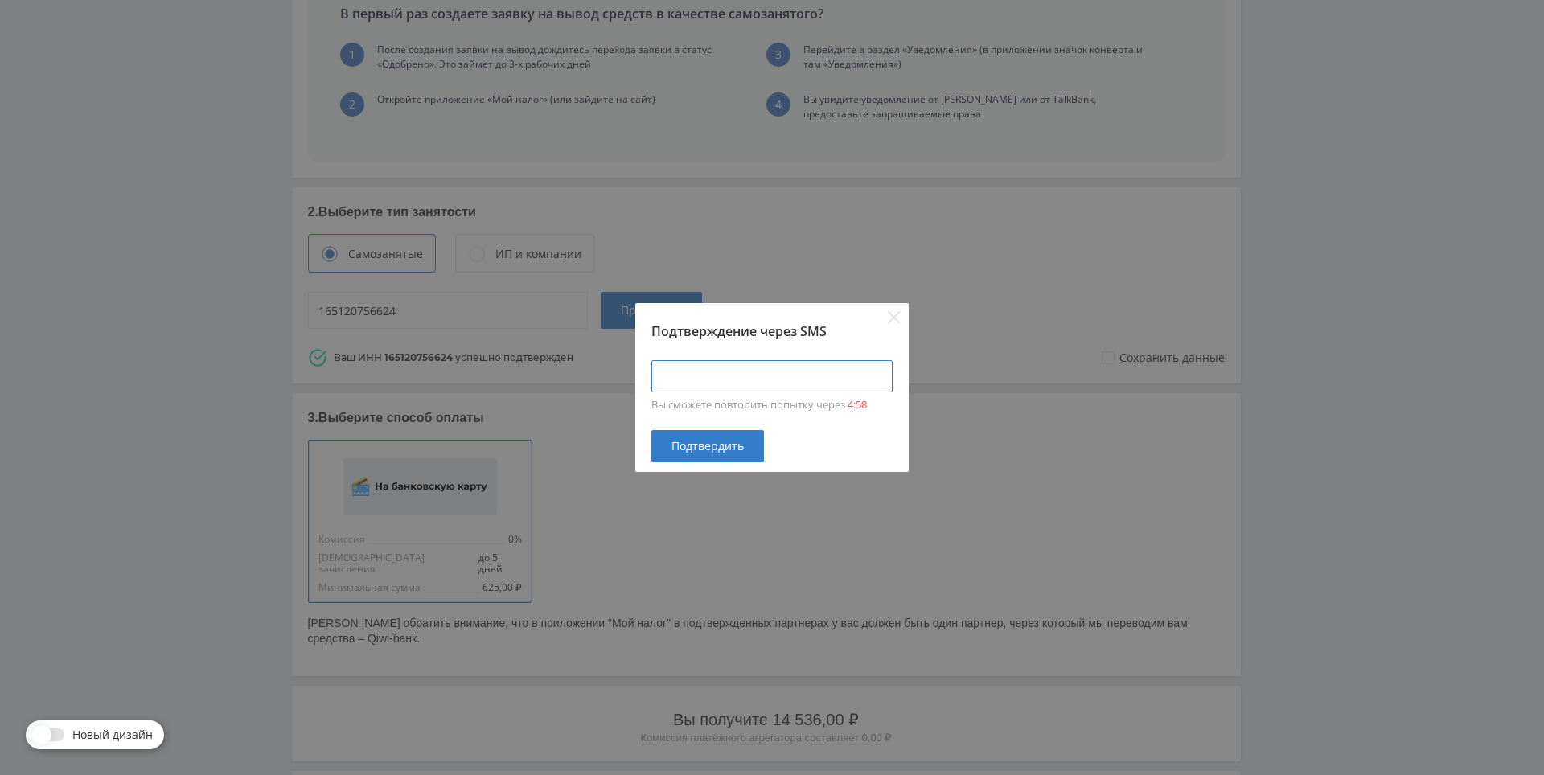
type input "____-____"
click at [729, 385] on input "____-____" at bounding box center [771, 376] width 241 height 32
click at [687, 369] on input "____-____" at bounding box center [771, 376] width 241 height 32
type input "5673-1615"
click at [726, 444] on span "Подтвердить" at bounding box center [707, 446] width 72 height 13
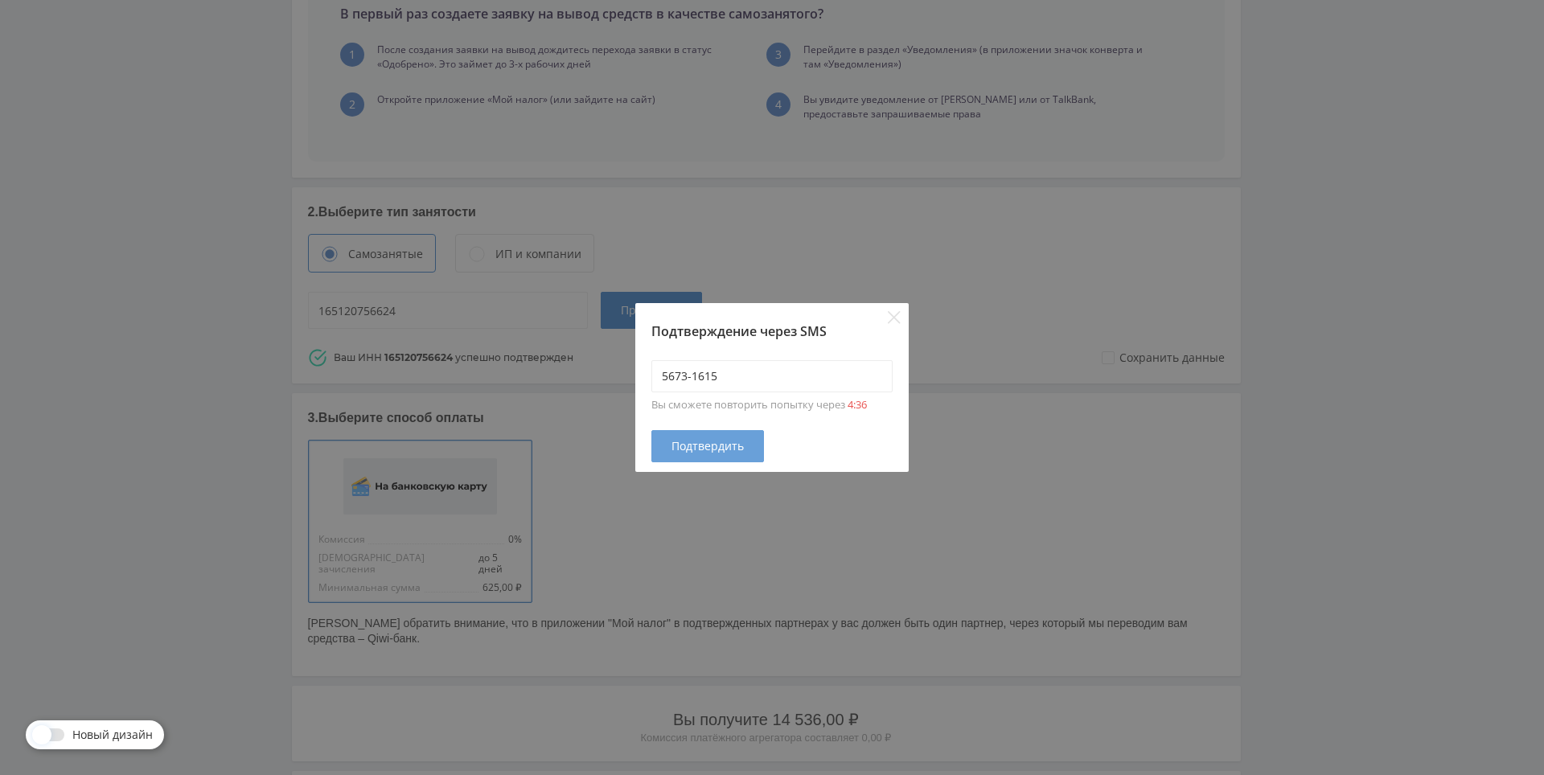
click at [730, 436] on button "Подтвердить" at bounding box center [707, 446] width 113 height 32
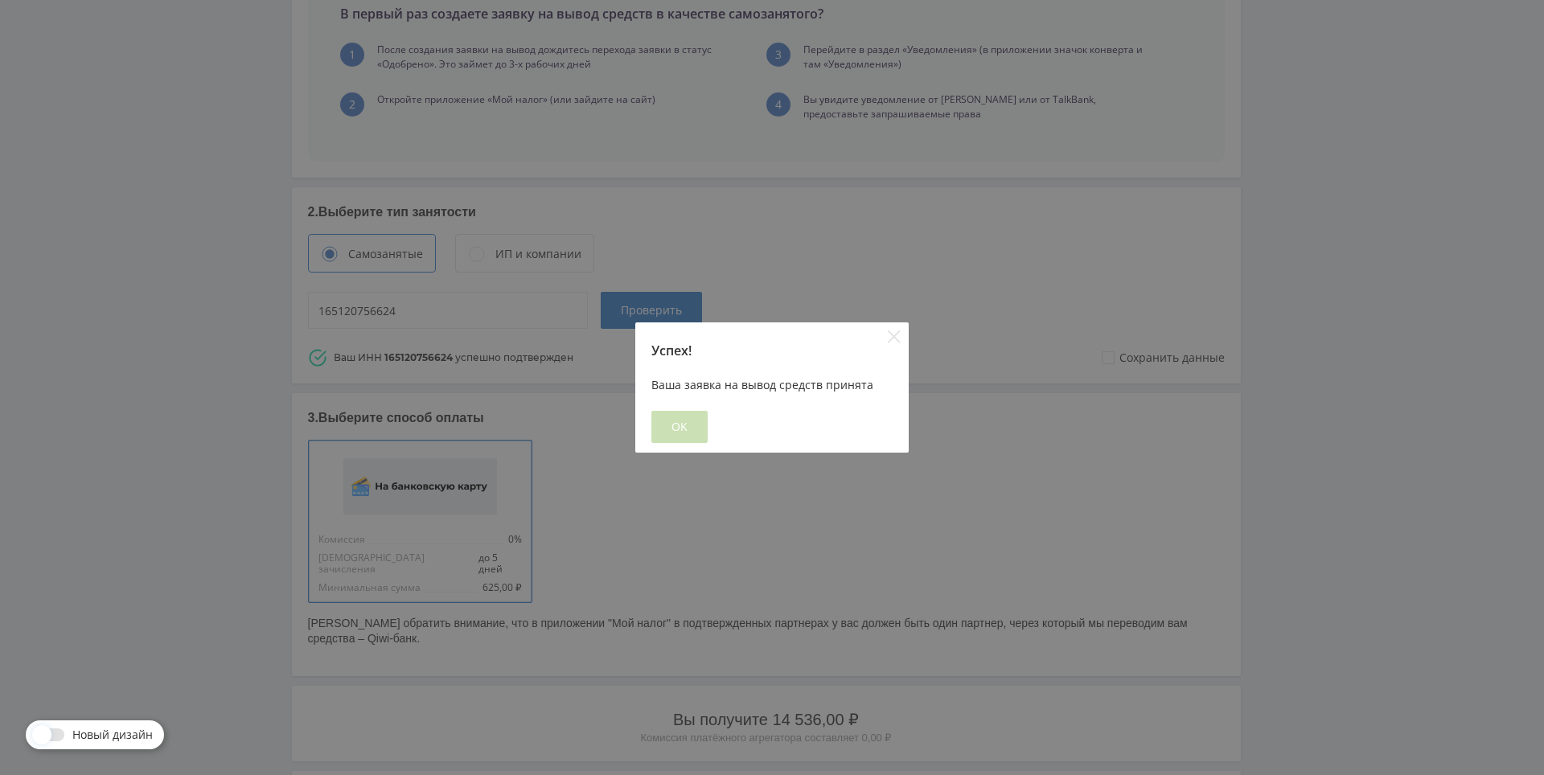
click at [682, 428] on span "OK" at bounding box center [679, 427] width 16 height 13
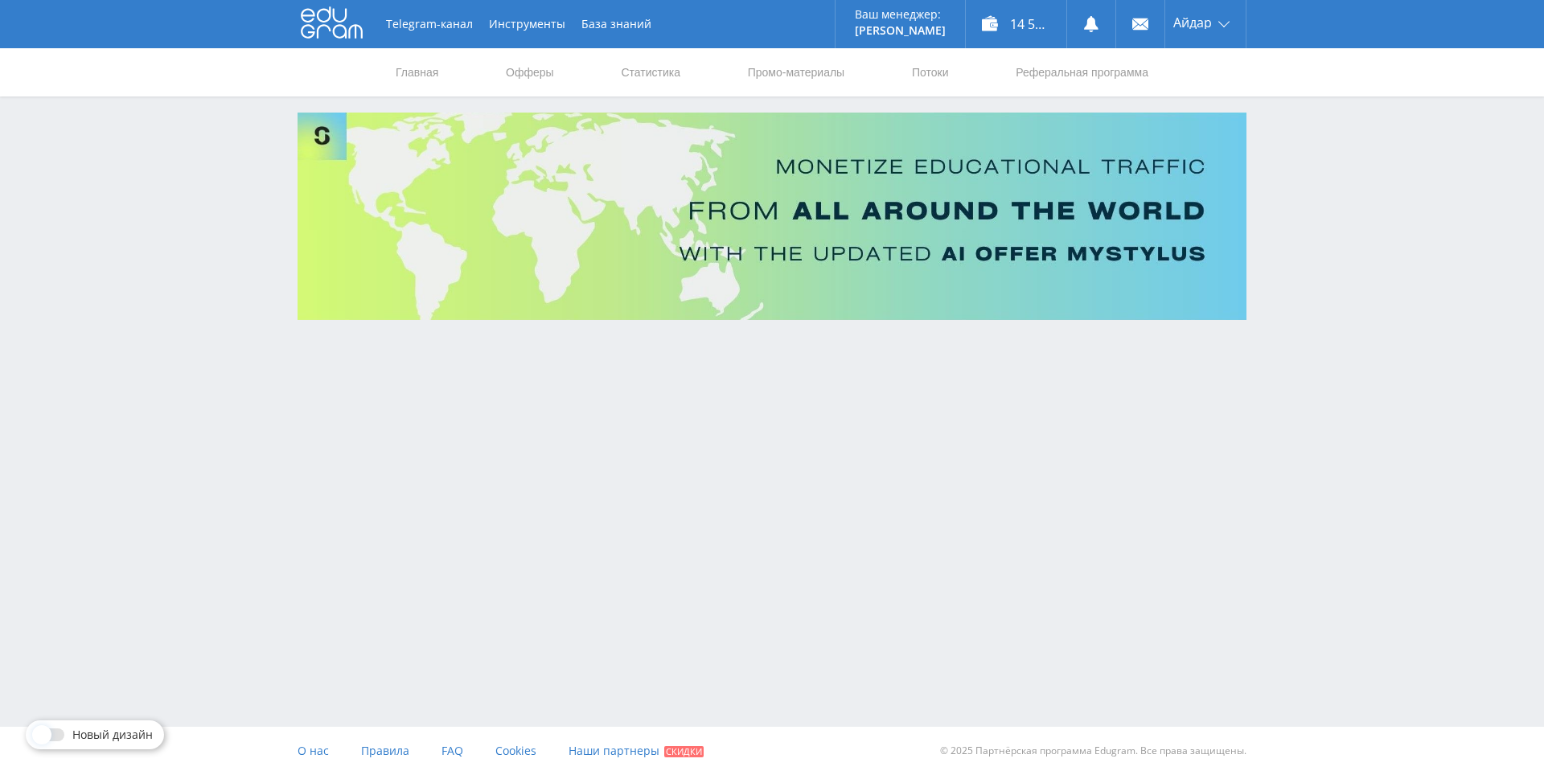
scroll to position [0, 0]
click at [1160, 390] on div "Telegram-канал Инструменты База знаний Ваш менеджер: Alex Alex Online @edugram_…" at bounding box center [772, 204] width 1544 height 409
click at [734, 501] on div "Telegram-канал Инструменты База знаний Ваш менеджер: Alex Alex Online @edugram_…" at bounding box center [772, 387] width 1544 height 775
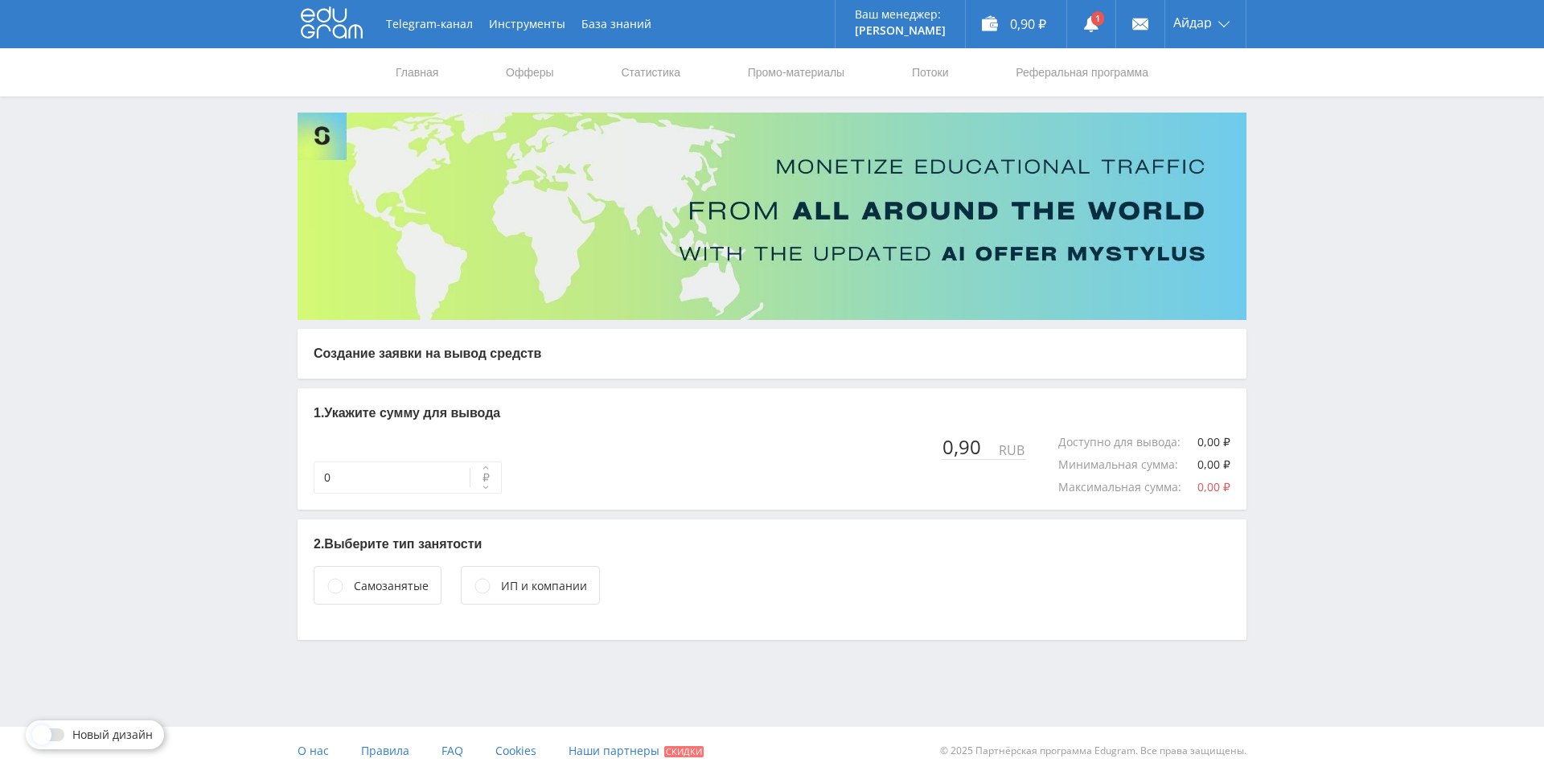
drag, startPoint x: 767, startPoint y: 445, endPoint x: 718, endPoint y: 434, distance: 50.1
drag, startPoint x: 718, startPoint y: 434, endPoint x: 1078, endPoint y: 83, distance: 503.2
click at [718, 433] on div "1. Укажите сумму для вывода 0 ₽ 0,90 RUB Доступно для вывода : 0,00 ₽ Минимальн…" at bounding box center [772, 448] width 949 height 121
click at [1090, 31] on use at bounding box center [1091, 24] width 14 height 16
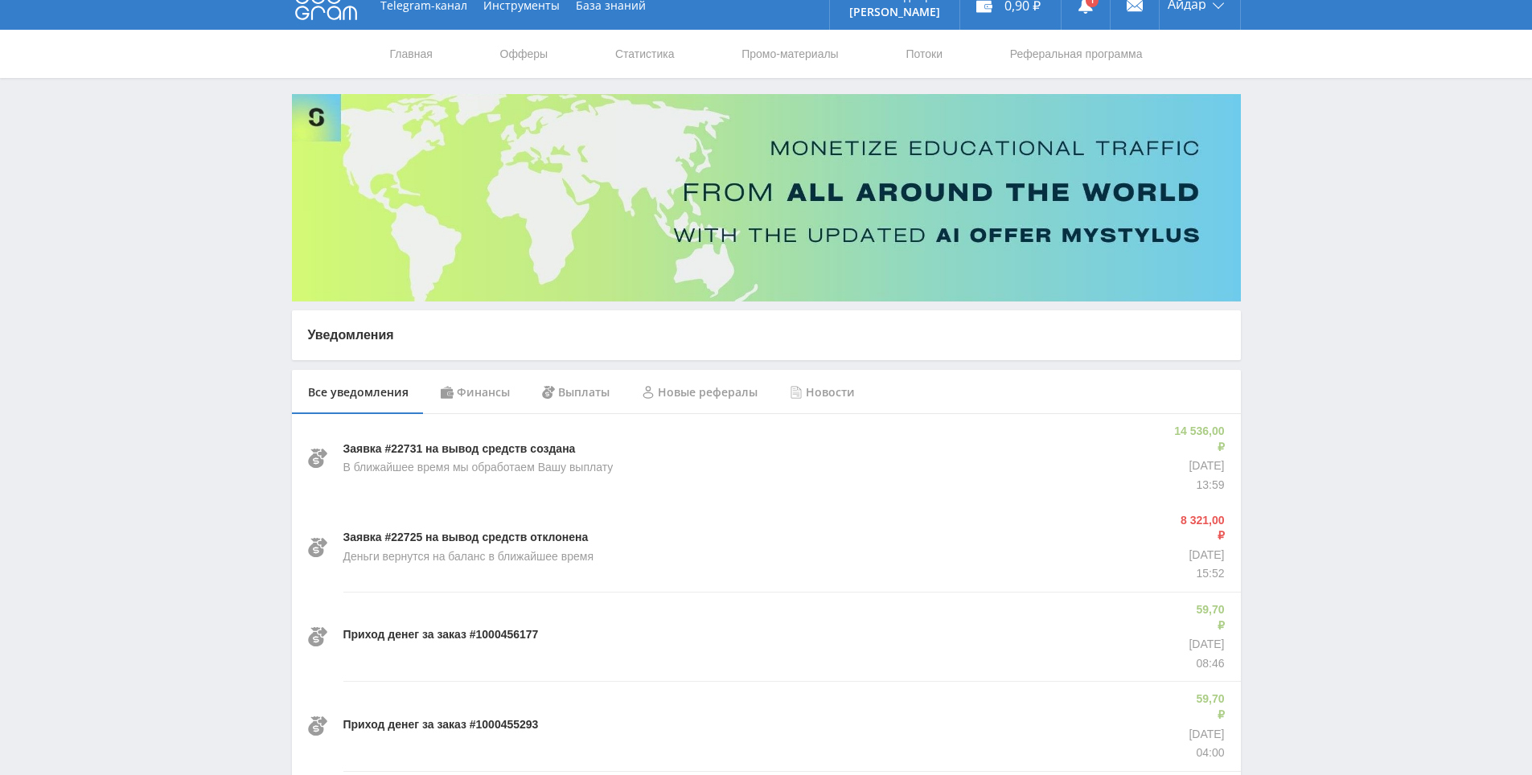
drag, startPoint x: 1313, startPoint y: 353, endPoint x: 1308, endPoint y: 371, distance: 18.3
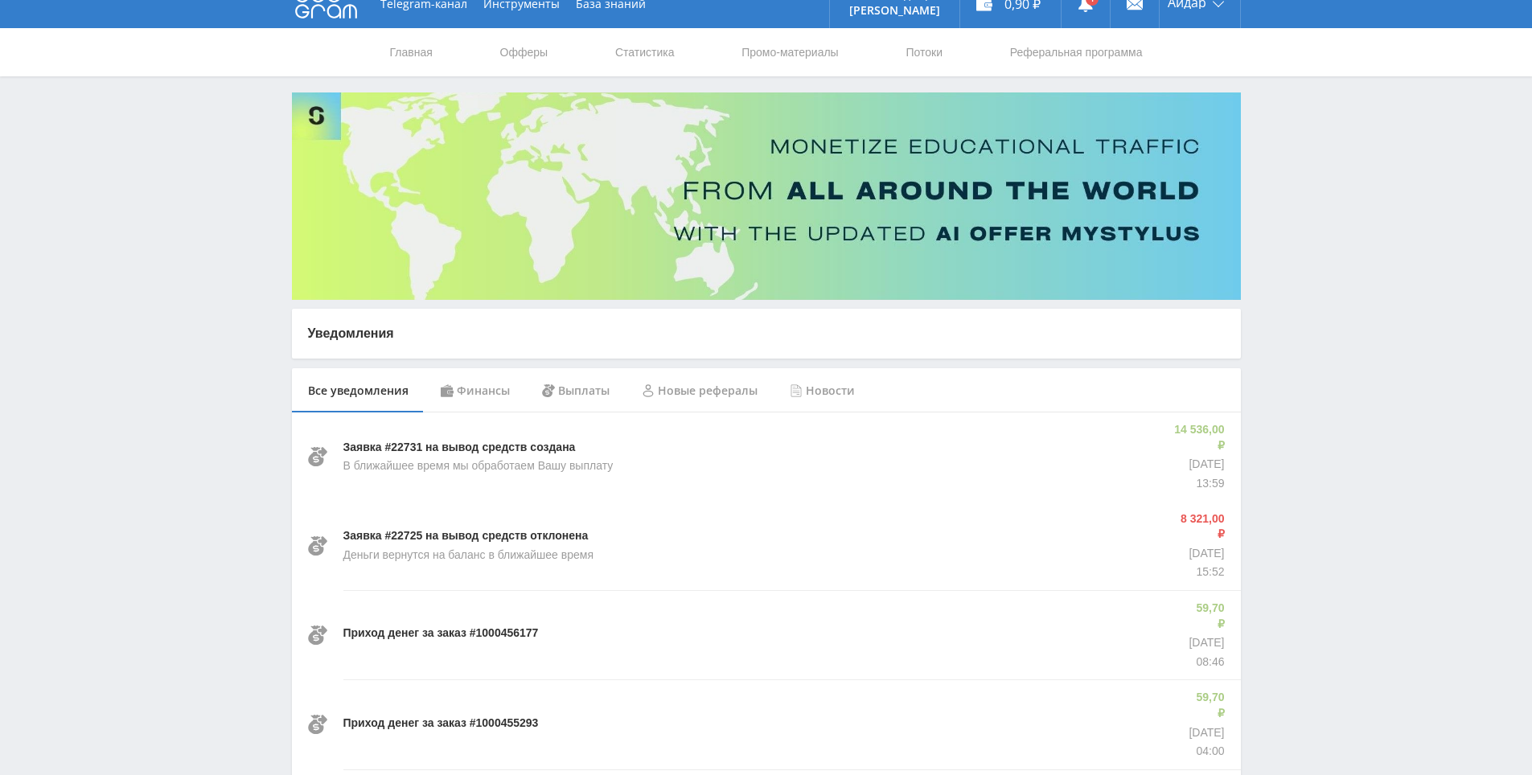
drag, startPoint x: 1308, startPoint y: 371, endPoint x: 1284, endPoint y: 282, distance: 91.7
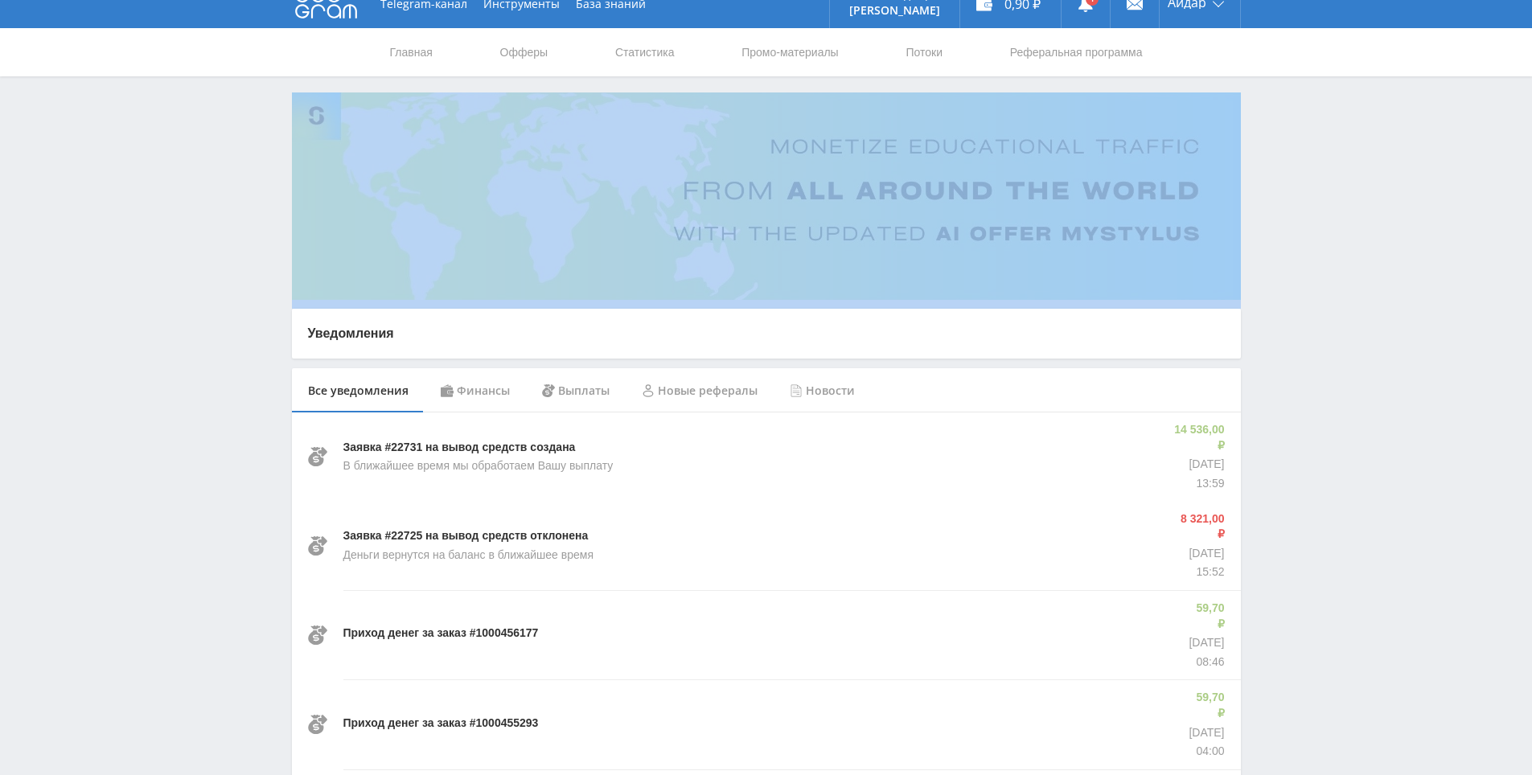
drag, startPoint x: 1284, startPoint y: 282, endPoint x: 1277, endPoint y: 248, distance: 34.5
drag, startPoint x: 1277, startPoint y: 240, endPoint x: 1272, endPoint y: 230, distance: 10.8
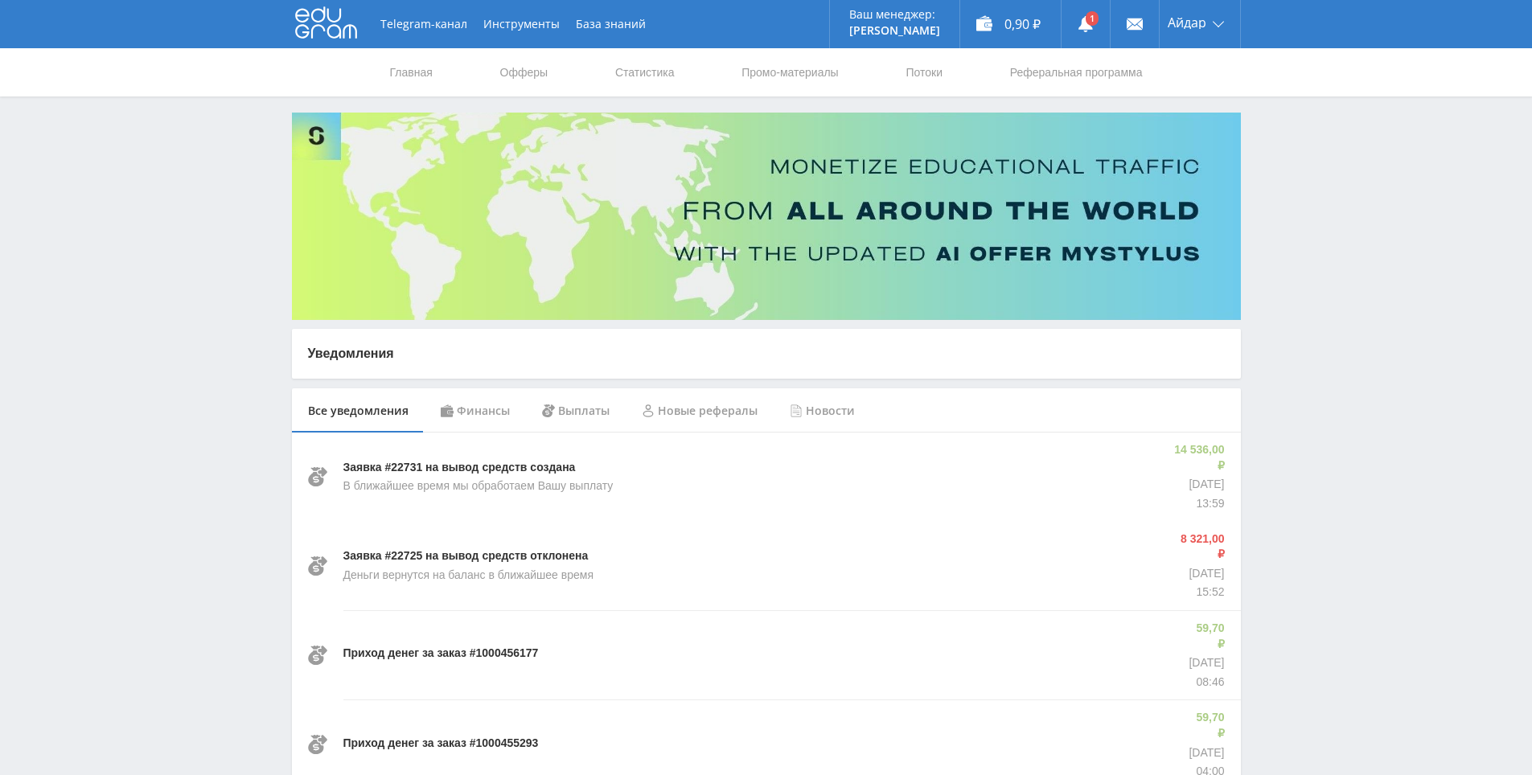
drag, startPoint x: 1311, startPoint y: 490, endPoint x: 1150, endPoint y: 133, distance: 391.1
drag, startPoint x: 1401, startPoint y: 362, endPoint x: 1273, endPoint y: 95, distance: 296.0
click at [1273, 95] on div "Главная Офферы Статистика Промо-материалы Потоки Реферальная программа" at bounding box center [766, 72] width 1532 height 48
drag, startPoint x: 1262, startPoint y: 74, endPoint x: 1253, endPoint y: 61, distance: 16.1
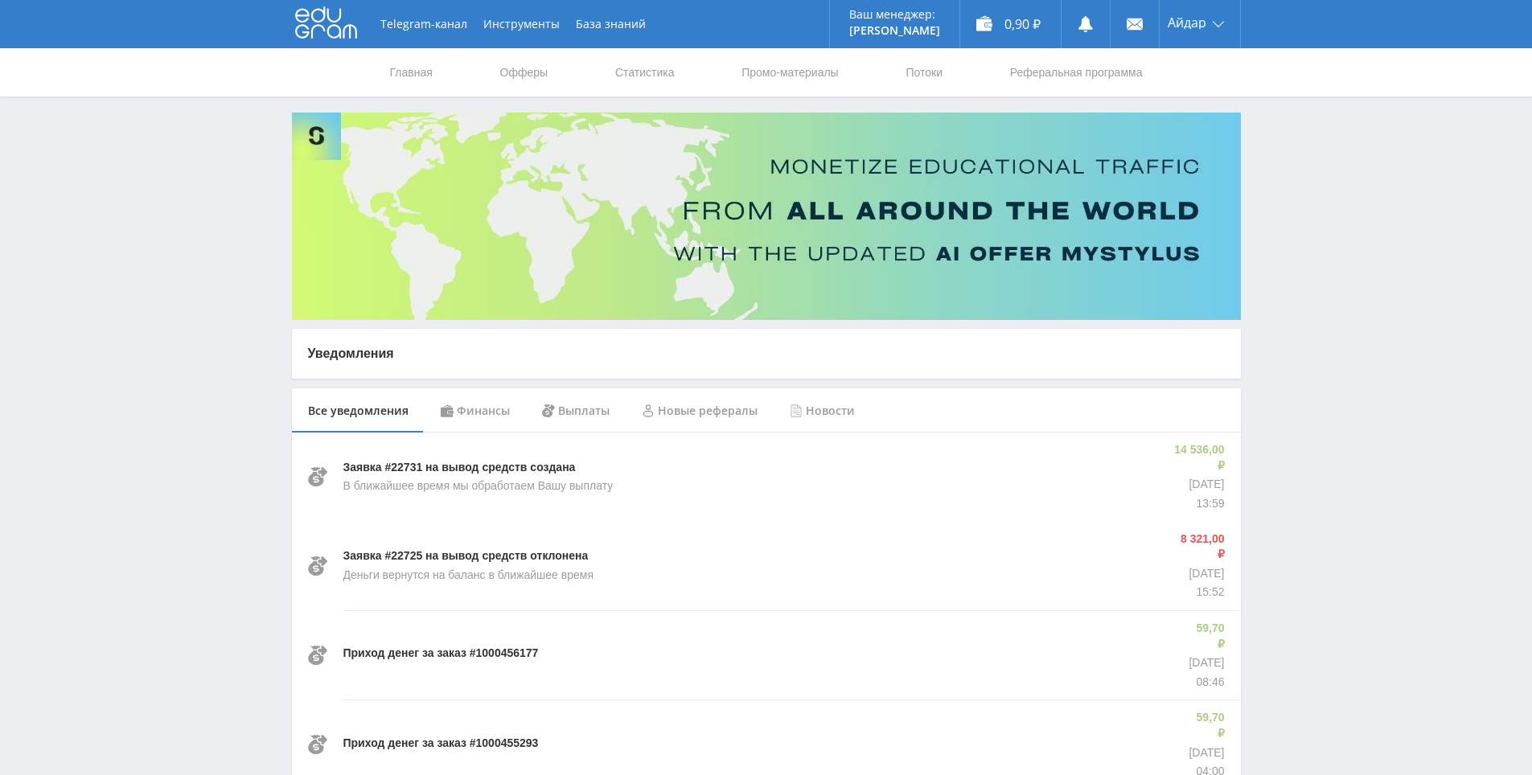
click at [1260, 68] on div "Главная Офферы Статистика Промо-материалы Потоки Реферальная программа" at bounding box center [766, 72] width 1532 height 48
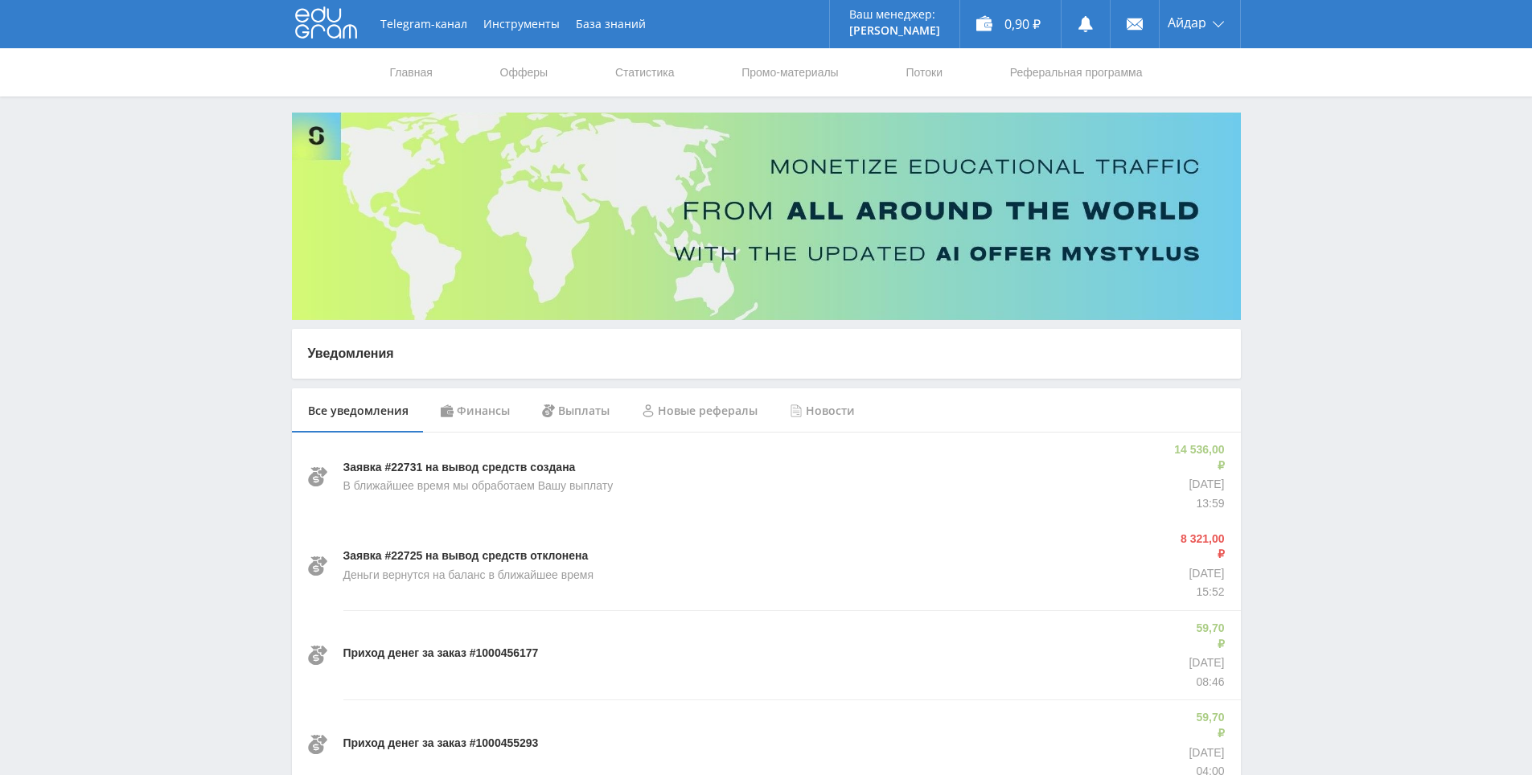
drag, startPoint x: 1245, startPoint y: 122, endPoint x: 944, endPoint y: 62, distance: 307.5
click at [321, 29] on icon at bounding box center [326, 22] width 62 height 32
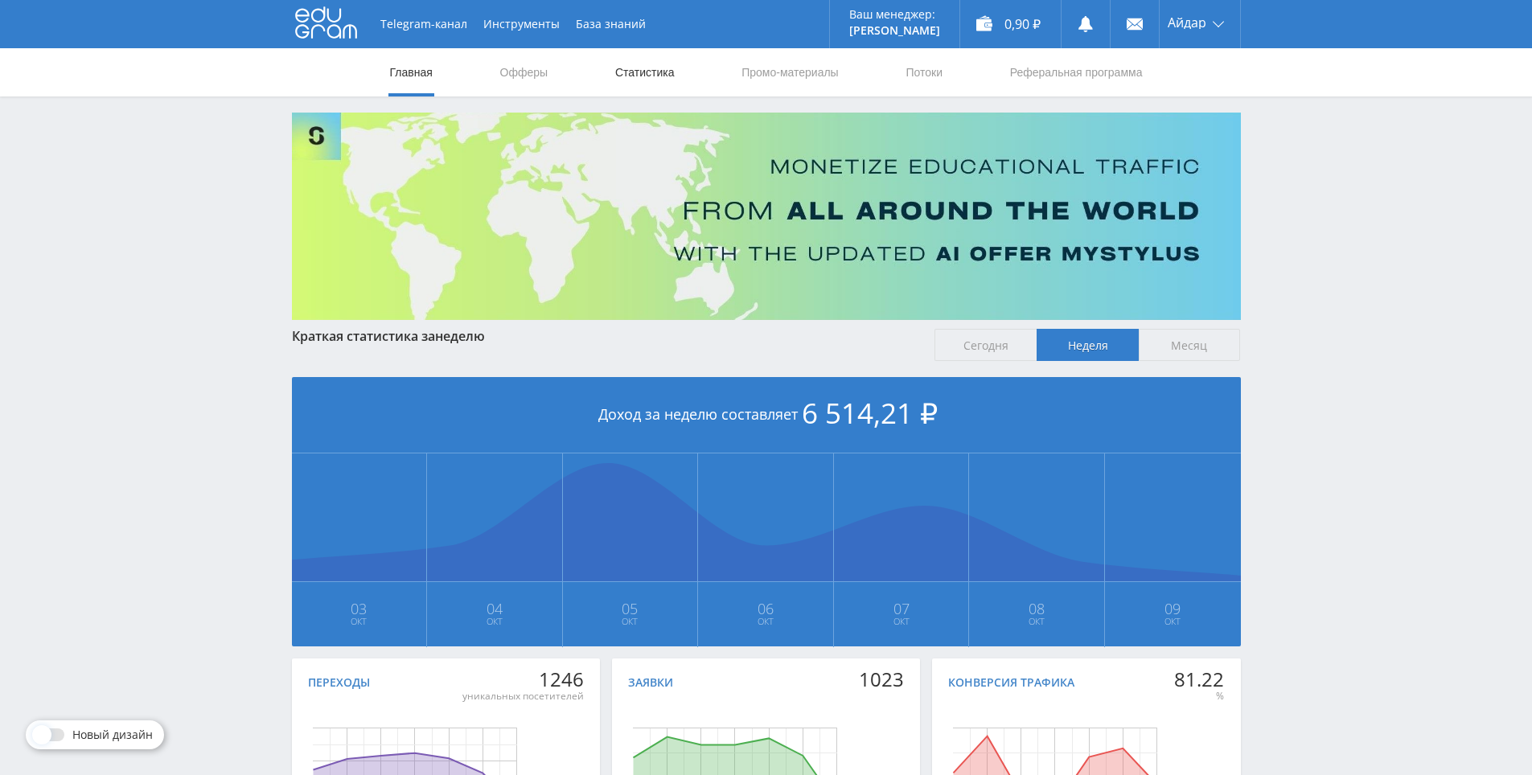
click at [637, 73] on link "Статистика" at bounding box center [644, 72] width 63 height 48
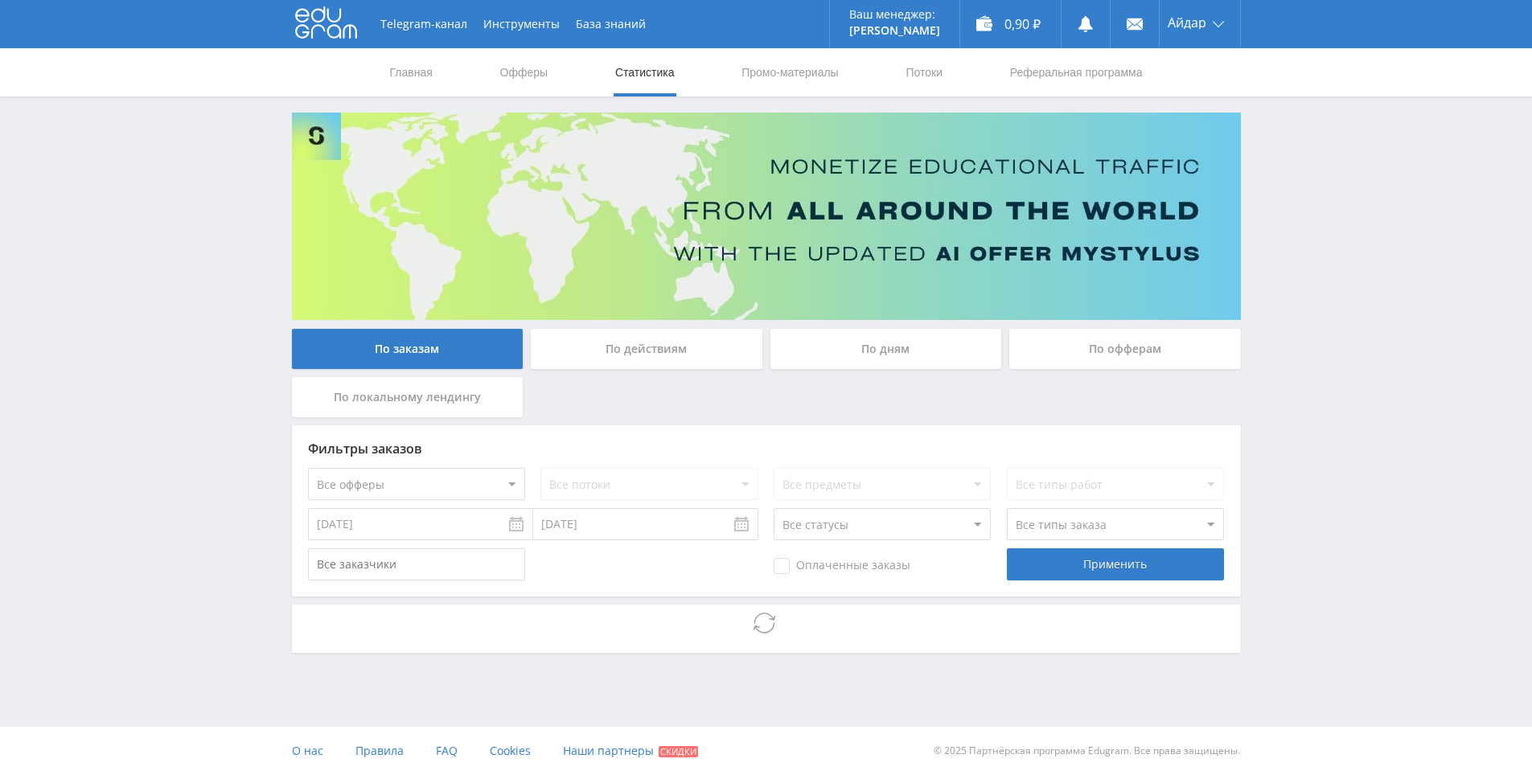
drag, startPoint x: 1339, startPoint y: 348, endPoint x: 1319, endPoint y: 507, distance: 160.5
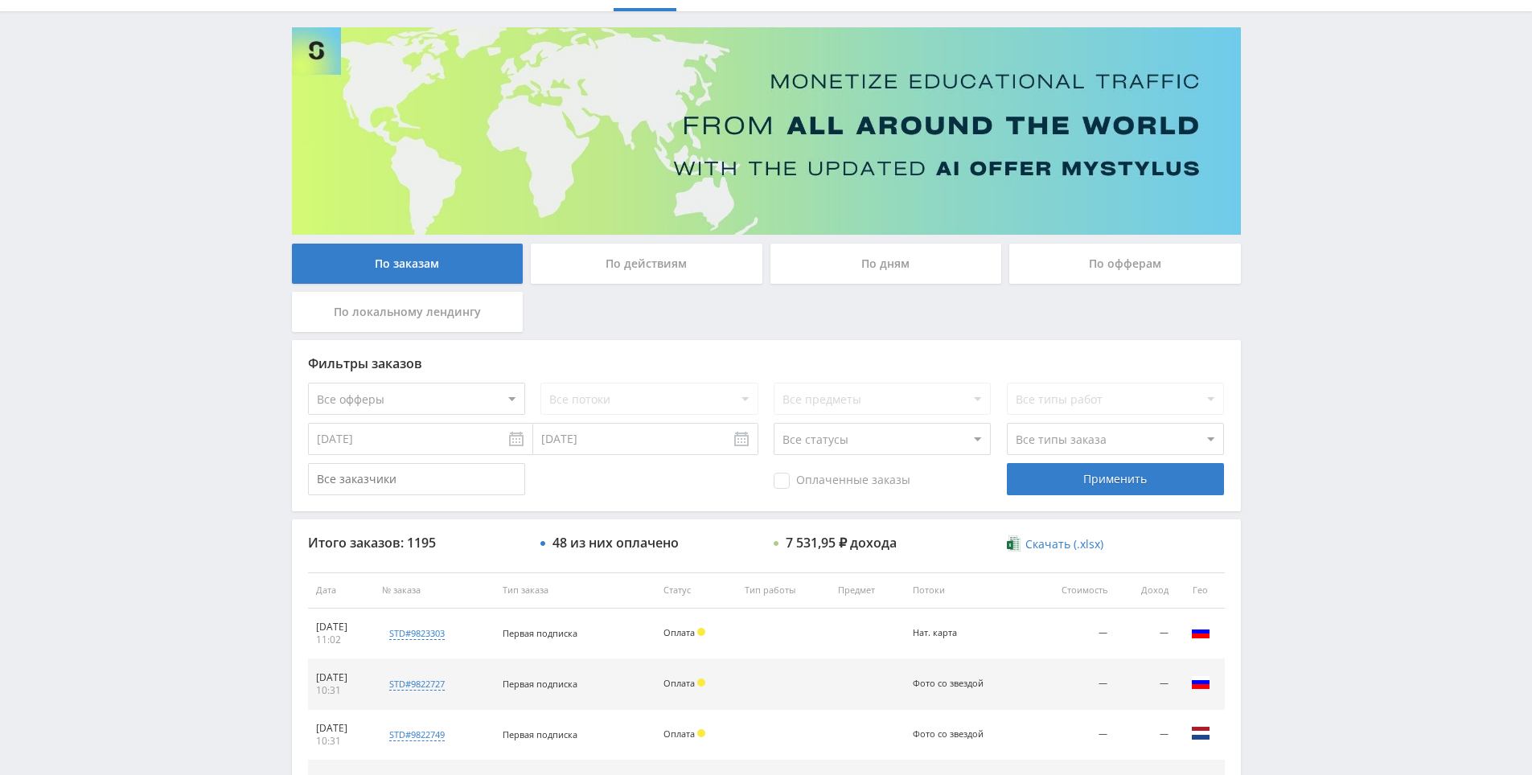
scroll to position [575, 0]
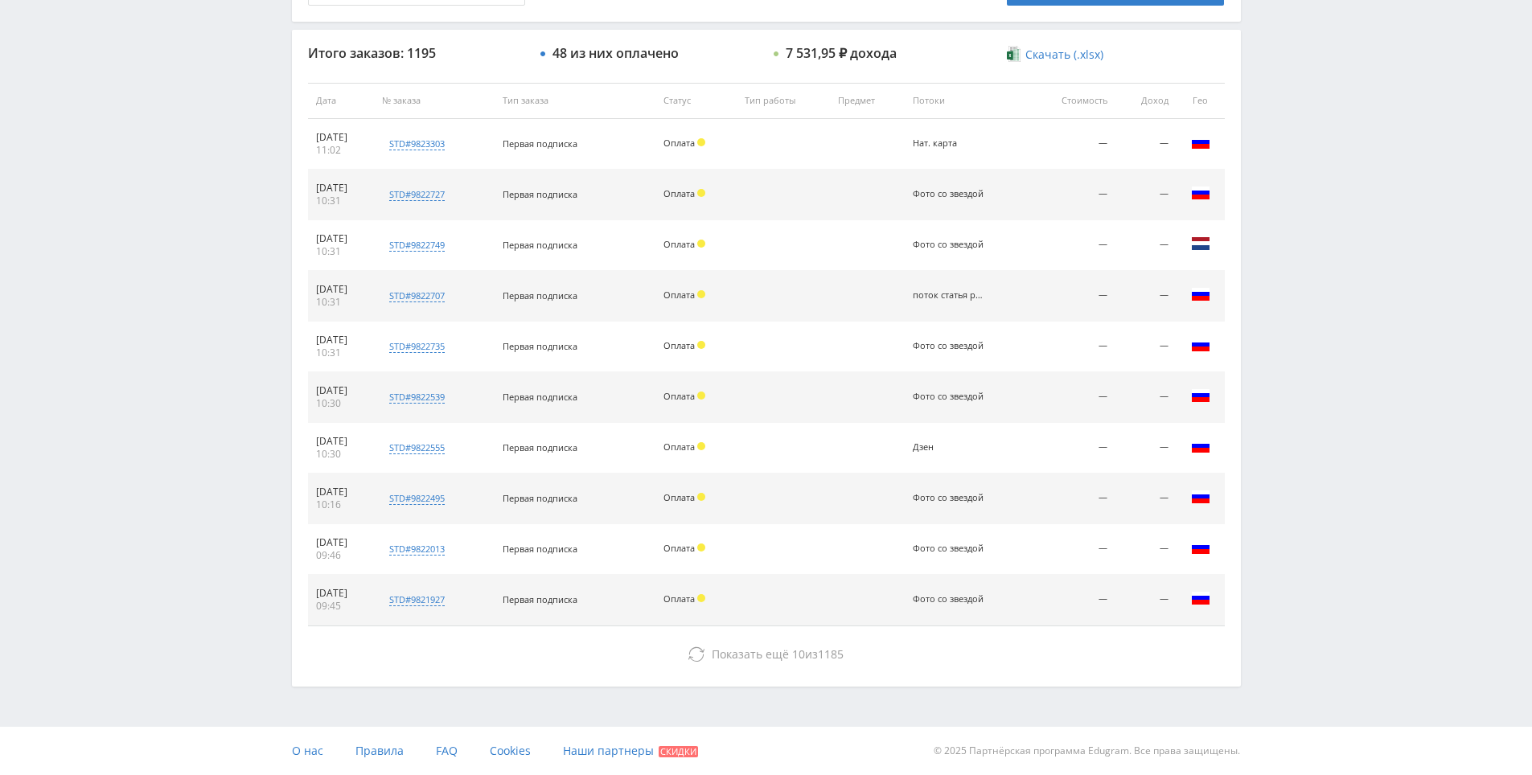
drag, startPoint x: 1318, startPoint y: 494, endPoint x: 1317, endPoint y: 511, distance: 16.9
drag, startPoint x: 1306, startPoint y: 469, endPoint x: 1303, endPoint y: 434, distance: 34.7
click at [1292, 376] on div "Telegram-канал Инструменты База знаний Ваш менеджер: [PERSON_NAME] Online @edug…" at bounding box center [766, 100] width 1532 height 1350
click at [1292, 382] on div "Telegram-канал Инструменты База знаний Ваш менеджер: [PERSON_NAME] Online @edug…" at bounding box center [766, 100] width 1532 height 1350
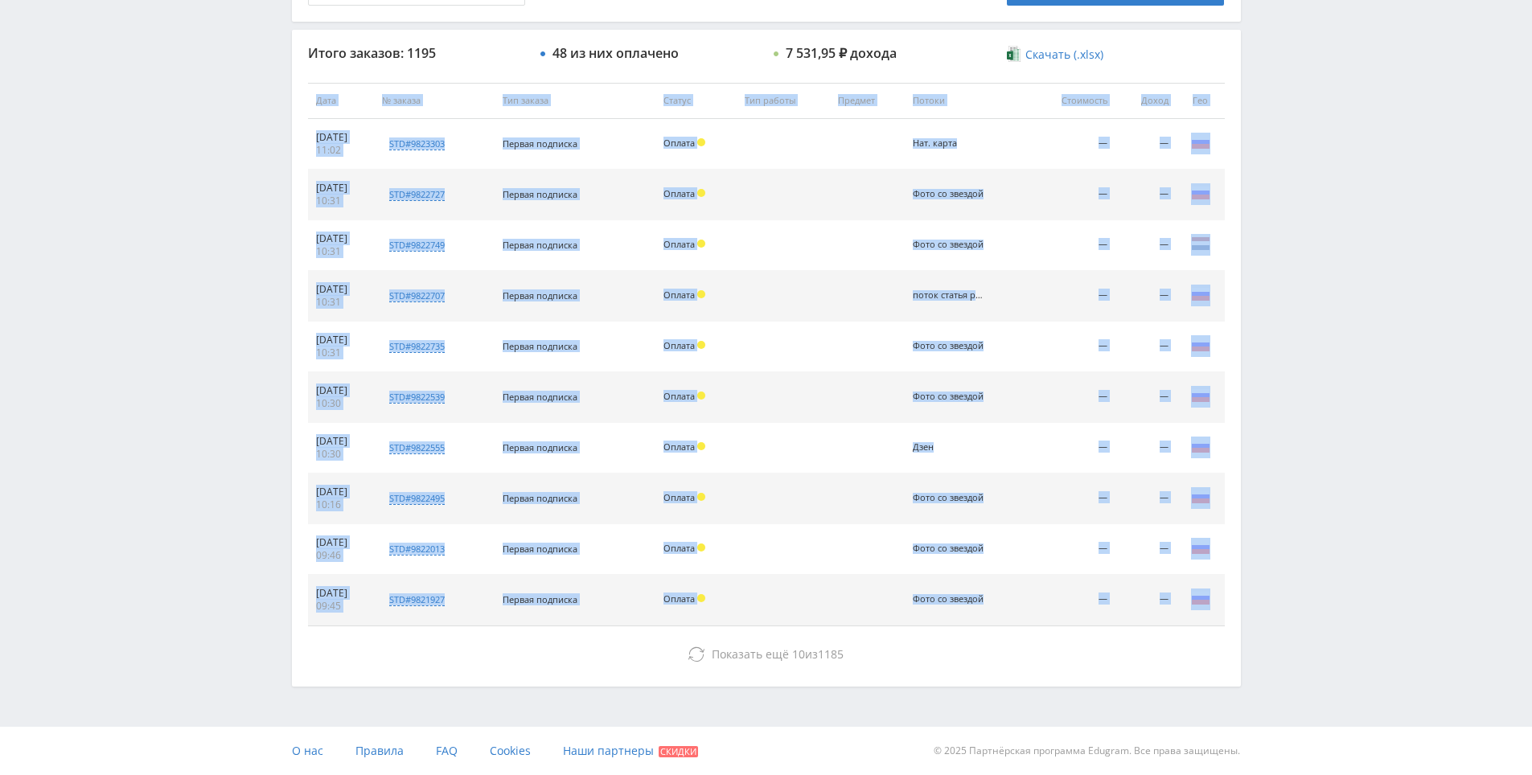
click at [1300, 319] on div "Telegram-канал Инструменты База знаний Ваш менеджер: [PERSON_NAME] Online @edug…" at bounding box center [766, 100] width 1532 height 1350
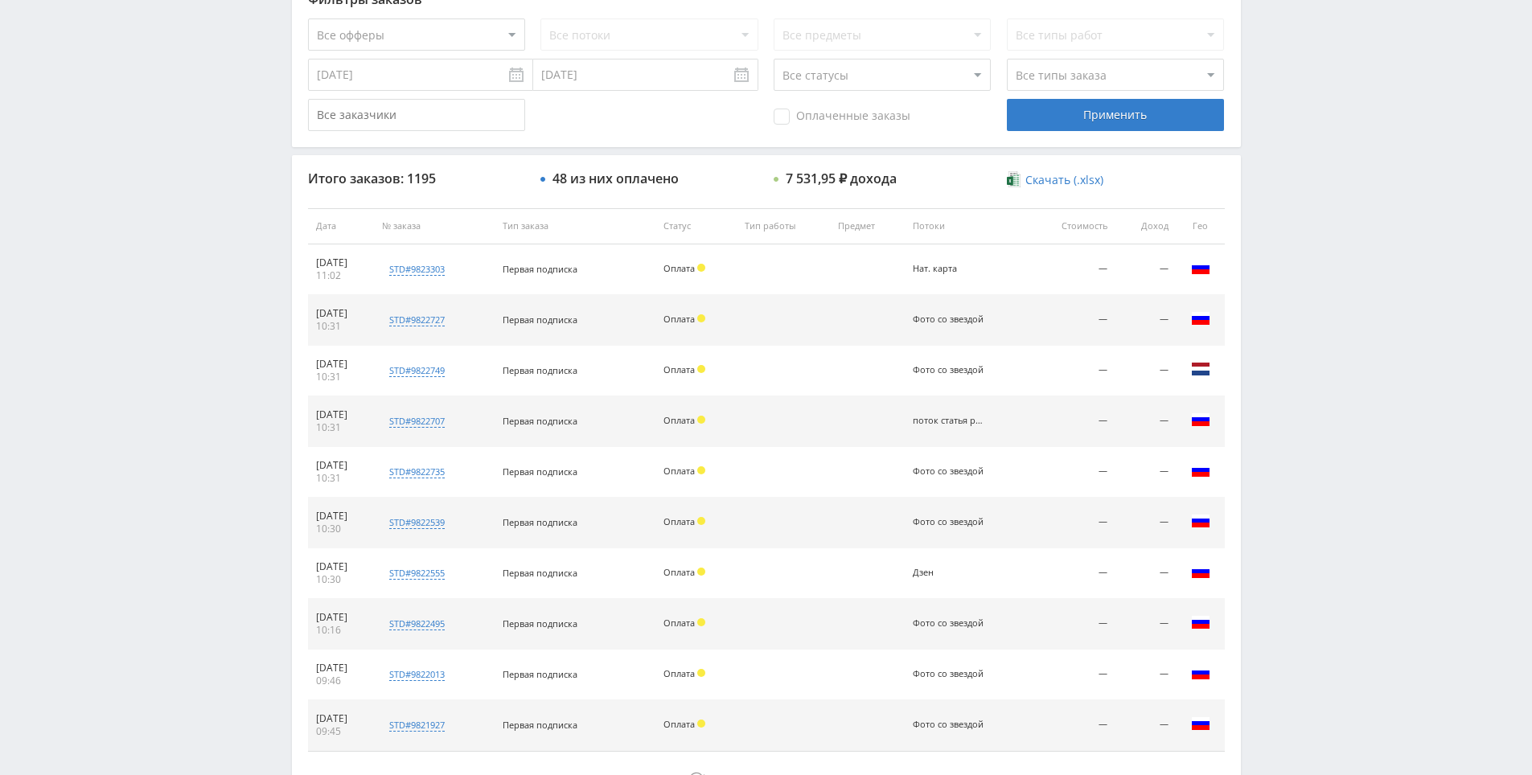
scroll to position [97, 0]
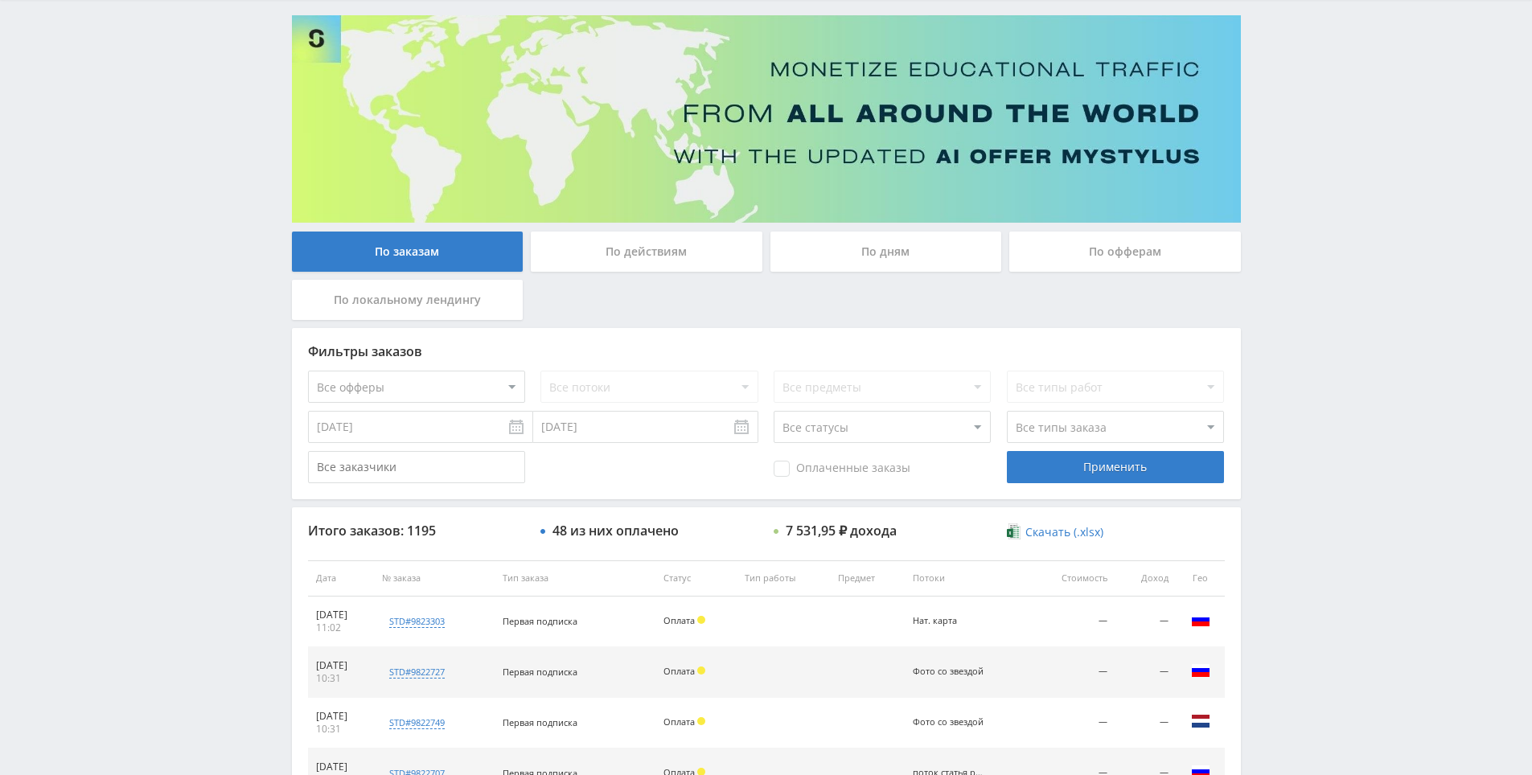
drag, startPoint x: 1289, startPoint y: 269, endPoint x: 1101, endPoint y: 207, distance: 198.3
